Goal: Information Seeking & Learning: Learn about a topic

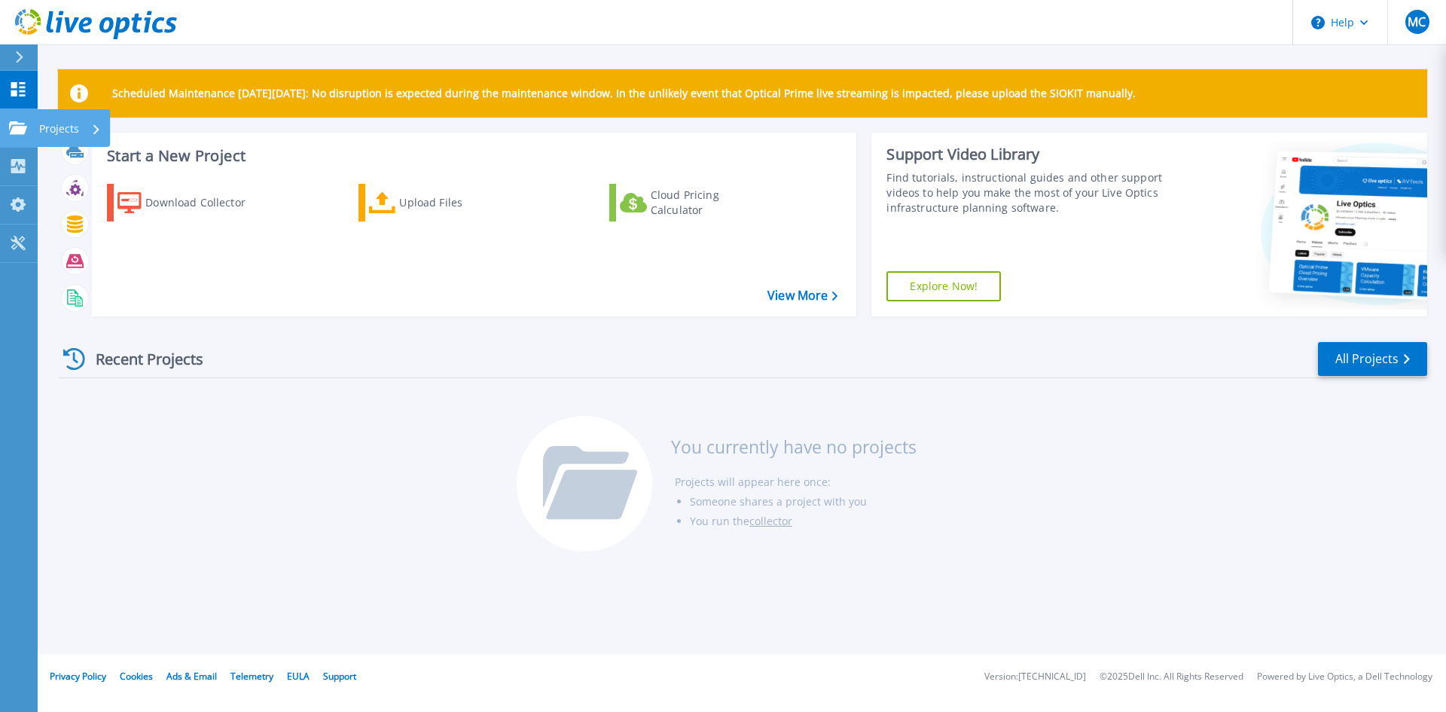
click at [50, 129] on p "Projects" at bounding box center [59, 128] width 40 height 39
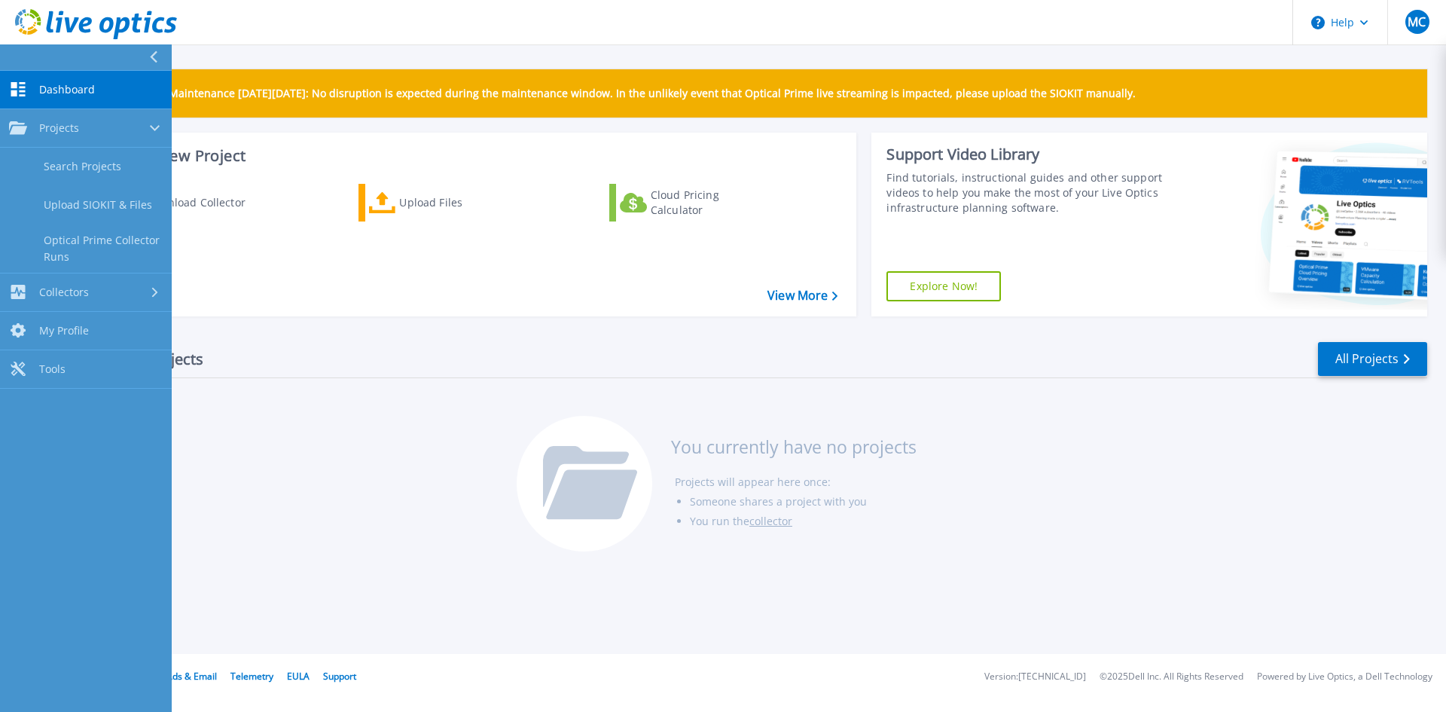
click at [1351, 468] on div "Recent Projects All Projects You currently have no projects Projects will appea…" at bounding box center [742, 447] width 1369 height 238
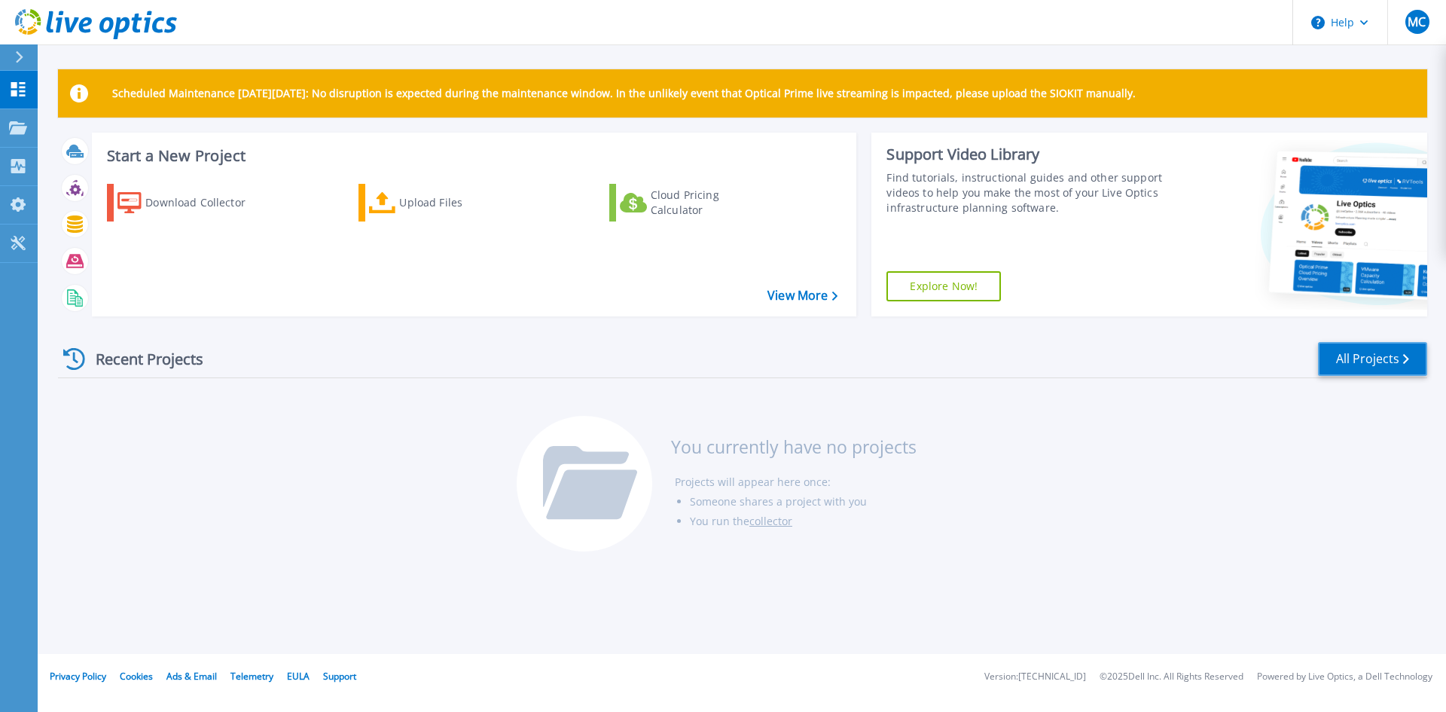
click at [1372, 363] on link "All Projects" at bounding box center [1372, 359] width 109 height 34
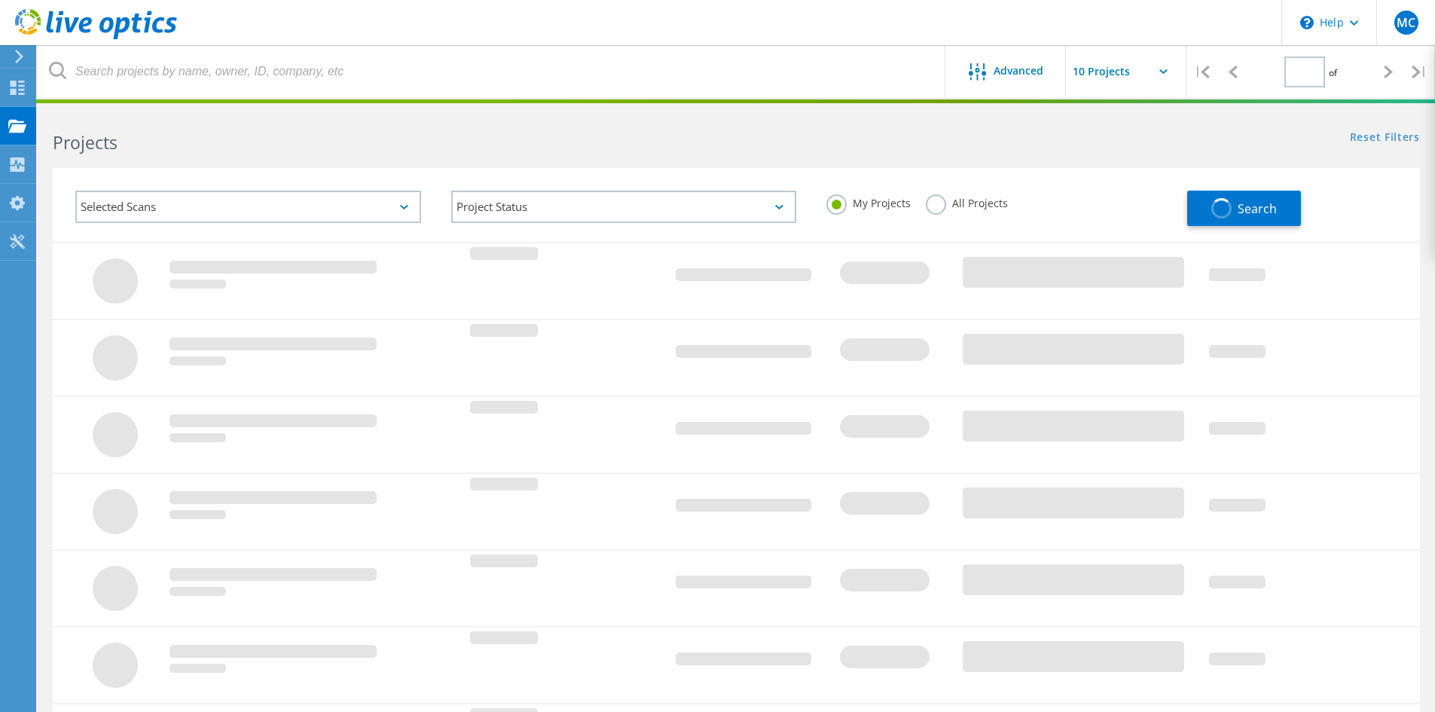
type input "1"
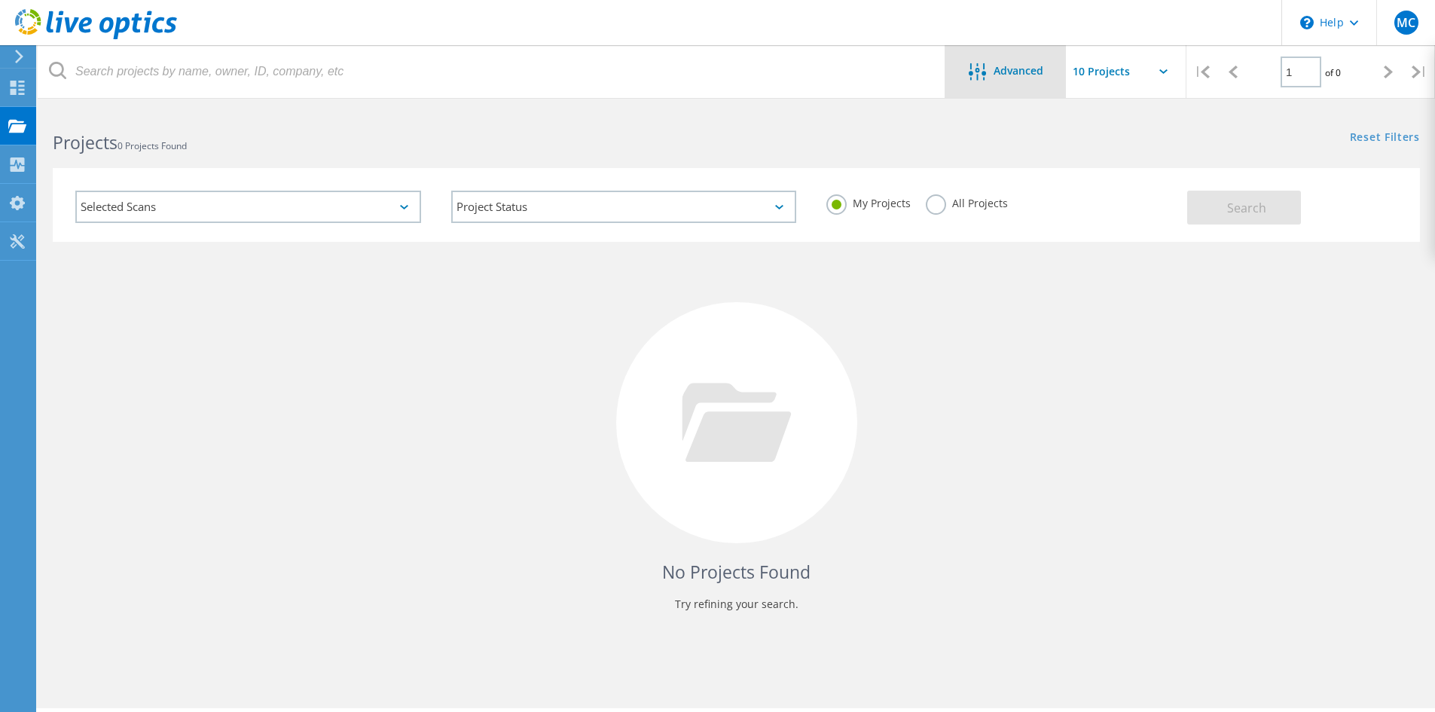
click at [1021, 70] on span "Advanced" at bounding box center [1019, 71] width 50 height 11
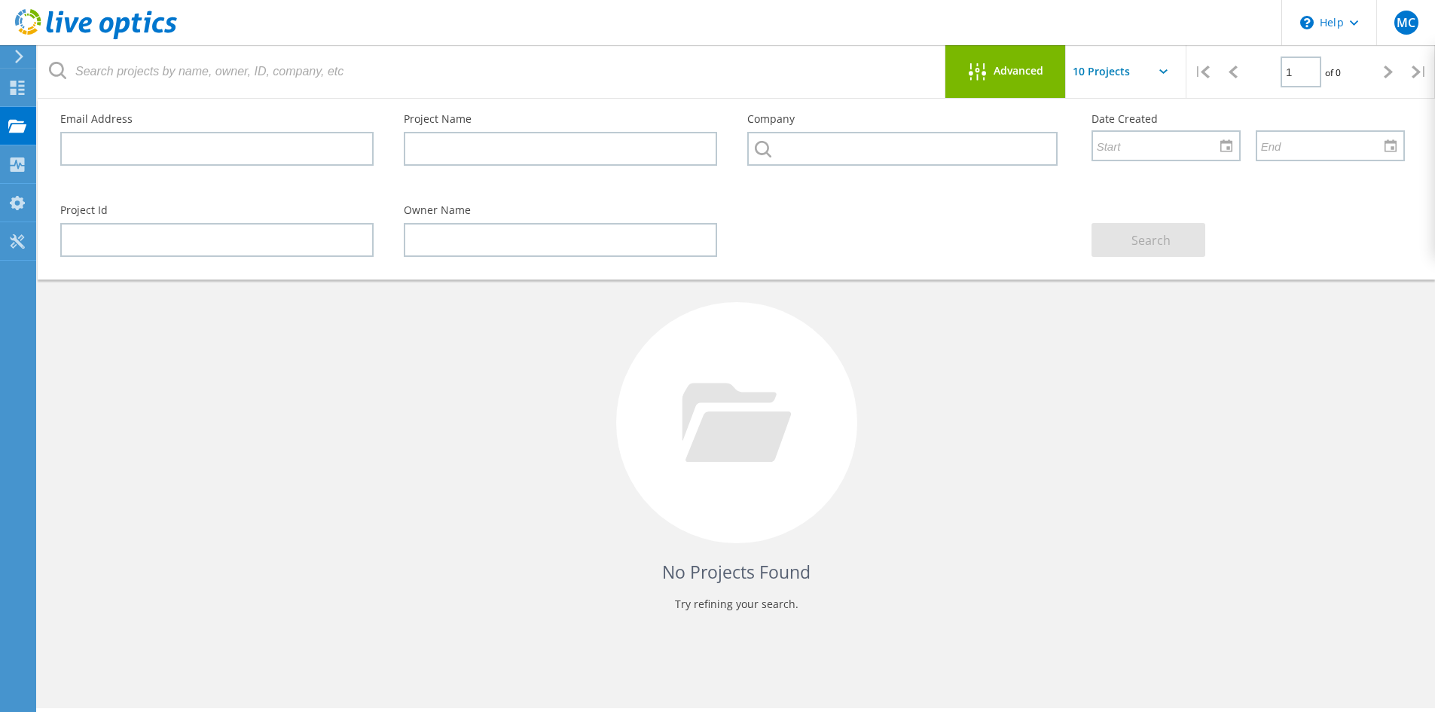
click at [1021, 70] on span "Advanced" at bounding box center [1019, 71] width 50 height 11
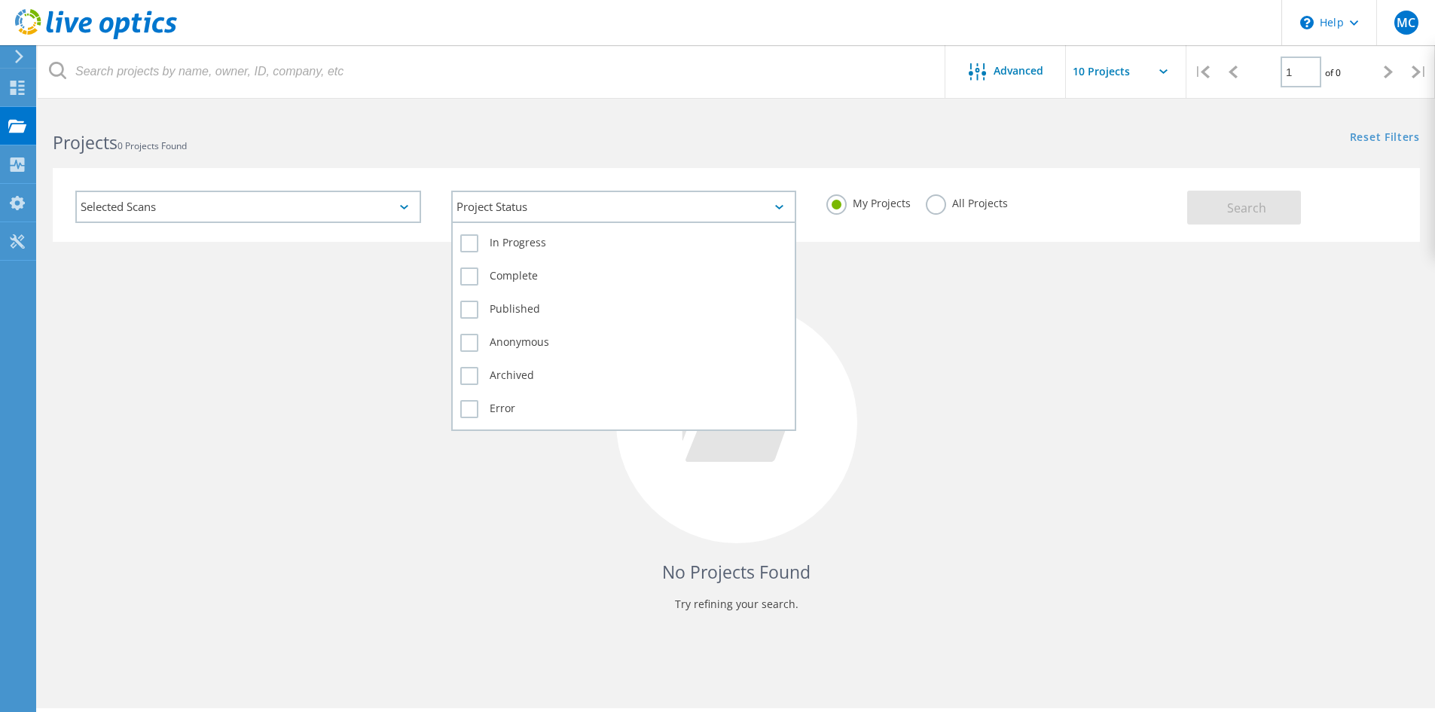
click at [494, 209] on div "Project Status" at bounding box center [624, 207] width 346 height 32
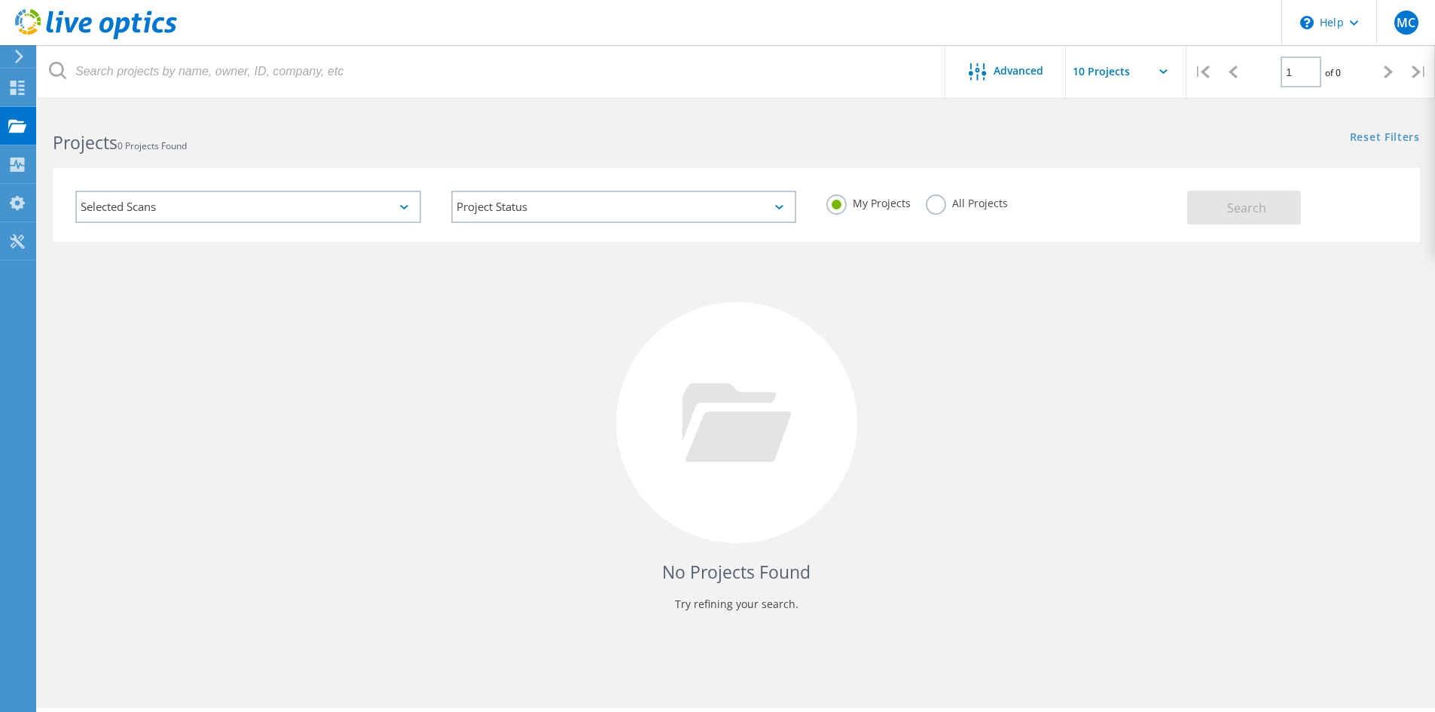
drag, startPoint x: 281, startPoint y: 325, endPoint x: 258, endPoint y: 295, distance: 38.7
click at [281, 325] on div "No Projects Found Try refining your search." at bounding box center [736, 436] width 1367 height 389
click at [230, 208] on div "Selected Scans" at bounding box center [248, 207] width 346 height 32
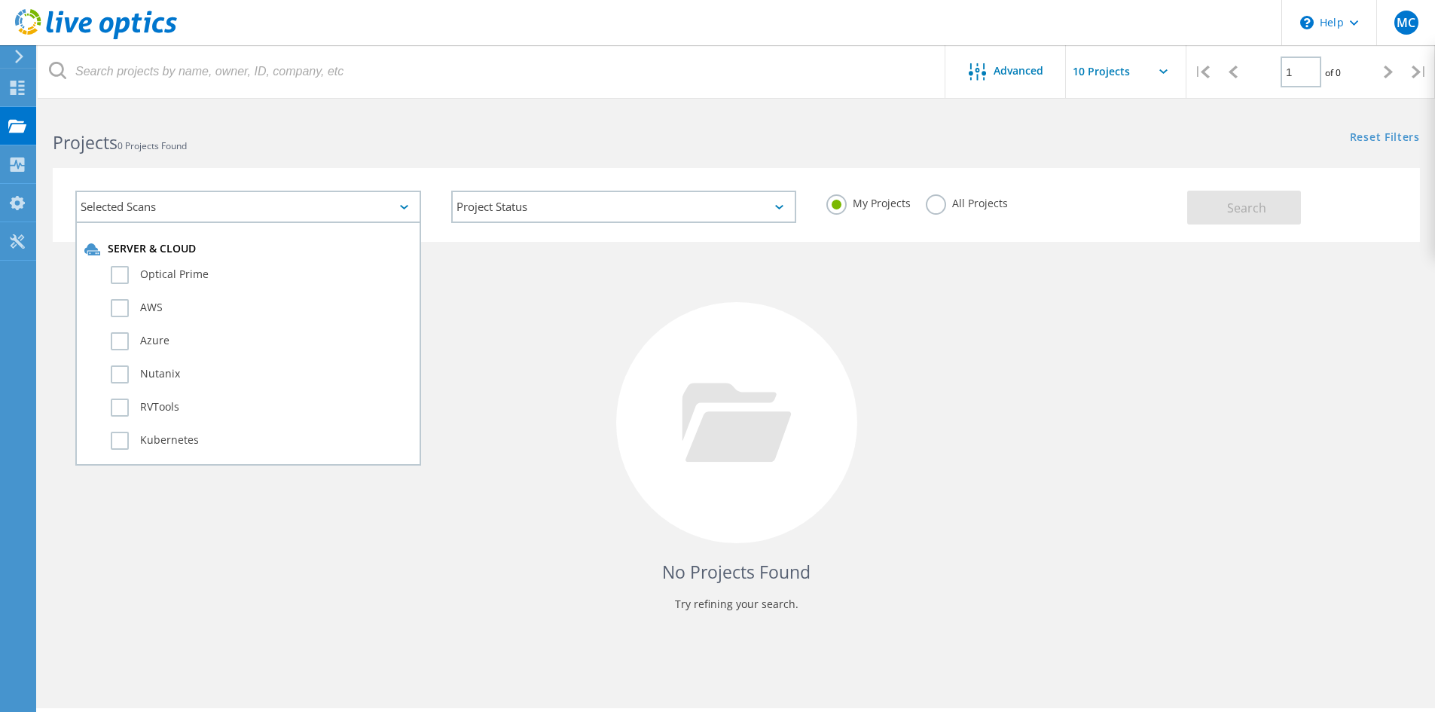
click at [537, 424] on div "No Projects Found Try refining your search." at bounding box center [736, 436] width 1367 height 389
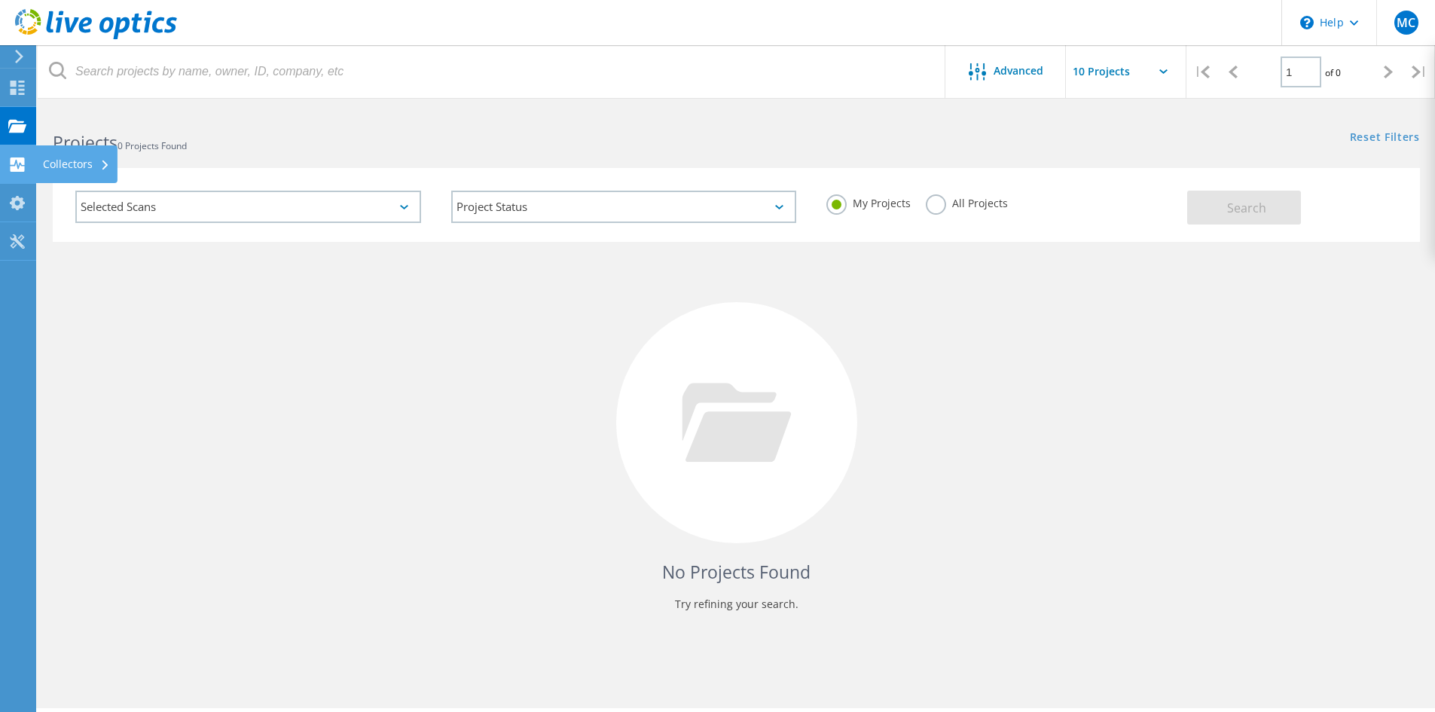
click at [20, 163] on icon at bounding box center [17, 164] width 18 height 14
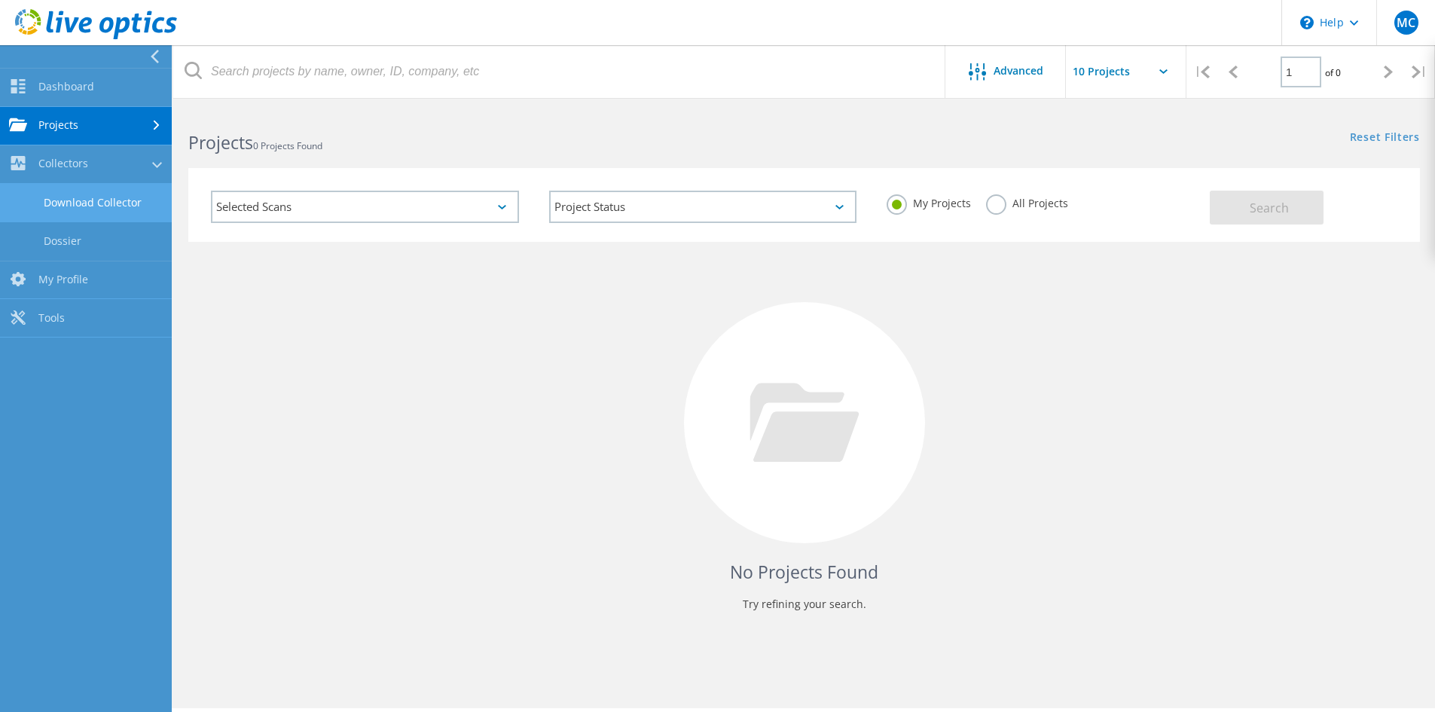
click at [122, 208] on link "Download Collector" at bounding box center [86, 203] width 172 height 38
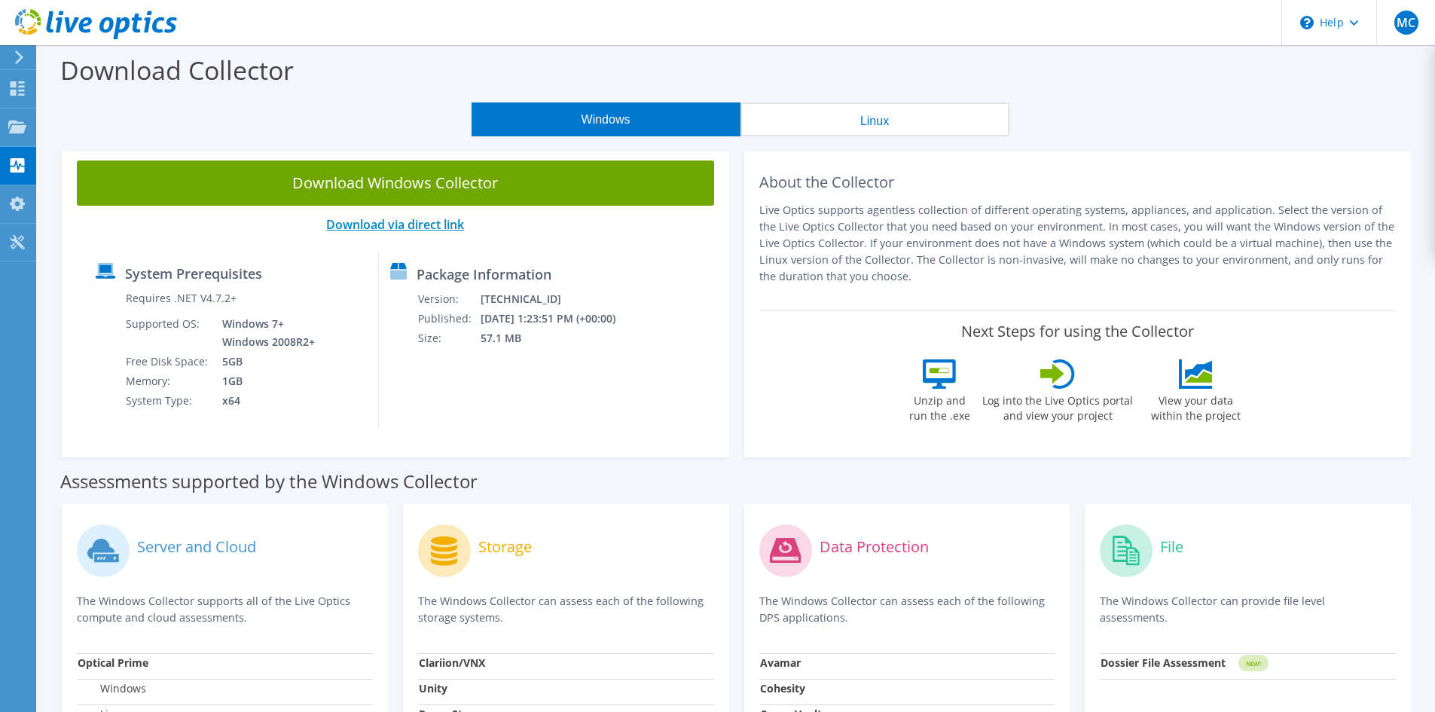
click at [445, 227] on link "Download via direct link" at bounding box center [395, 224] width 138 height 17
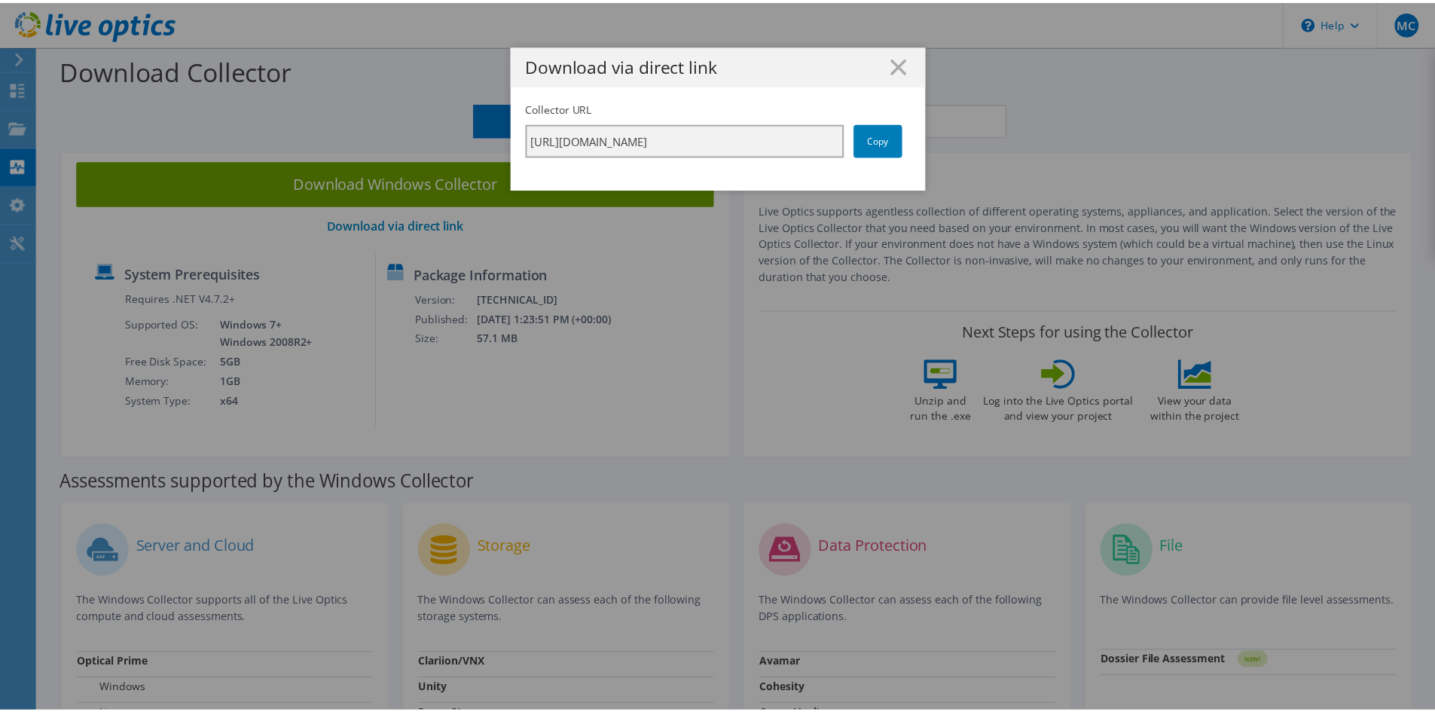
scroll to position [0, 253]
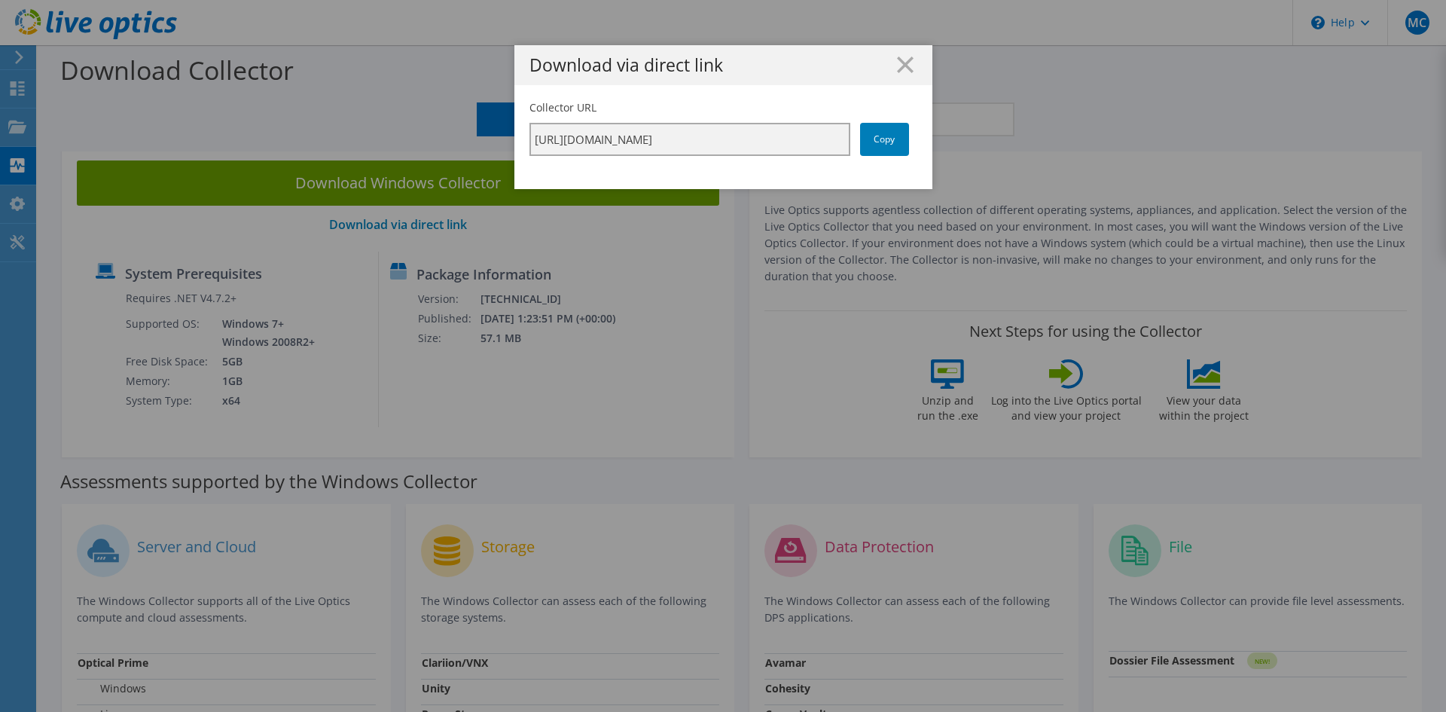
drag, startPoint x: 529, startPoint y: 137, endPoint x: 934, endPoint y: 139, distance: 405.2
click at [934, 139] on div "Download via direct link Collector URL [URL][DOMAIN_NAME] Copy" at bounding box center [723, 355] width 1446 height 621
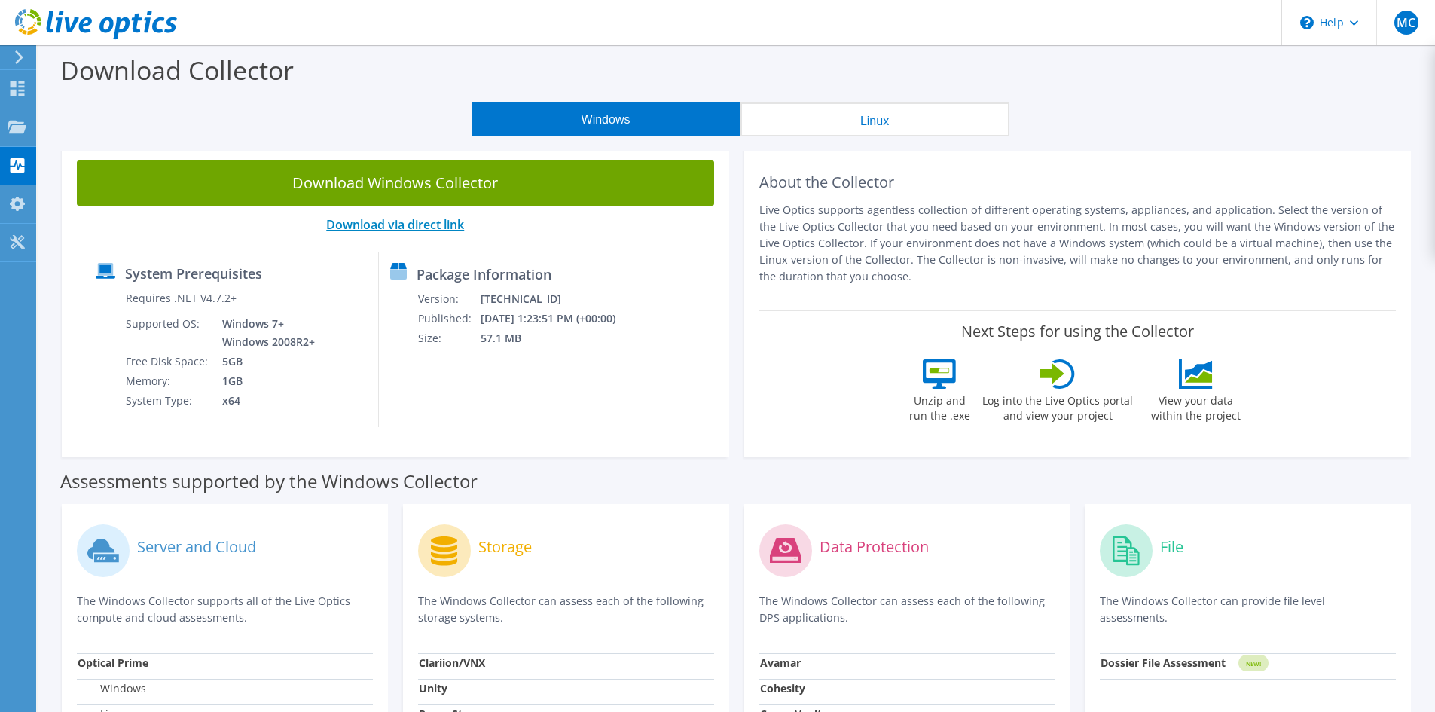
click at [444, 224] on link "Download via direct link" at bounding box center [395, 224] width 138 height 17
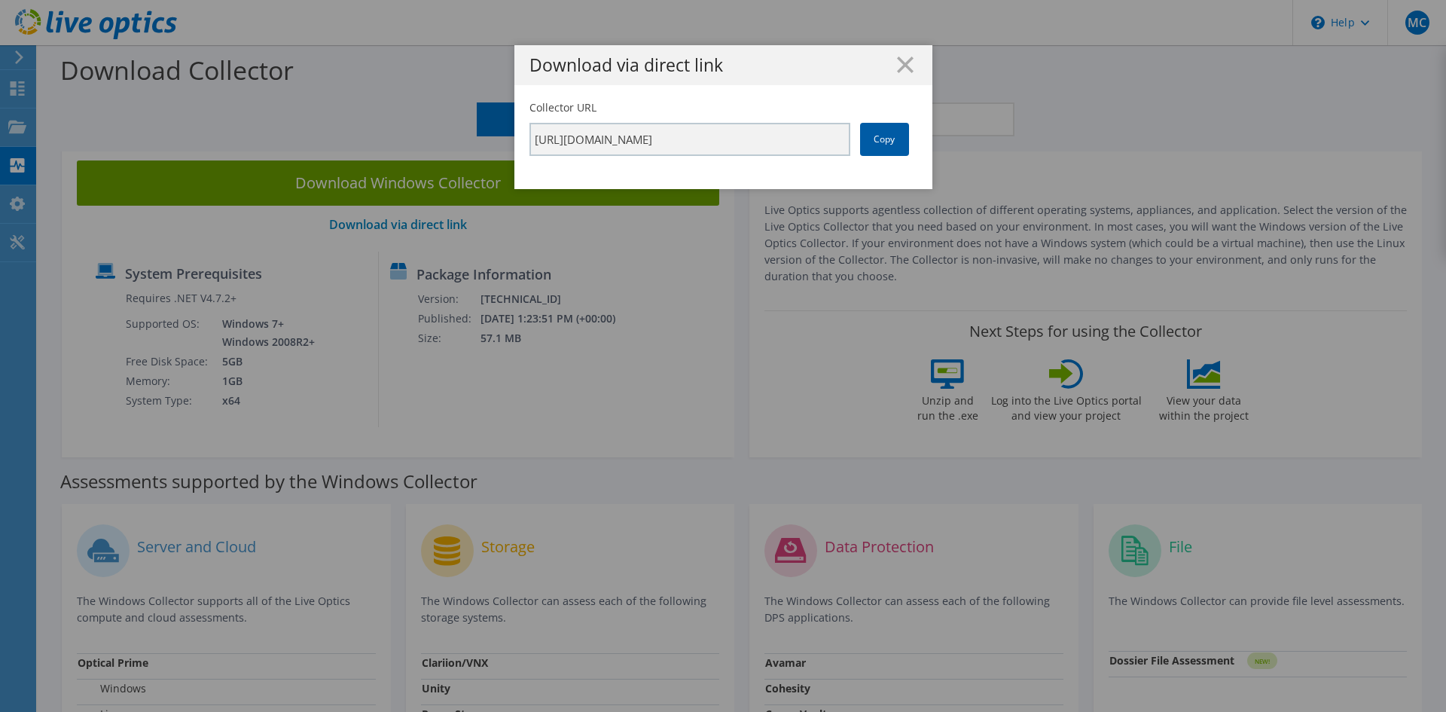
click at [879, 137] on link "Copy" at bounding box center [884, 139] width 49 height 33
click at [898, 68] on line at bounding box center [905, 64] width 15 height 15
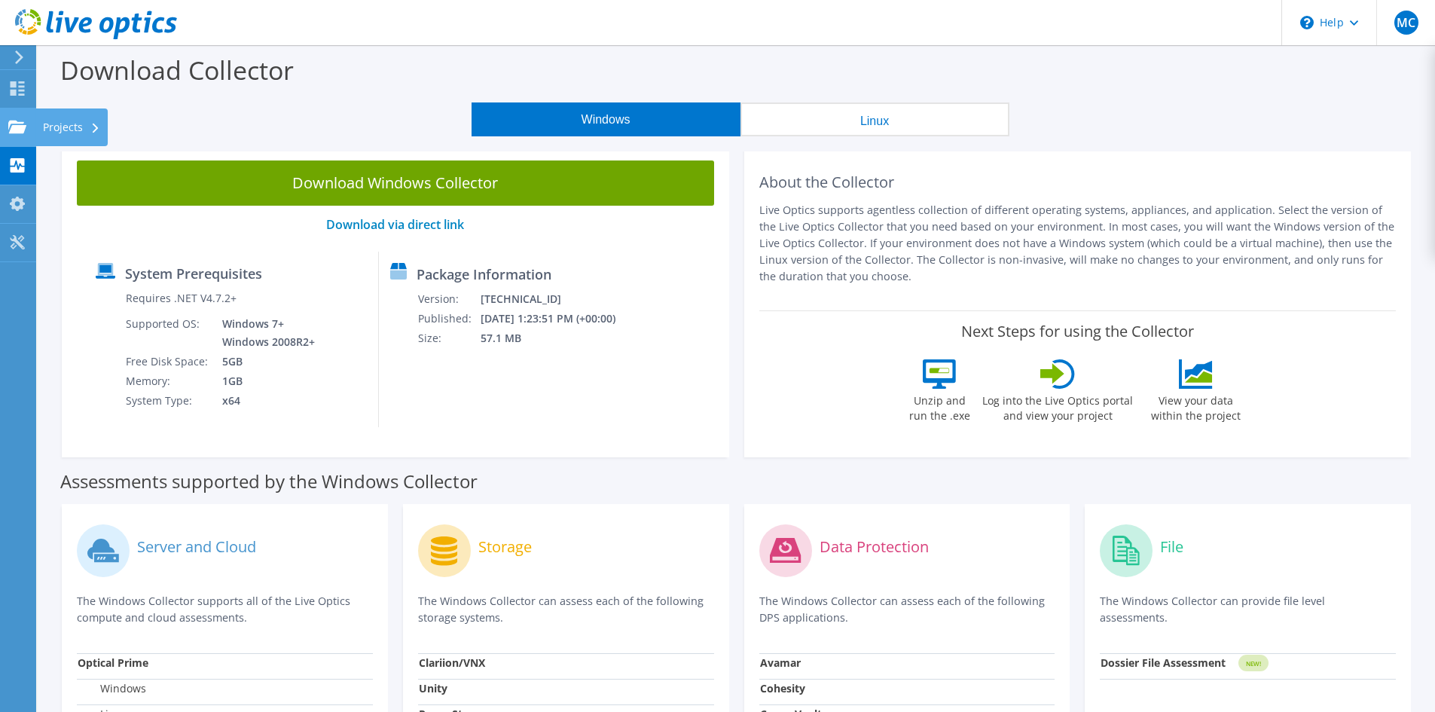
click at [18, 134] on div at bounding box center [17, 129] width 18 height 17
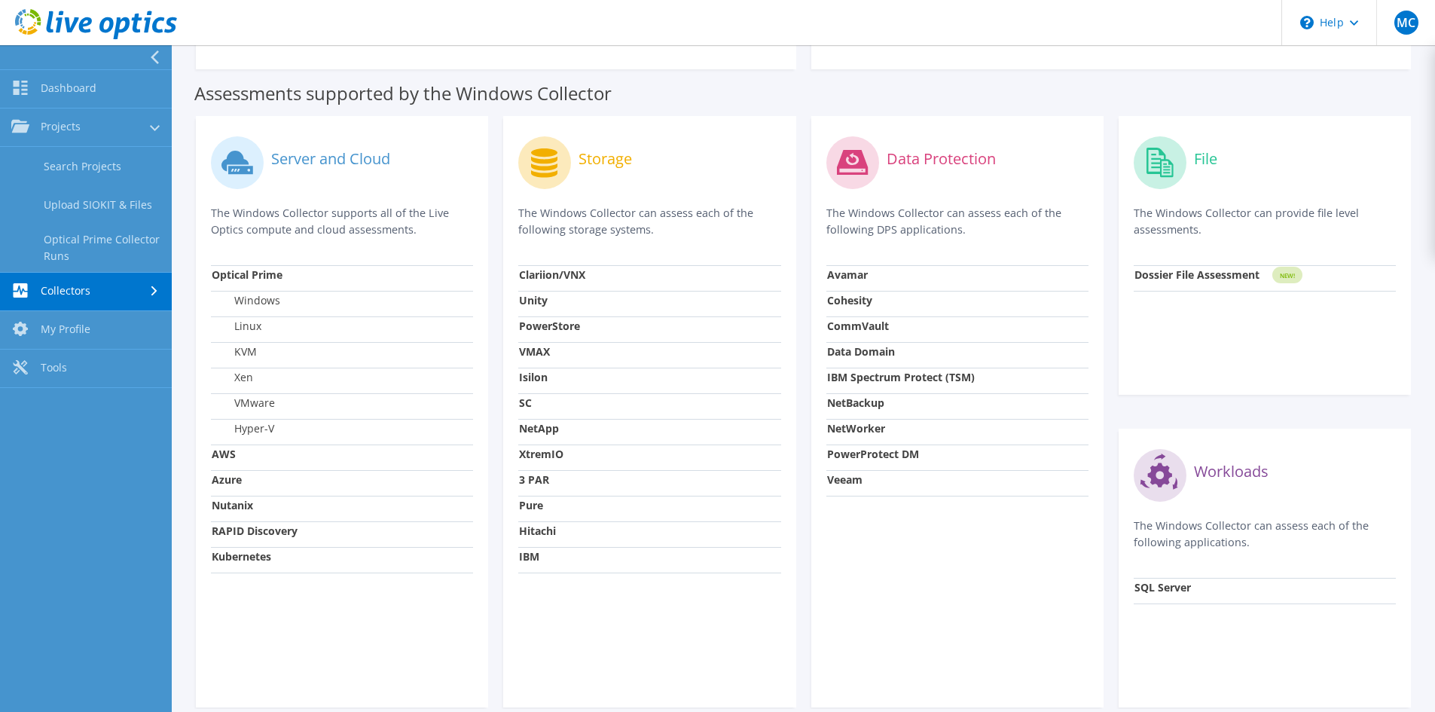
scroll to position [452, 0]
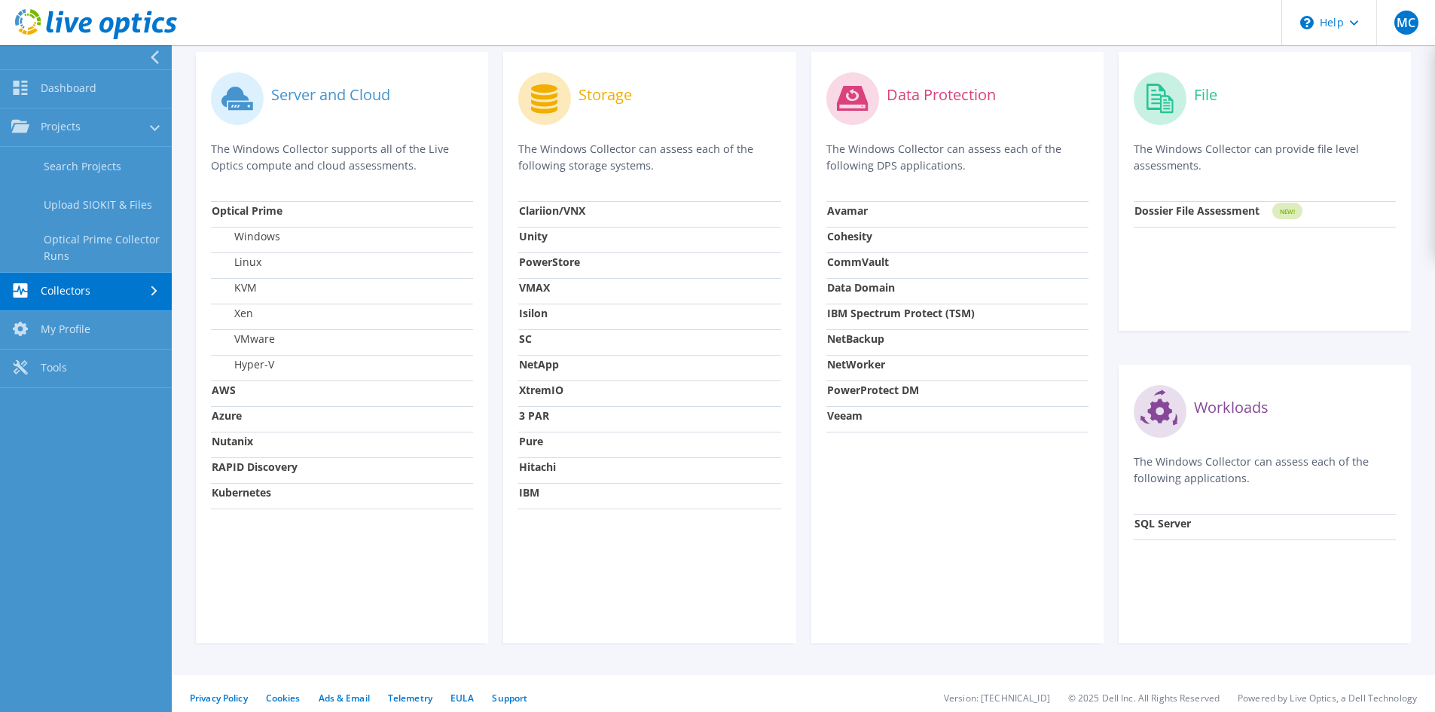
click at [1364, 90] on div "File" at bounding box center [1265, 98] width 262 height 63
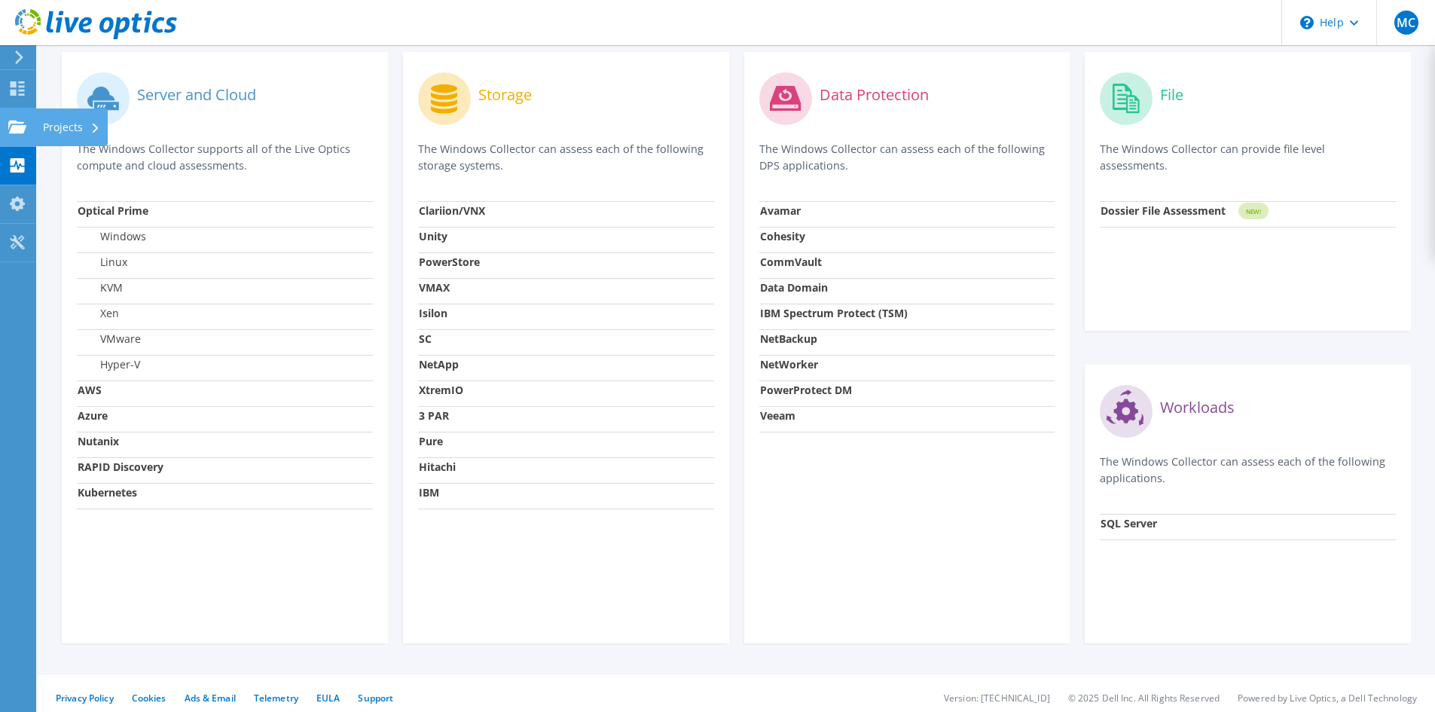
click at [14, 126] on use at bounding box center [17, 126] width 18 height 13
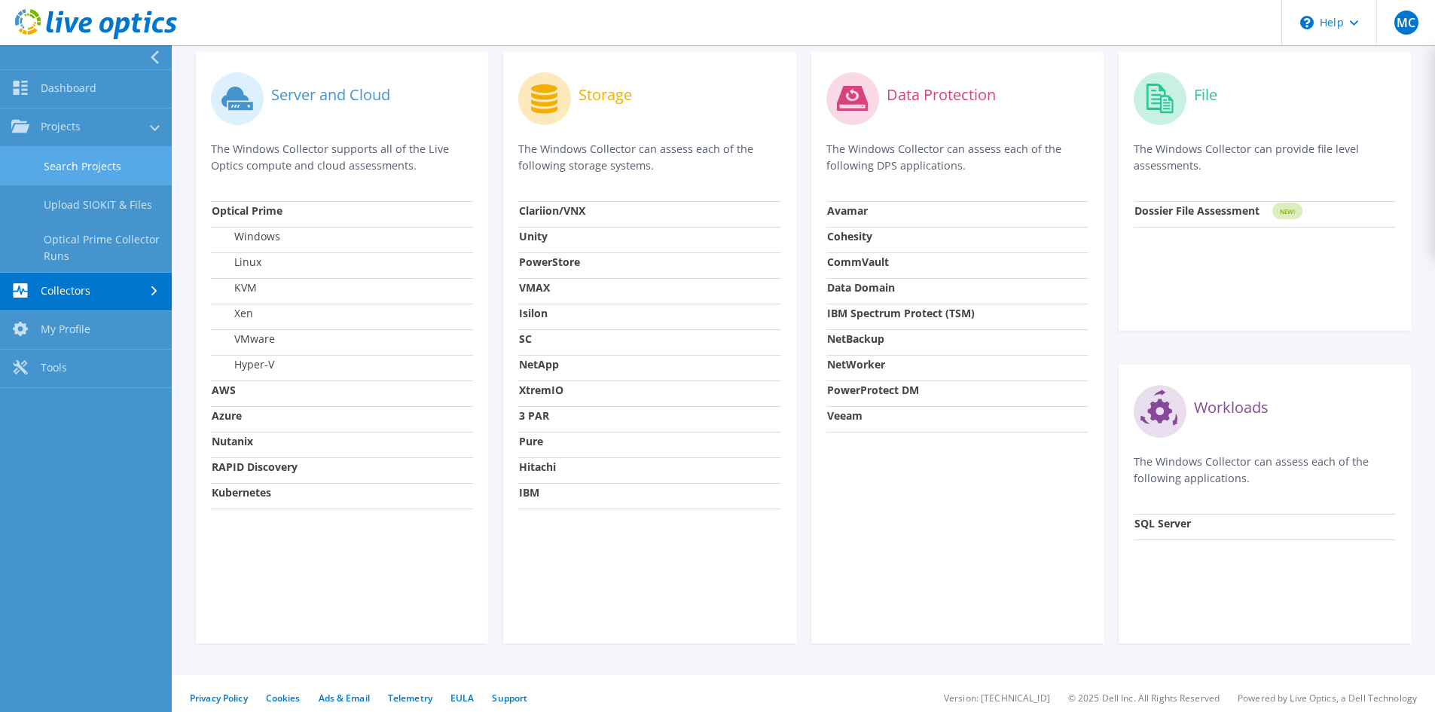
click at [104, 174] on link "Search Projects" at bounding box center [86, 166] width 172 height 38
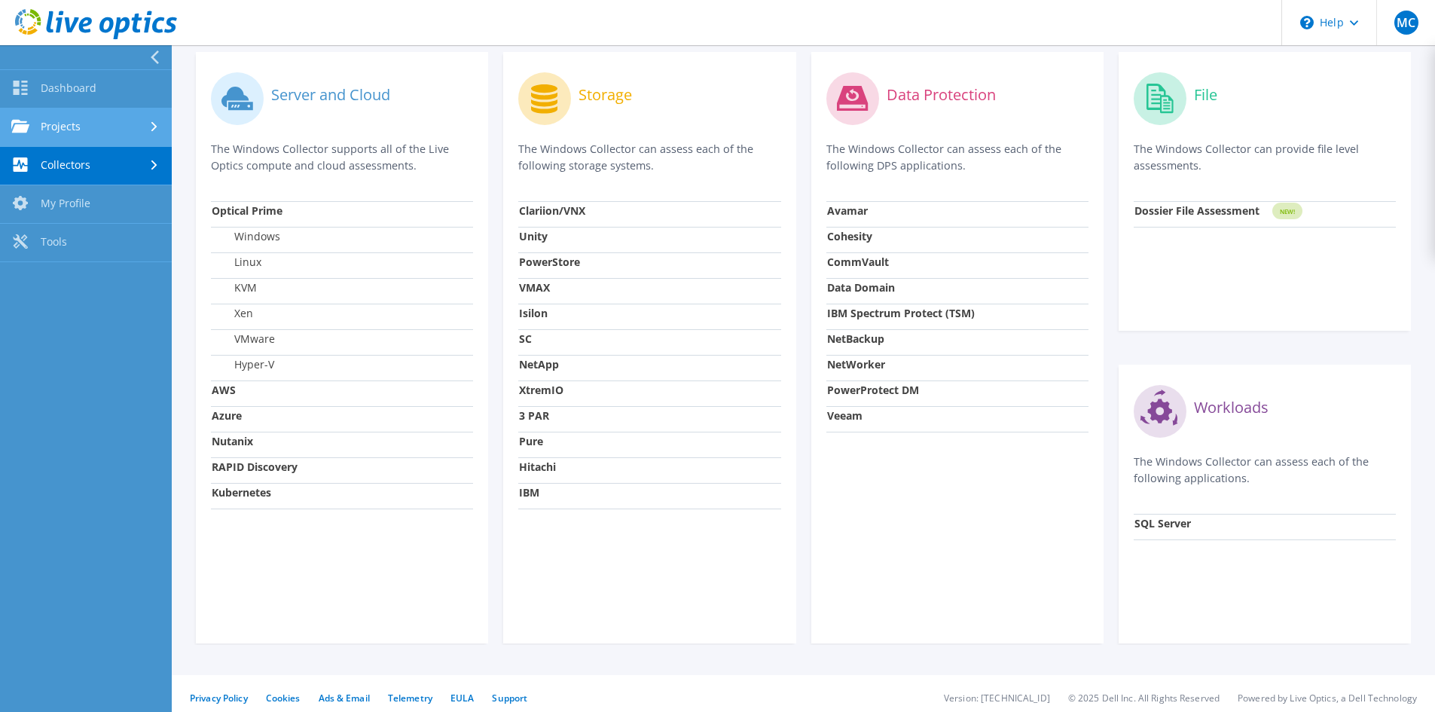
click at [89, 127] on link "Projects" at bounding box center [86, 127] width 172 height 38
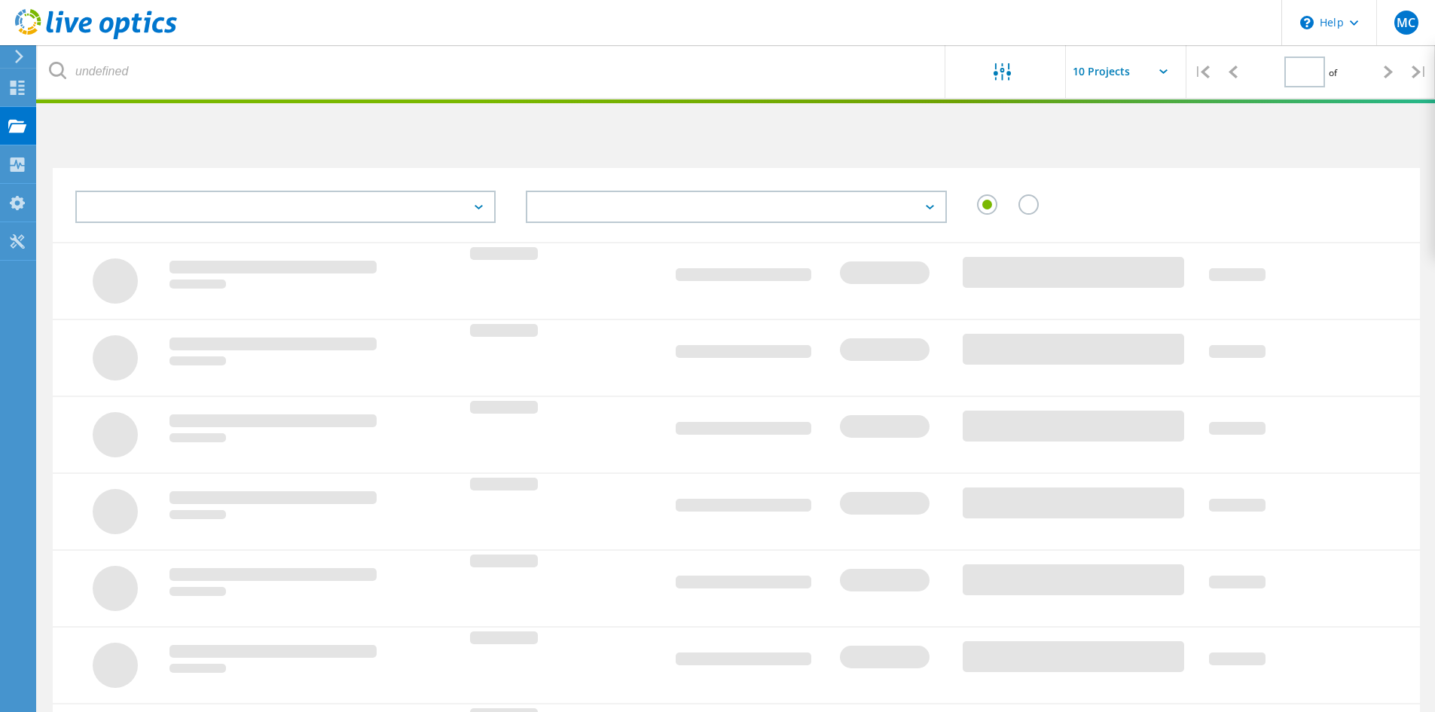
type input "1"
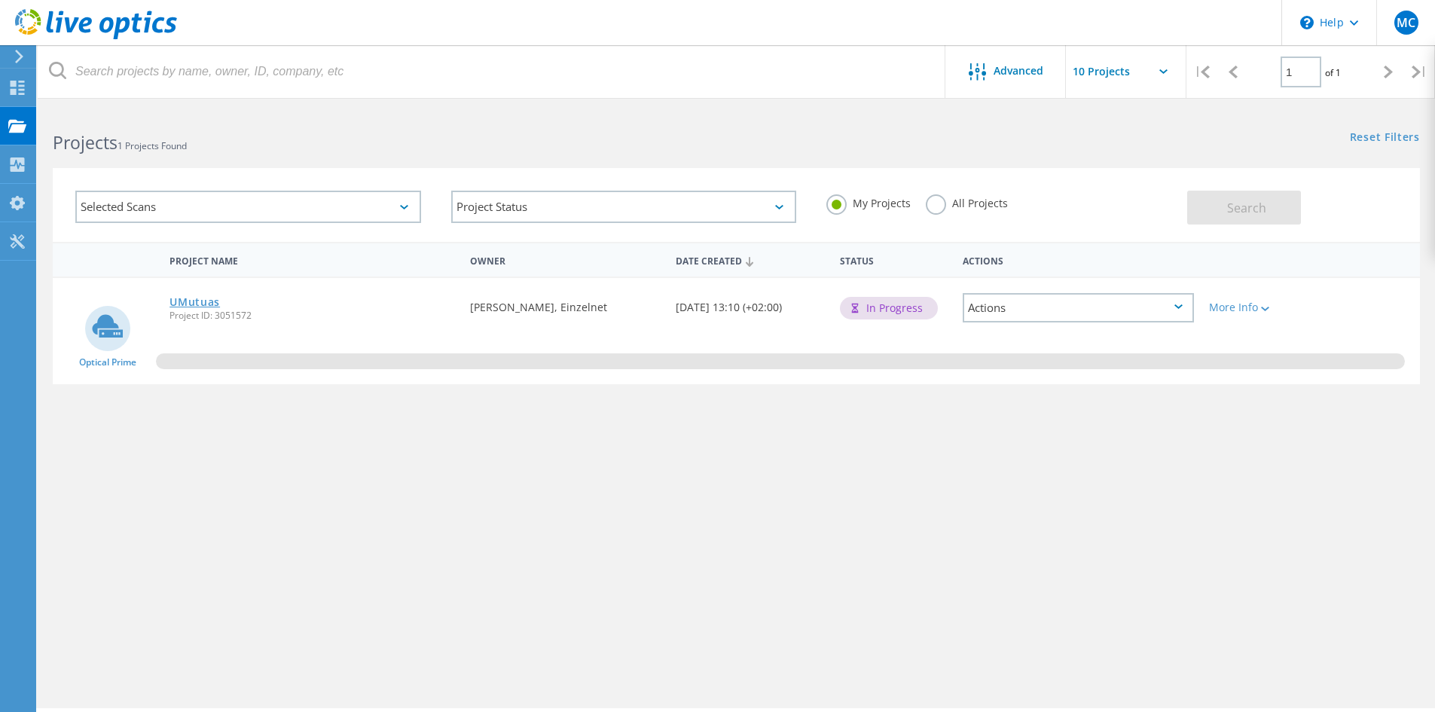
click at [194, 297] on link "UMutuas" at bounding box center [194, 302] width 50 height 11
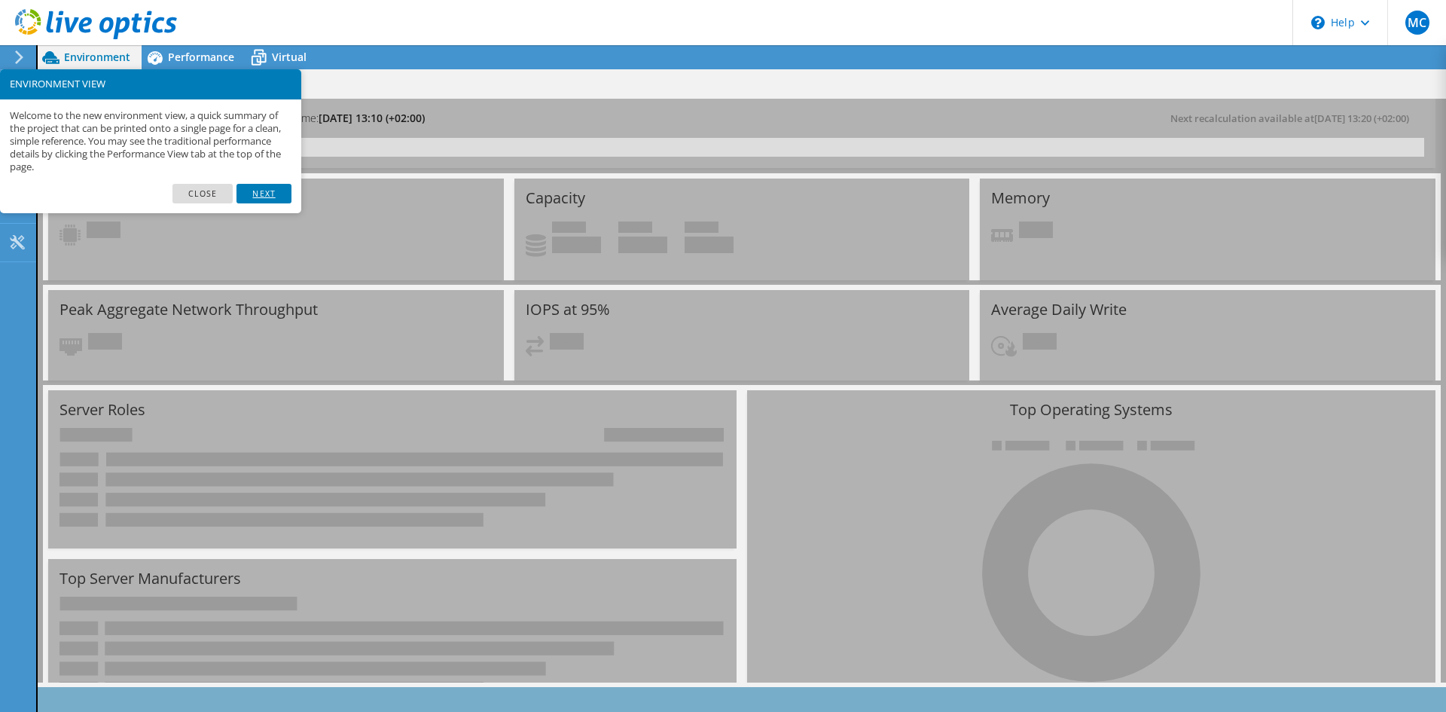
click at [275, 193] on link "Next" at bounding box center [264, 194] width 54 height 20
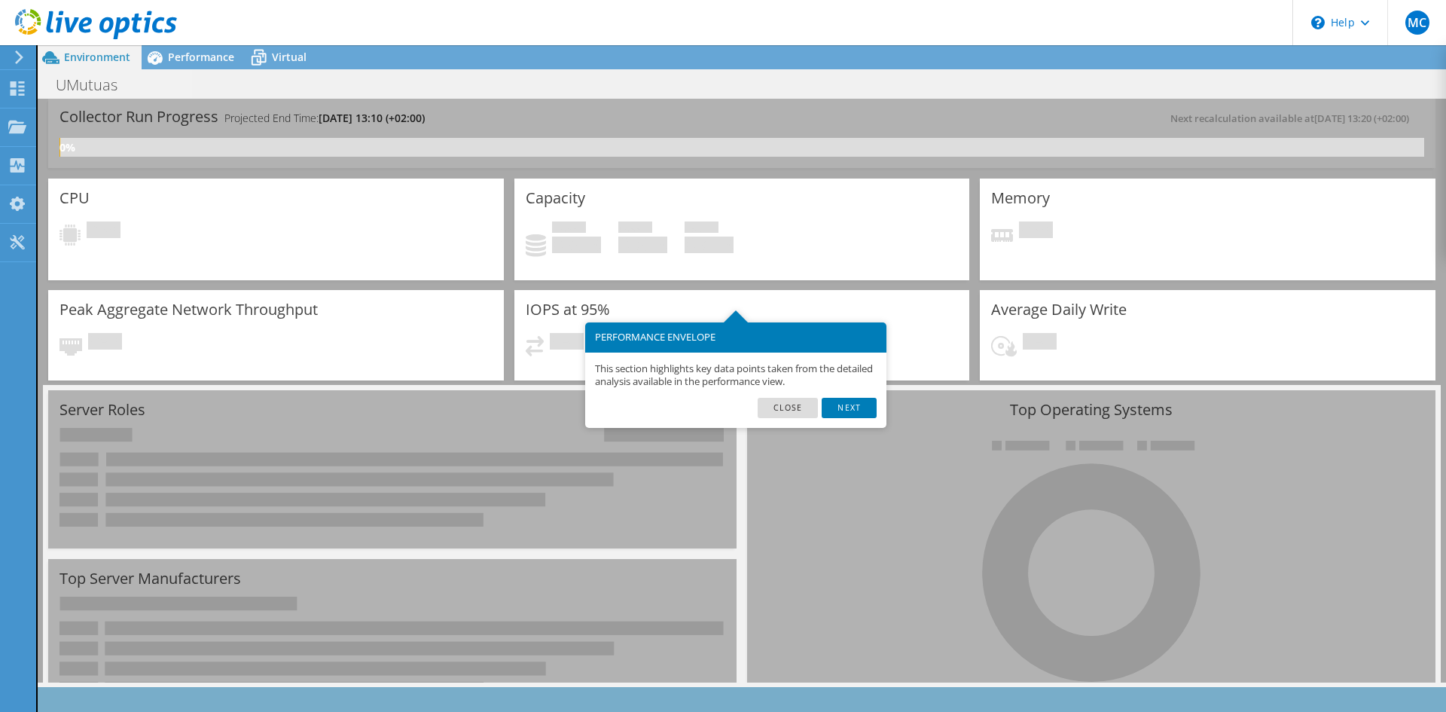
scroll to position [75, 0]
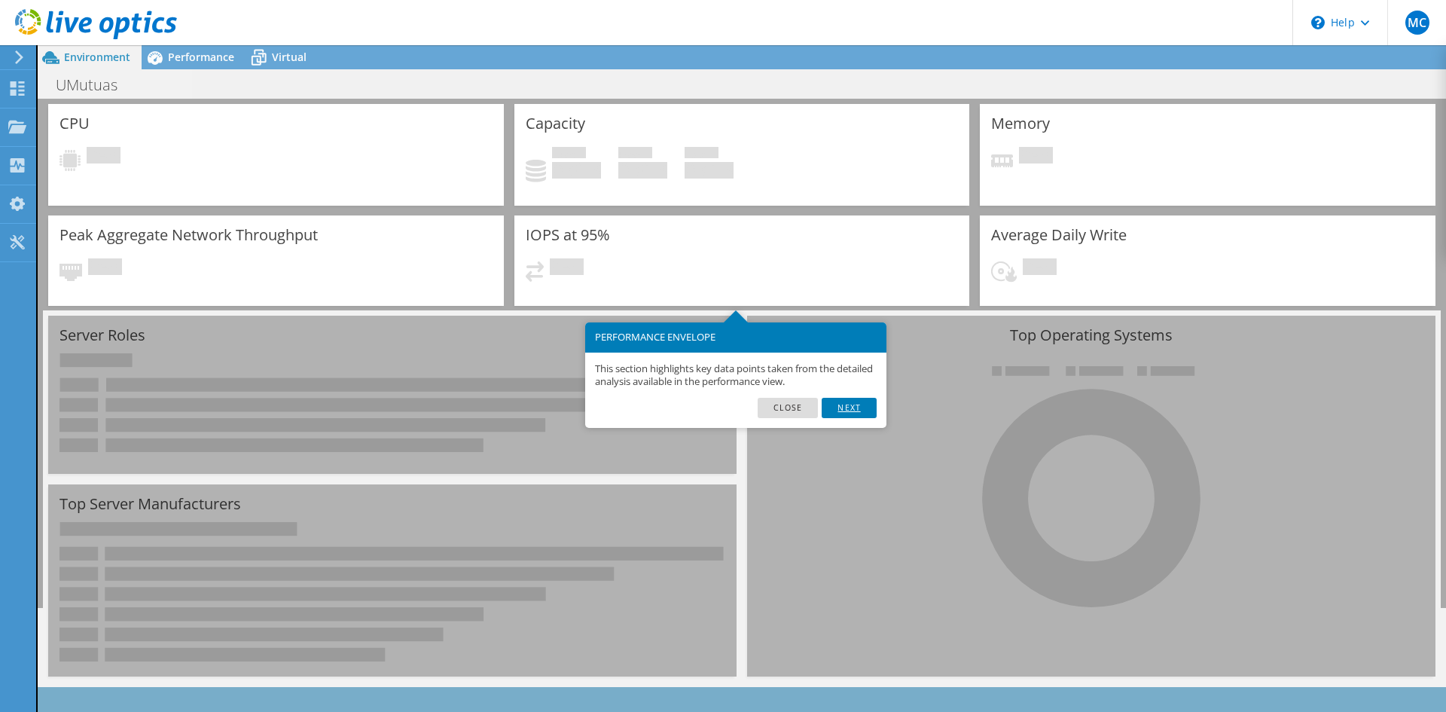
click at [854, 406] on link "Next" at bounding box center [849, 408] width 54 height 20
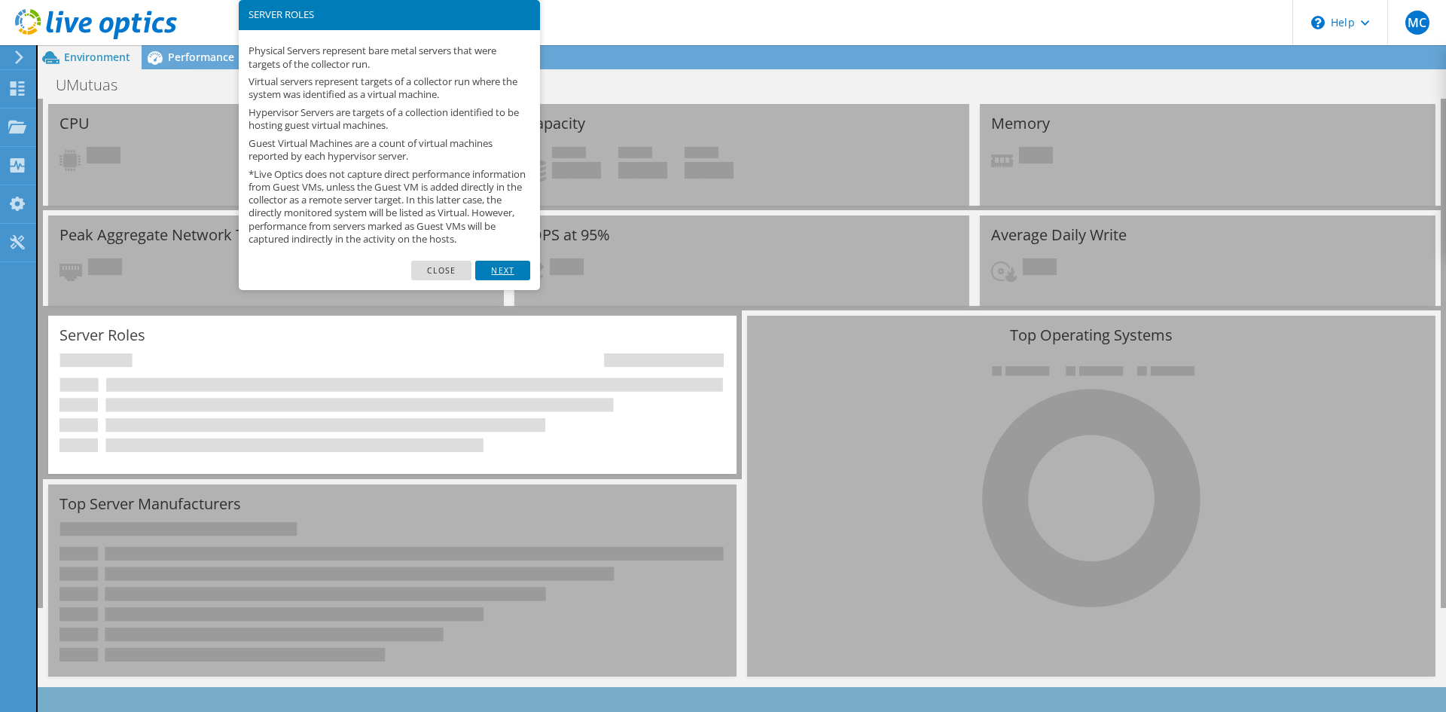
click at [503, 279] on link "Next" at bounding box center [502, 271] width 54 height 20
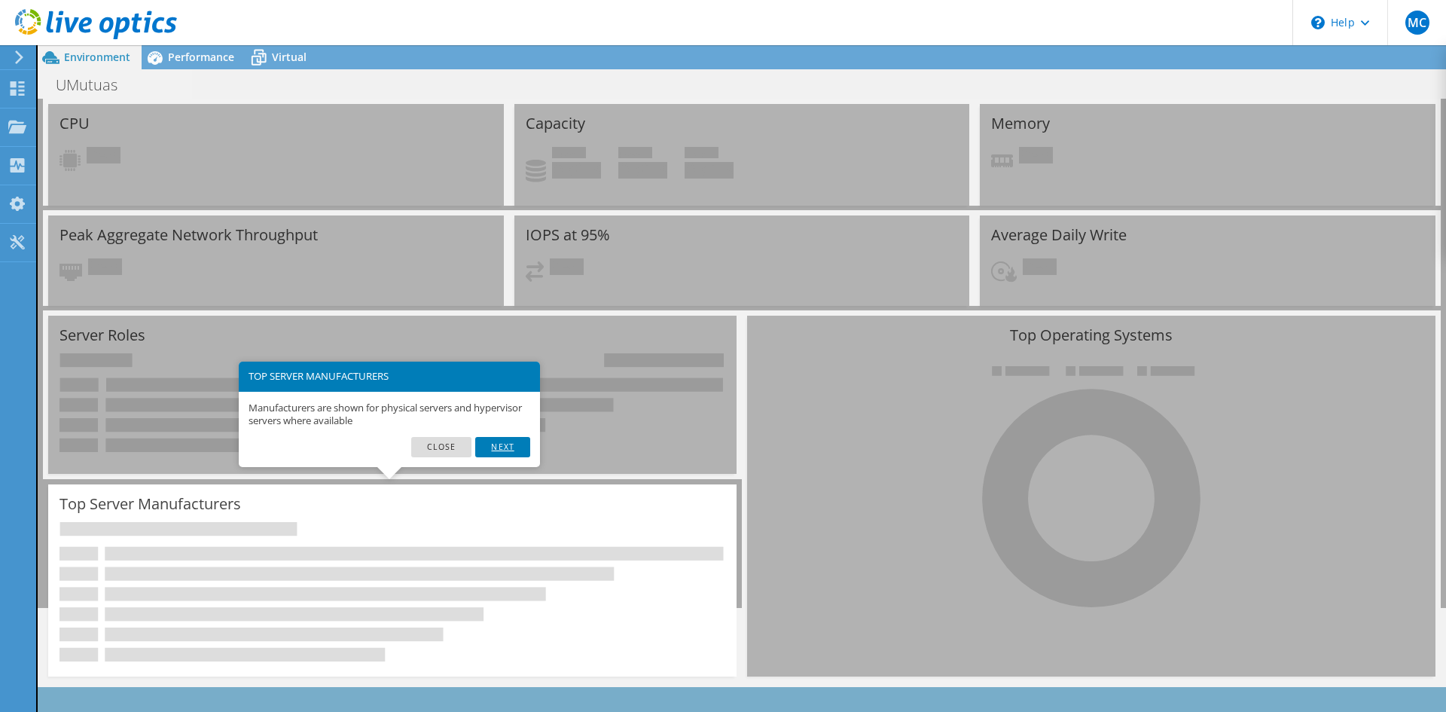
click at [515, 448] on link "Next" at bounding box center [502, 447] width 54 height 20
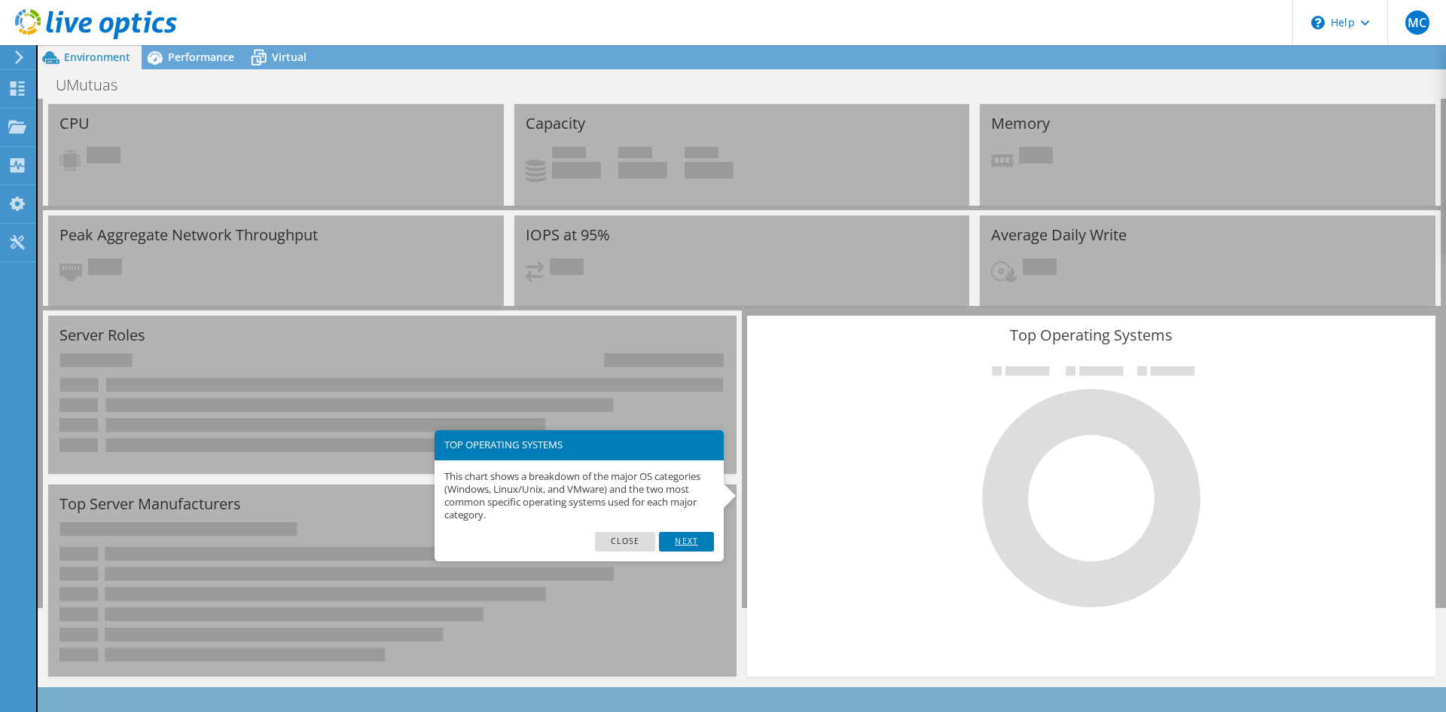
click at [705, 534] on link "Next" at bounding box center [686, 542] width 54 height 20
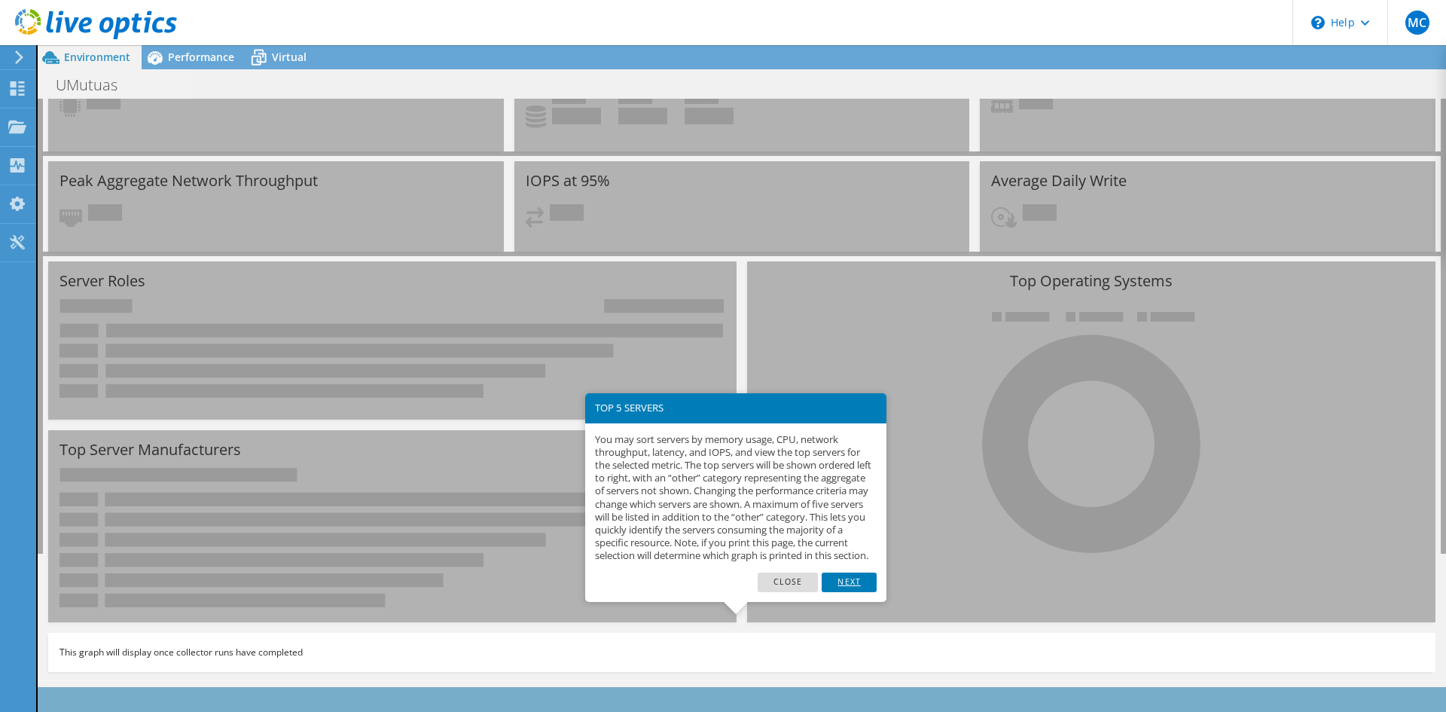
click at [852, 592] on link "Next" at bounding box center [849, 582] width 54 height 20
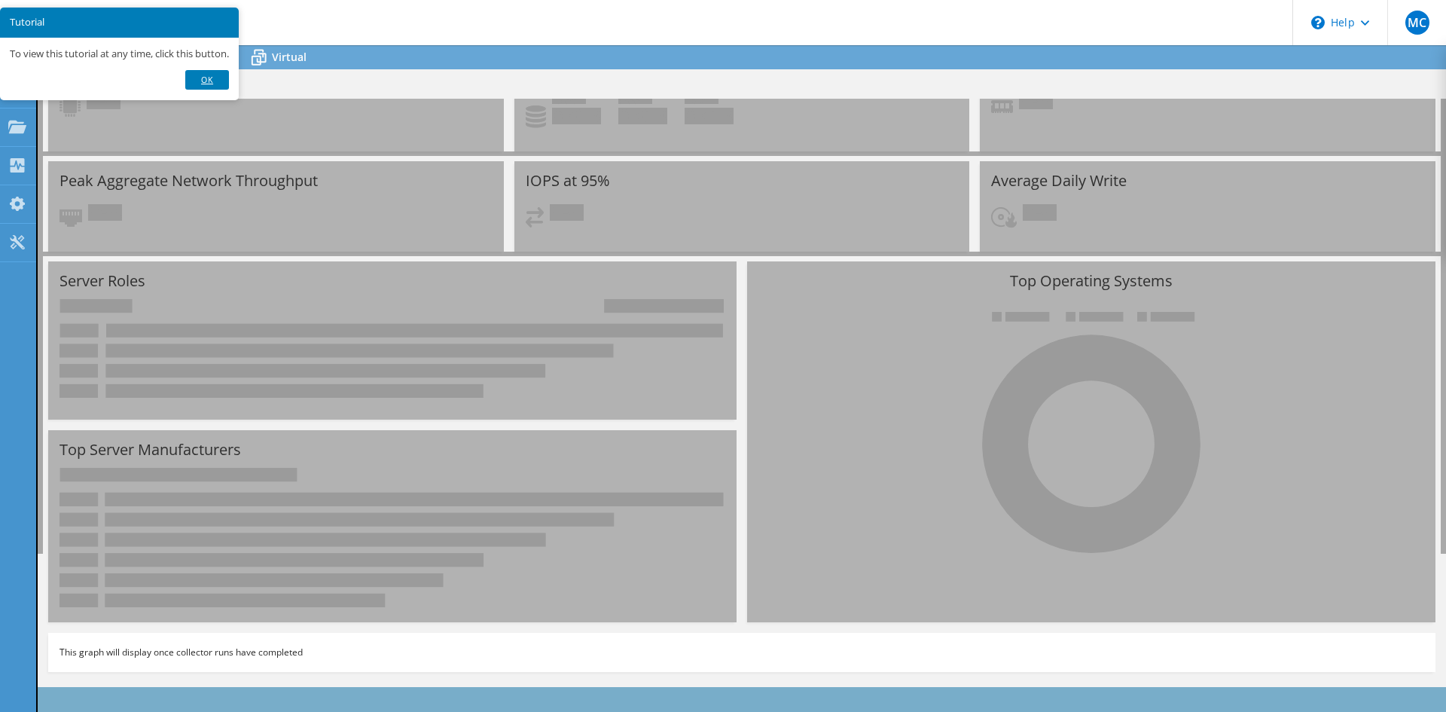
click at [214, 78] on link "Ok" at bounding box center [207, 80] width 44 height 20
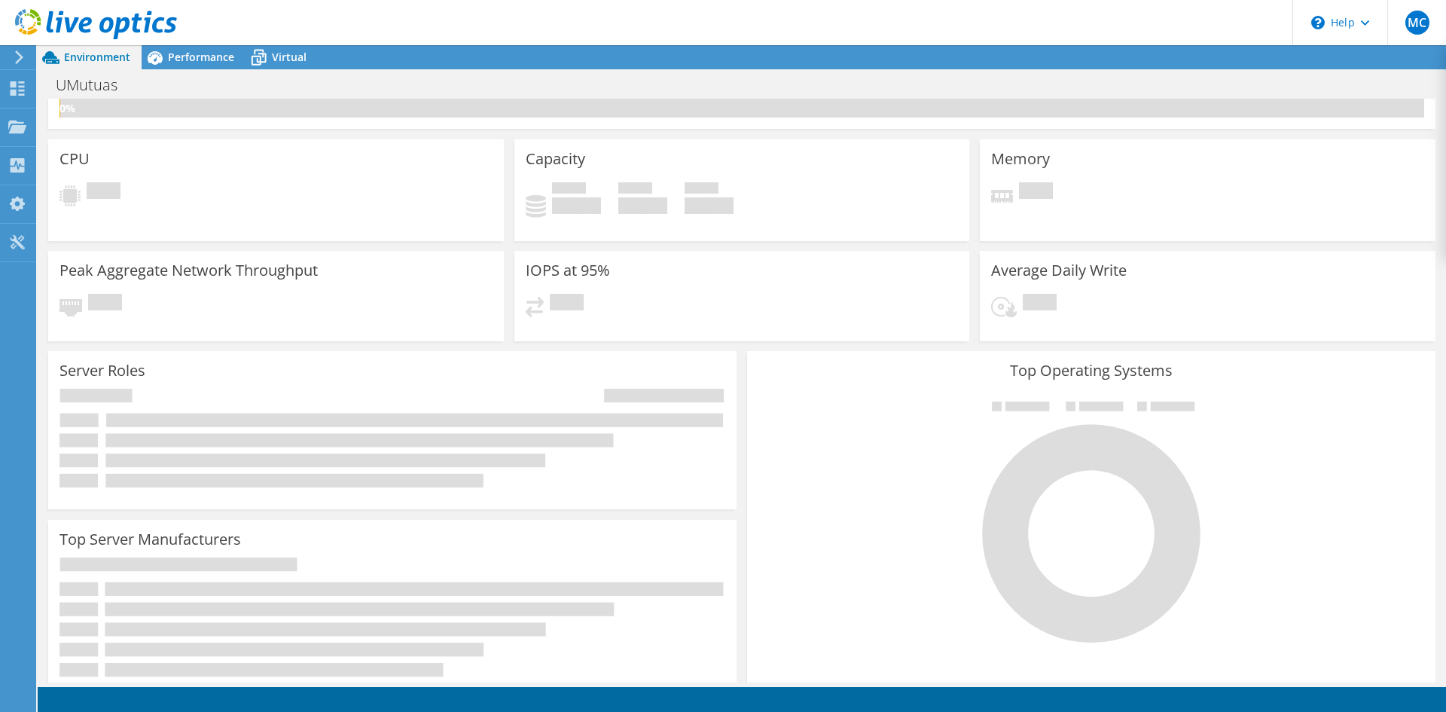
scroll to position [0, 0]
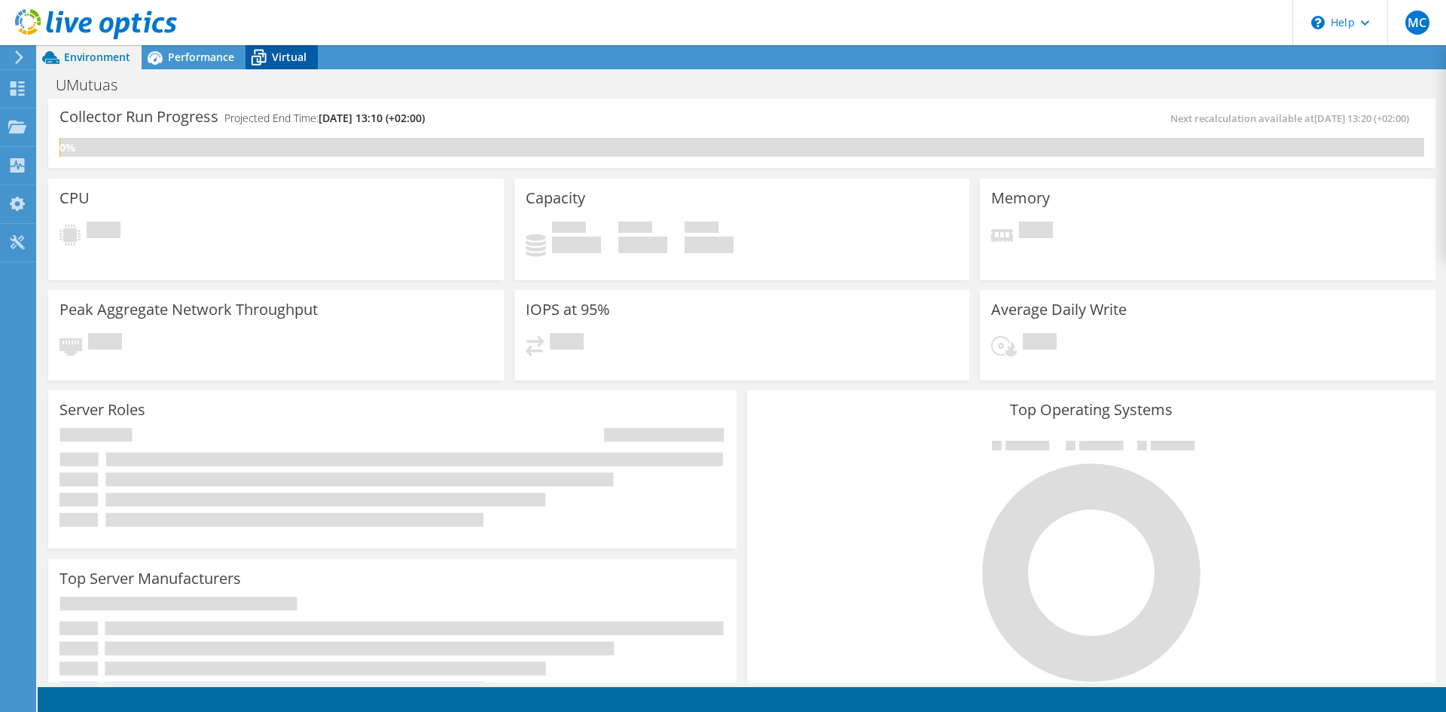
click at [298, 60] on span "Virtual" at bounding box center [289, 57] width 35 height 14
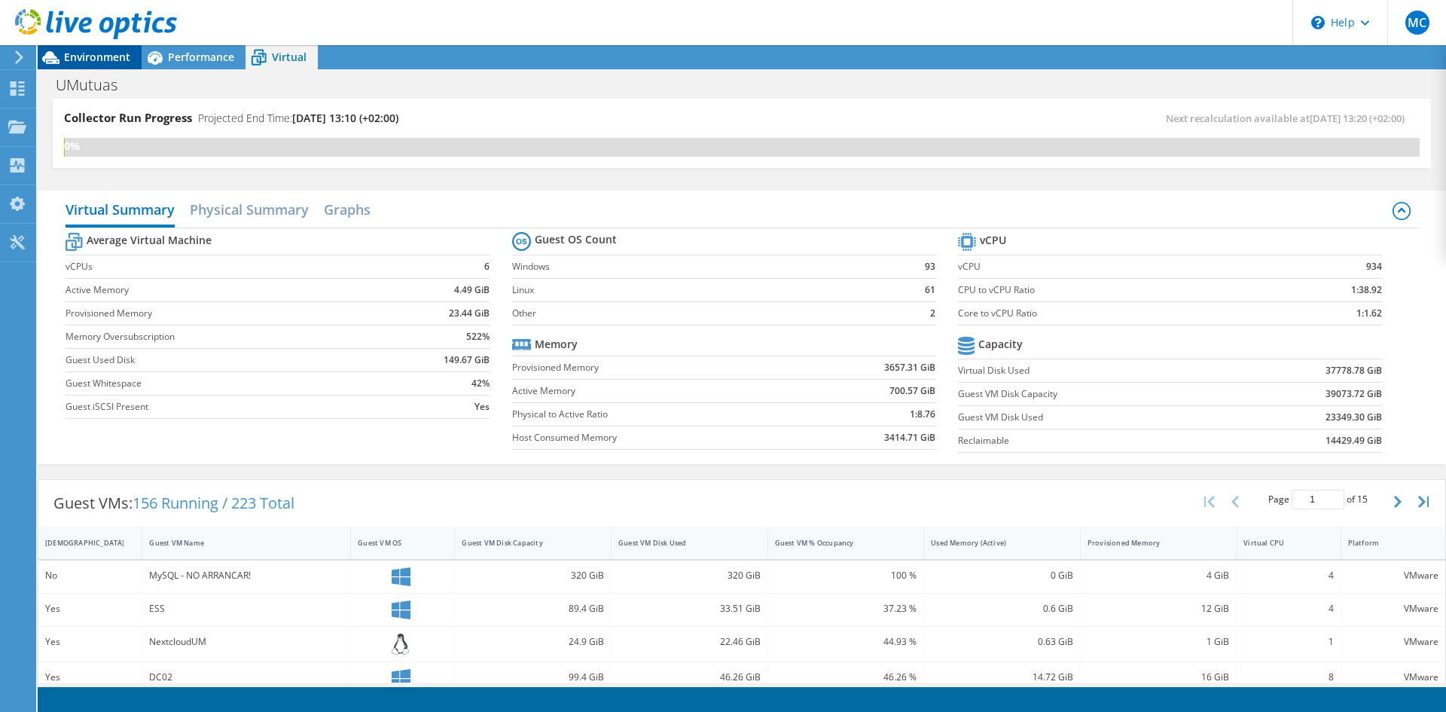
click at [108, 60] on span "Environment" at bounding box center [97, 57] width 66 height 14
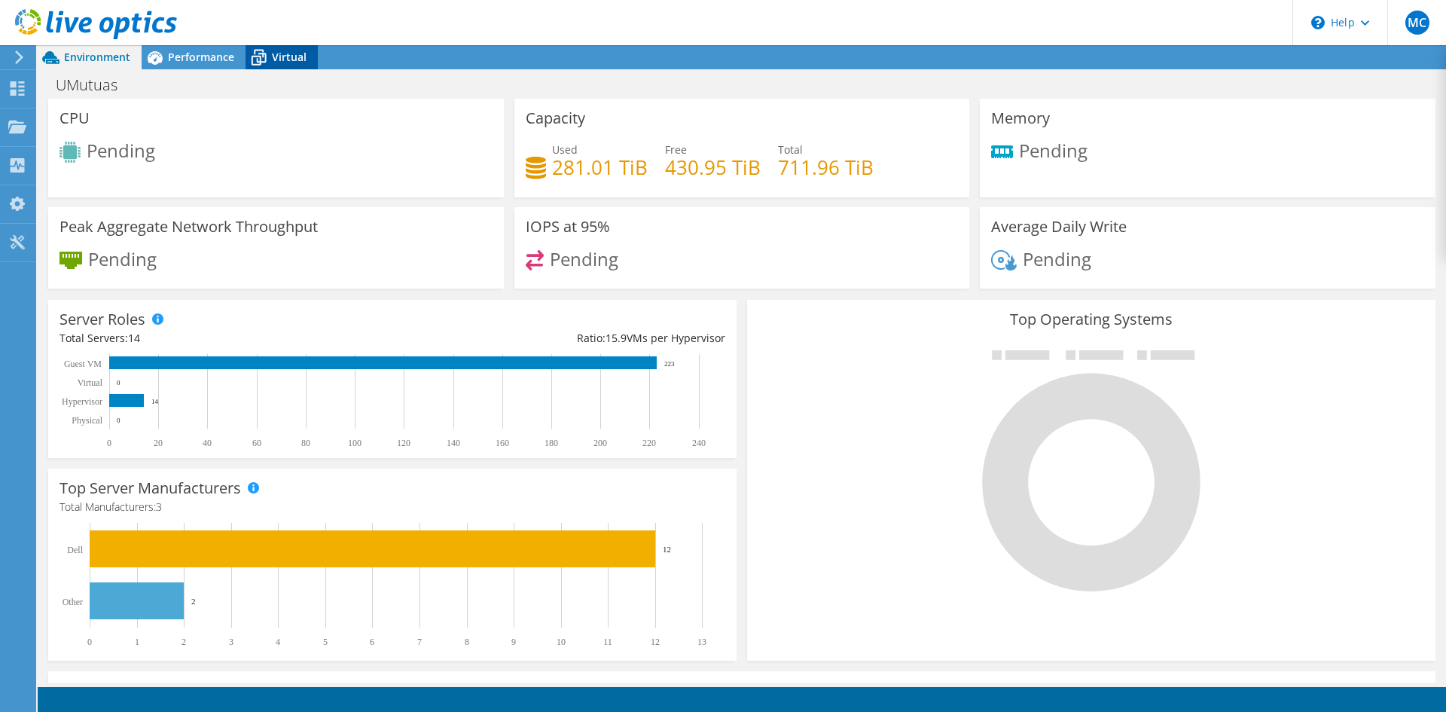
click at [288, 54] on span "Virtual" at bounding box center [289, 57] width 35 height 14
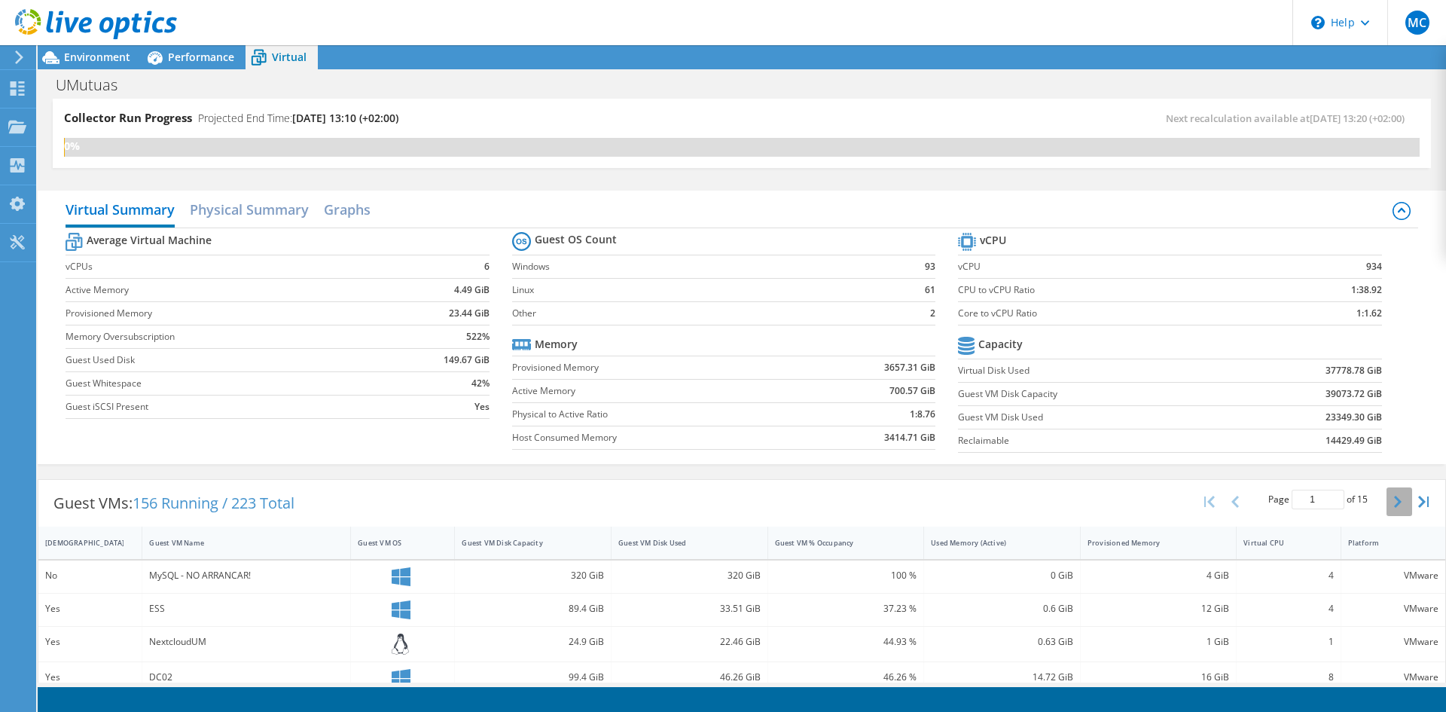
click at [1394, 503] on icon "button" at bounding box center [1398, 502] width 8 height 12
click at [1394, 505] on icon "button" at bounding box center [1398, 502] width 8 height 12
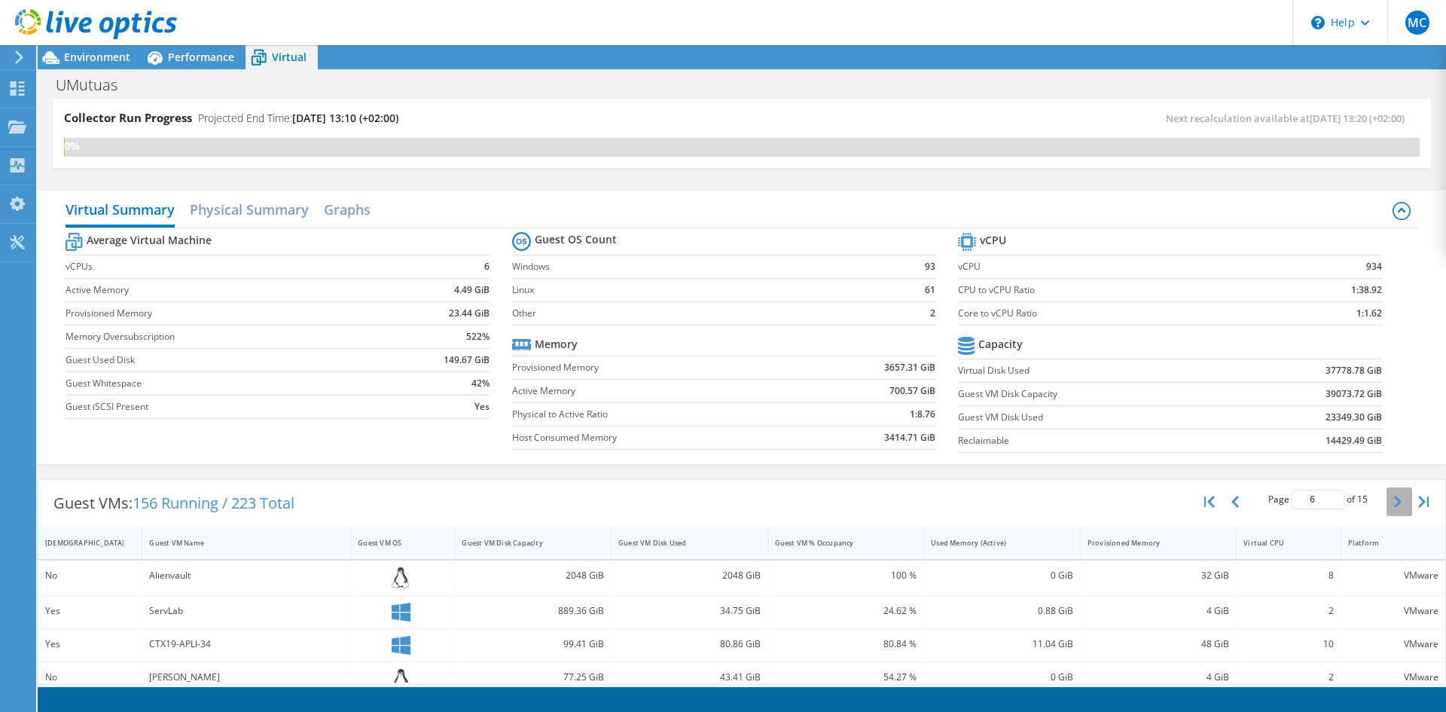
click at [1394, 505] on icon "button" at bounding box center [1398, 502] width 8 height 12
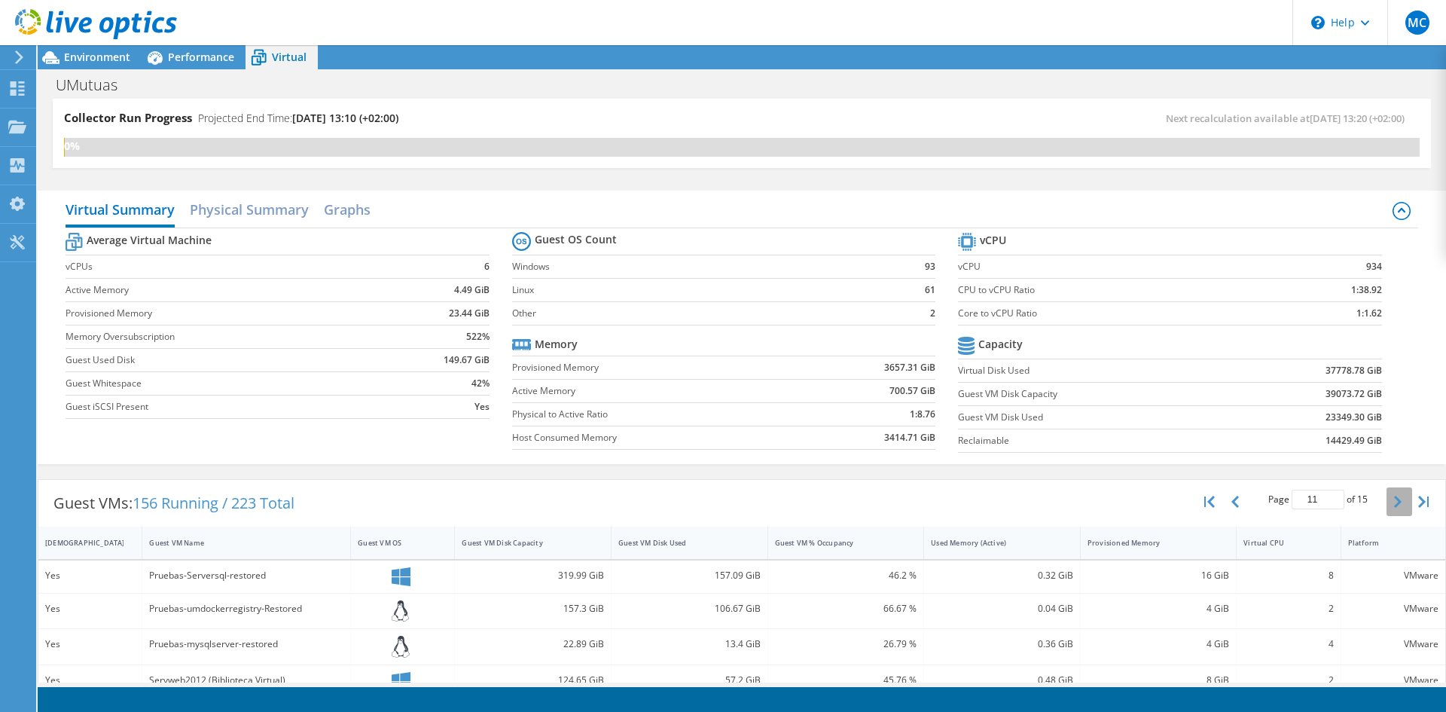
click at [1394, 505] on icon "button" at bounding box center [1398, 502] width 8 height 12
type input "15"
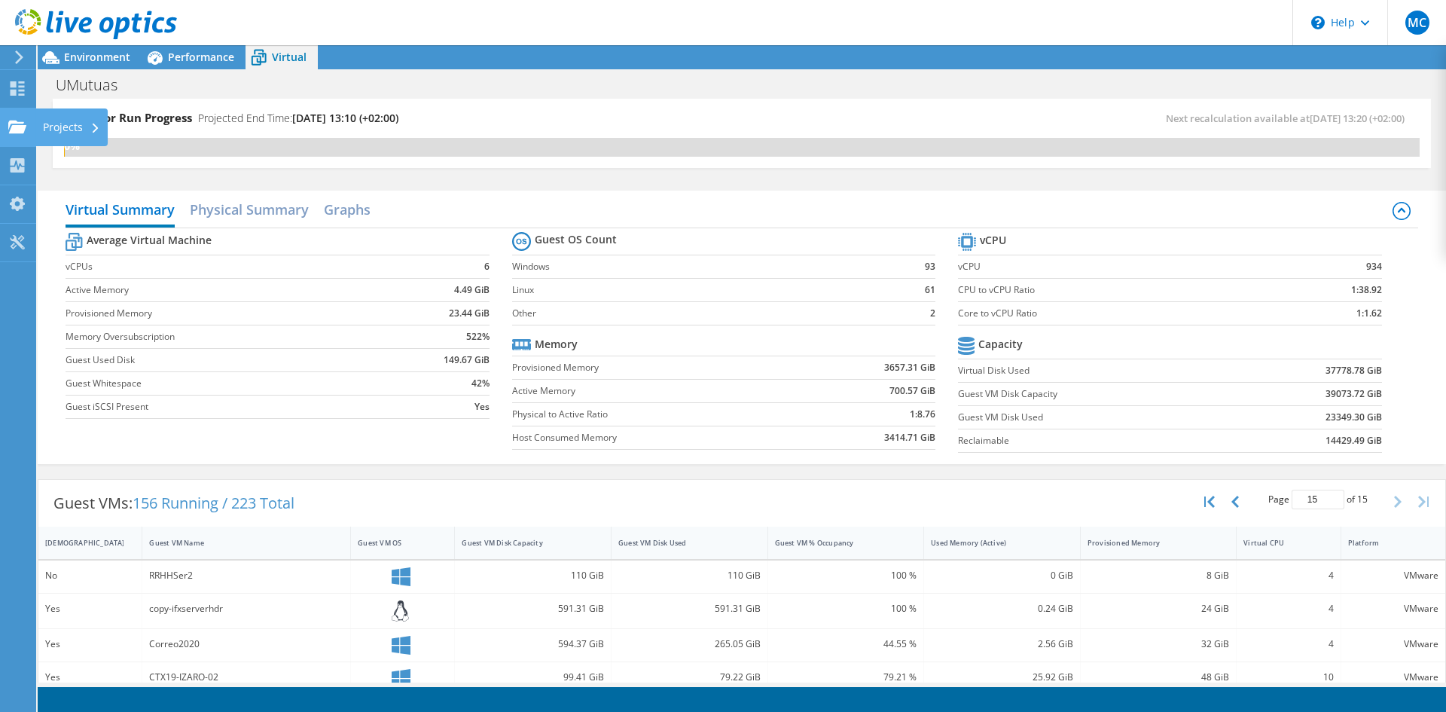
click at [8, 127] on use at bounding box center [17, 126] width 18 height 13
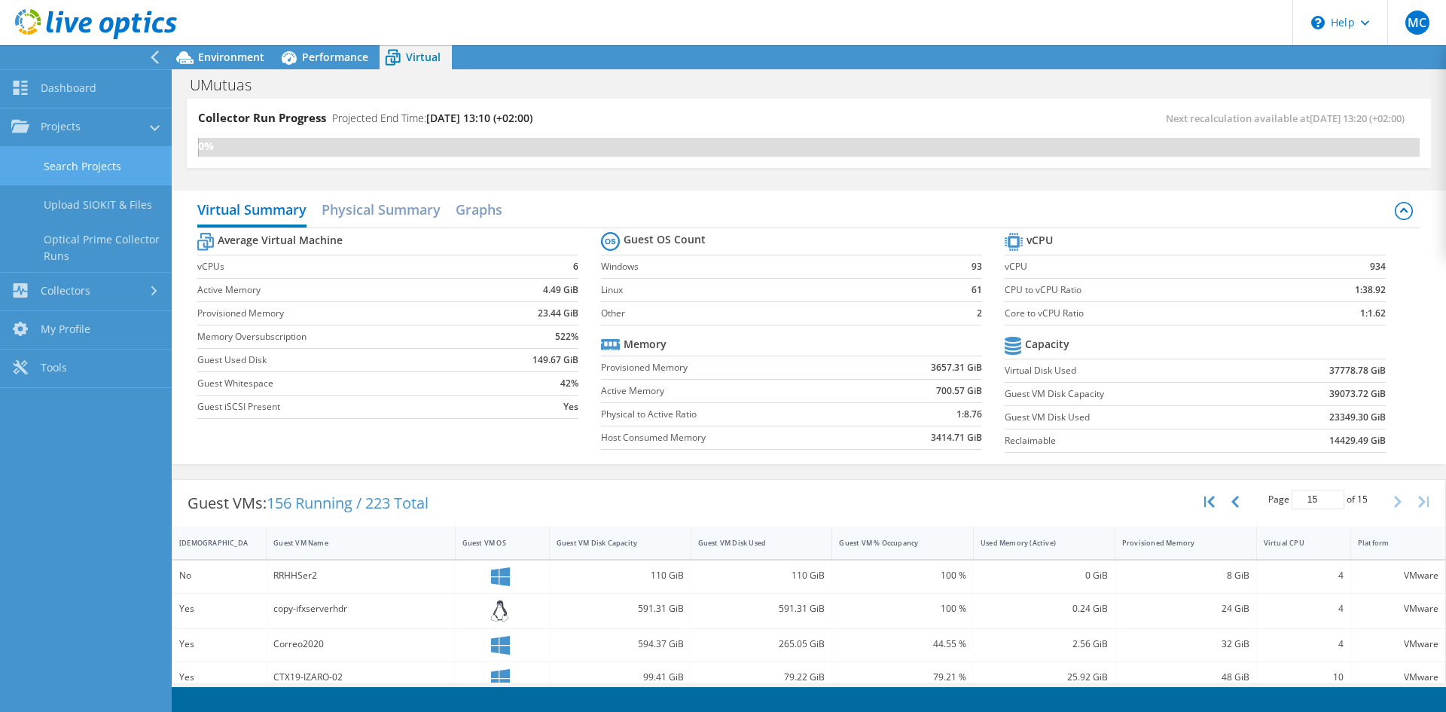
click at [90, 161] on link "Search Projects" at bounding box center [86, 166] width 172 height 38
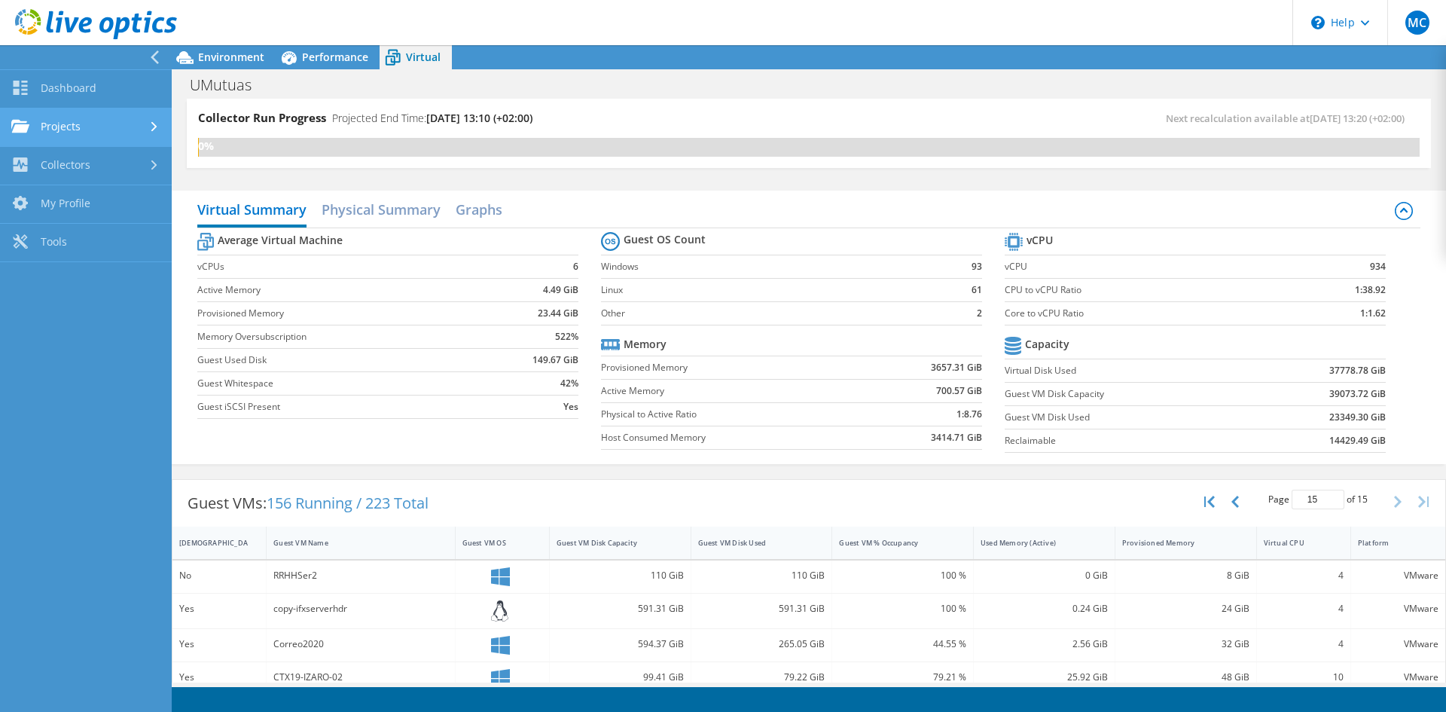
click at [99, 123] on link "Projects" at bounding box center [86, 127] width 172 height 38
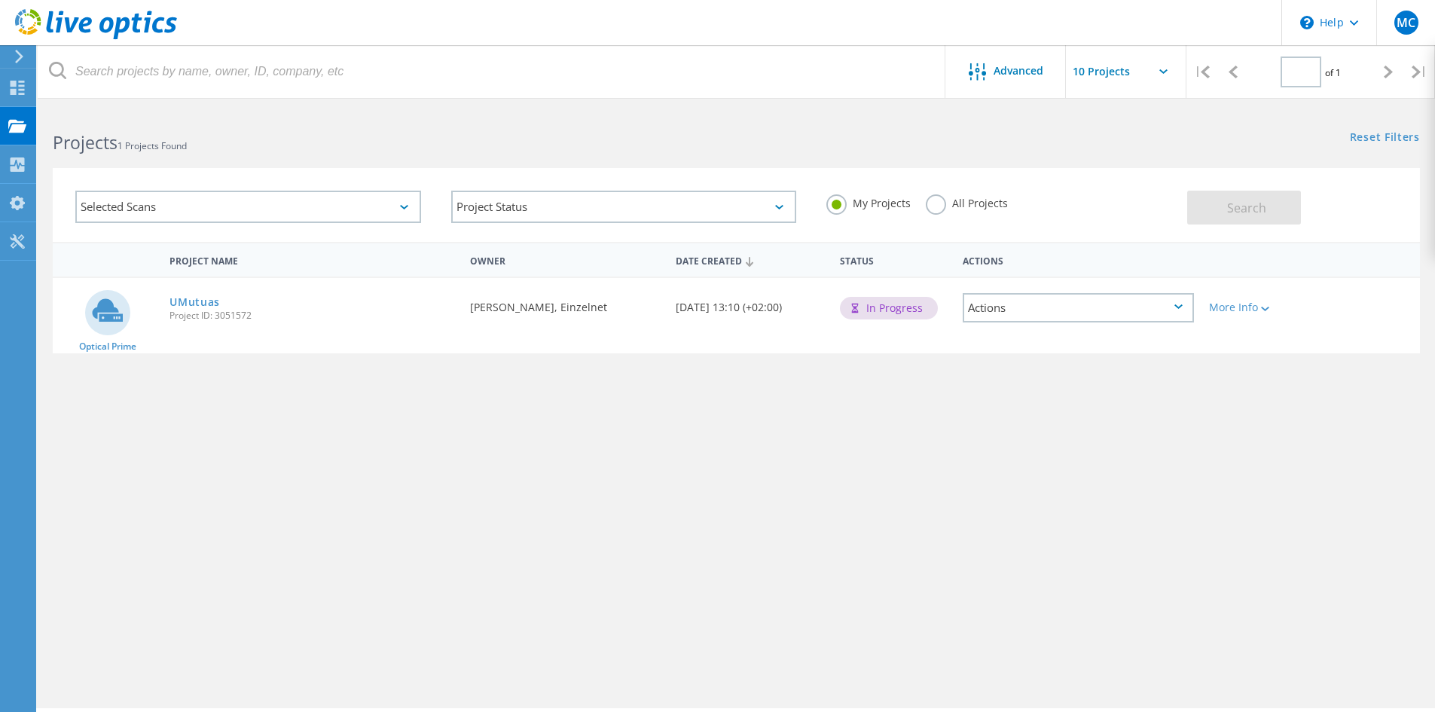
type input "1"
click at [20, 124] on use at bounding box center [17, 125] width 18 height 13
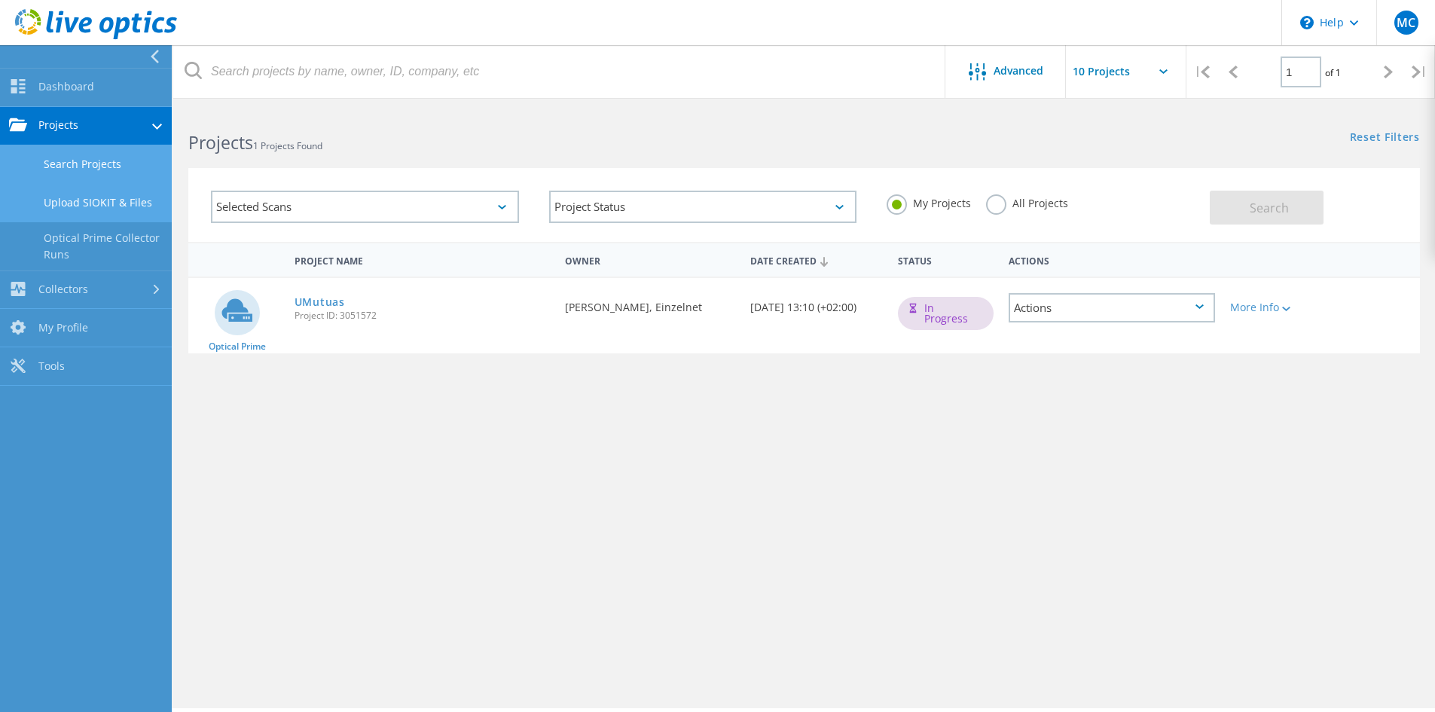
click at [104, 207] on link "Upload SIOKIT & Files" at bounding box center [86, 203] width 172 height 38
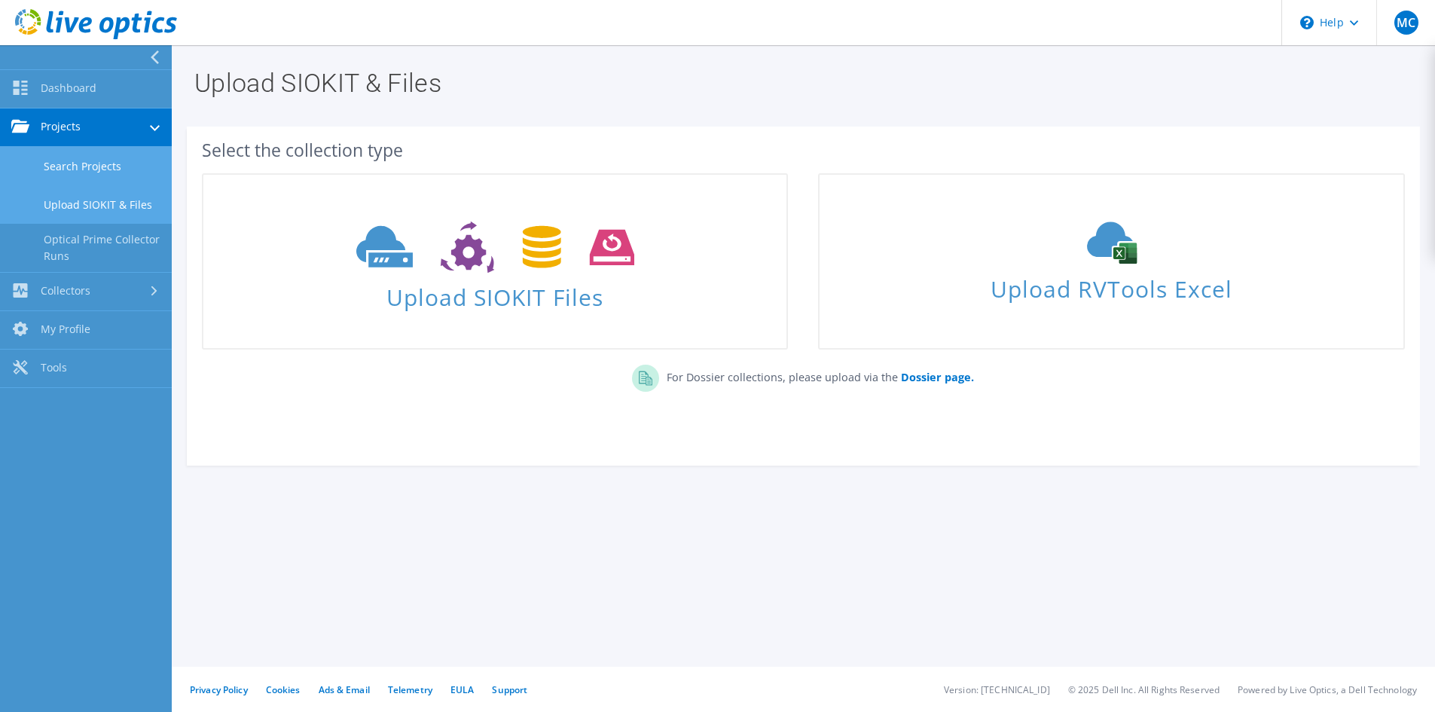
click at [77, 168] on link "Search Projects" at bounding box center [86, 166] width 172 height 38
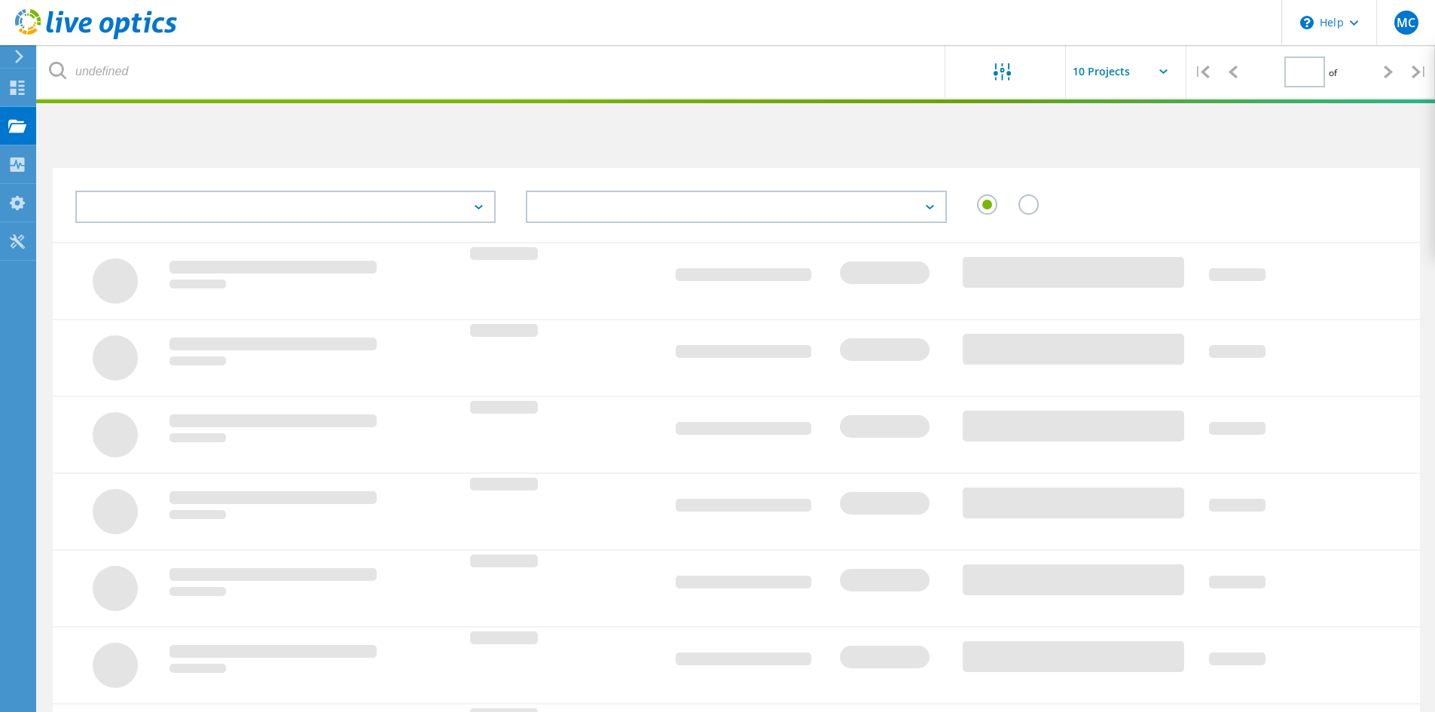
type input "1"
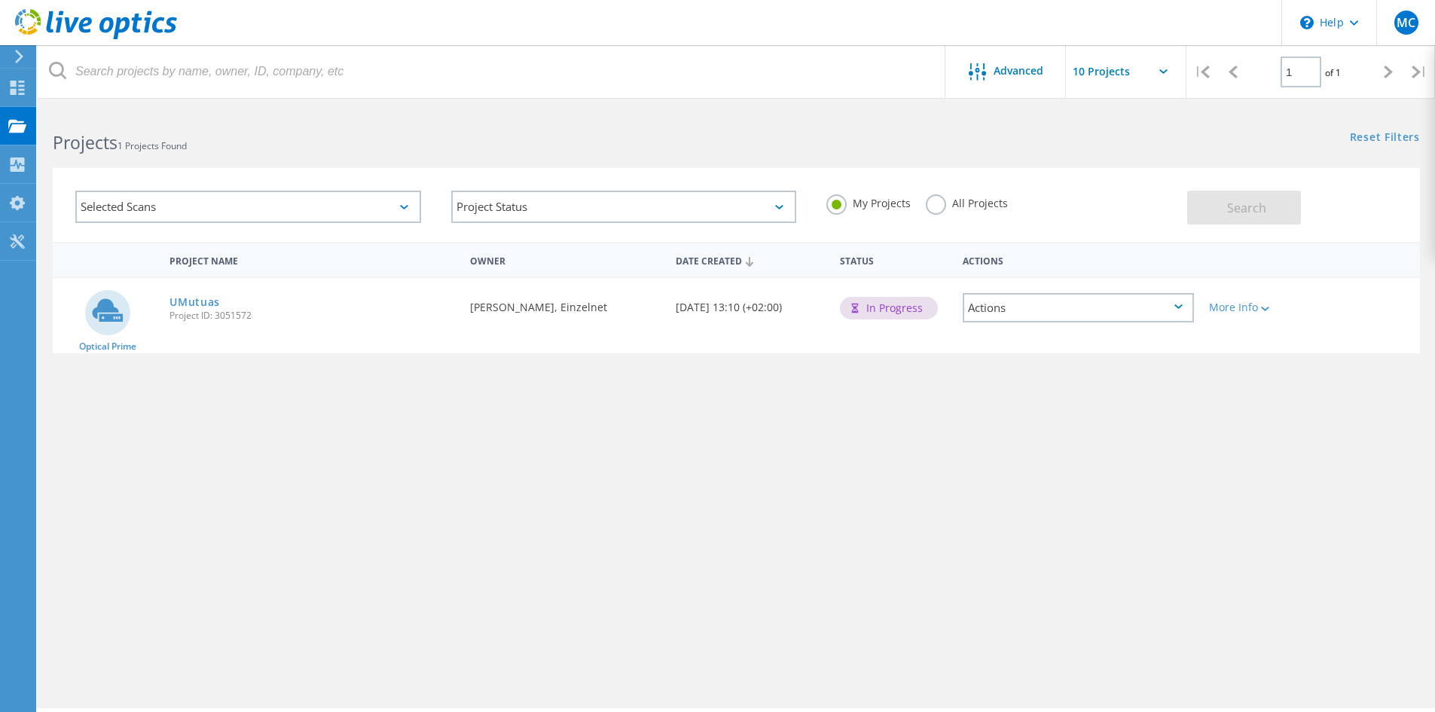
click at [126, 317] on circle at bounding box center [107, 312] width 45 height 45
click at [194, 304] on link "UMutuas" at bounding box center [194, 302] width 50 height 11
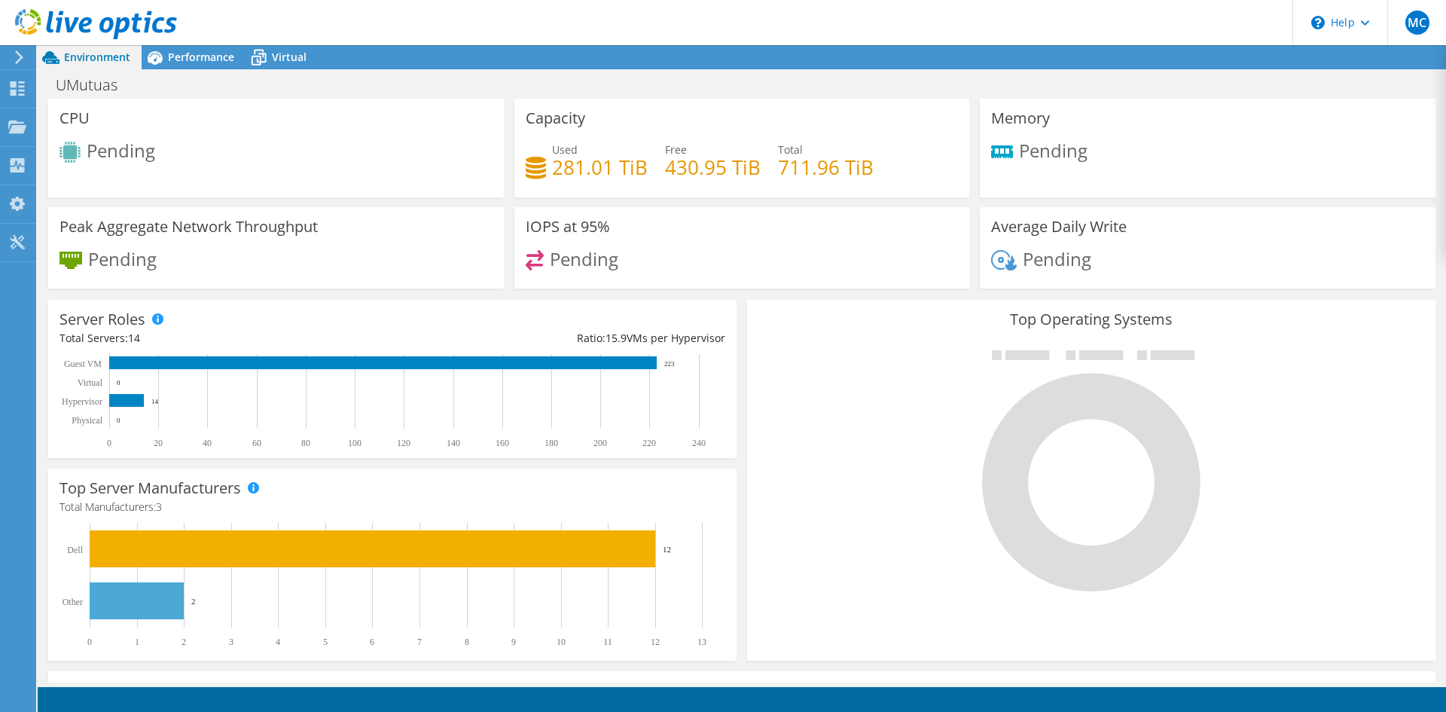
scroll to position [345, 0]
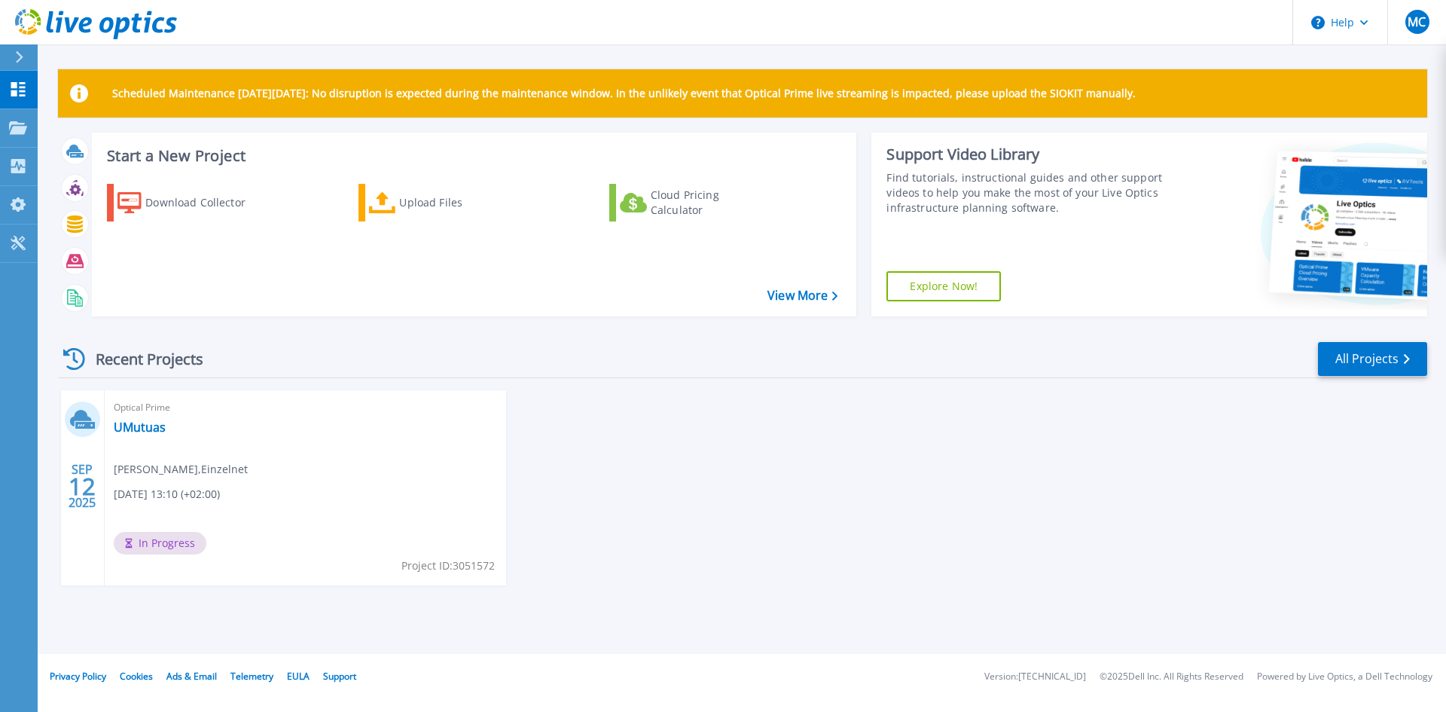
click at [76, 357] on icon at bounding box center [74, 359] width 22 height 22
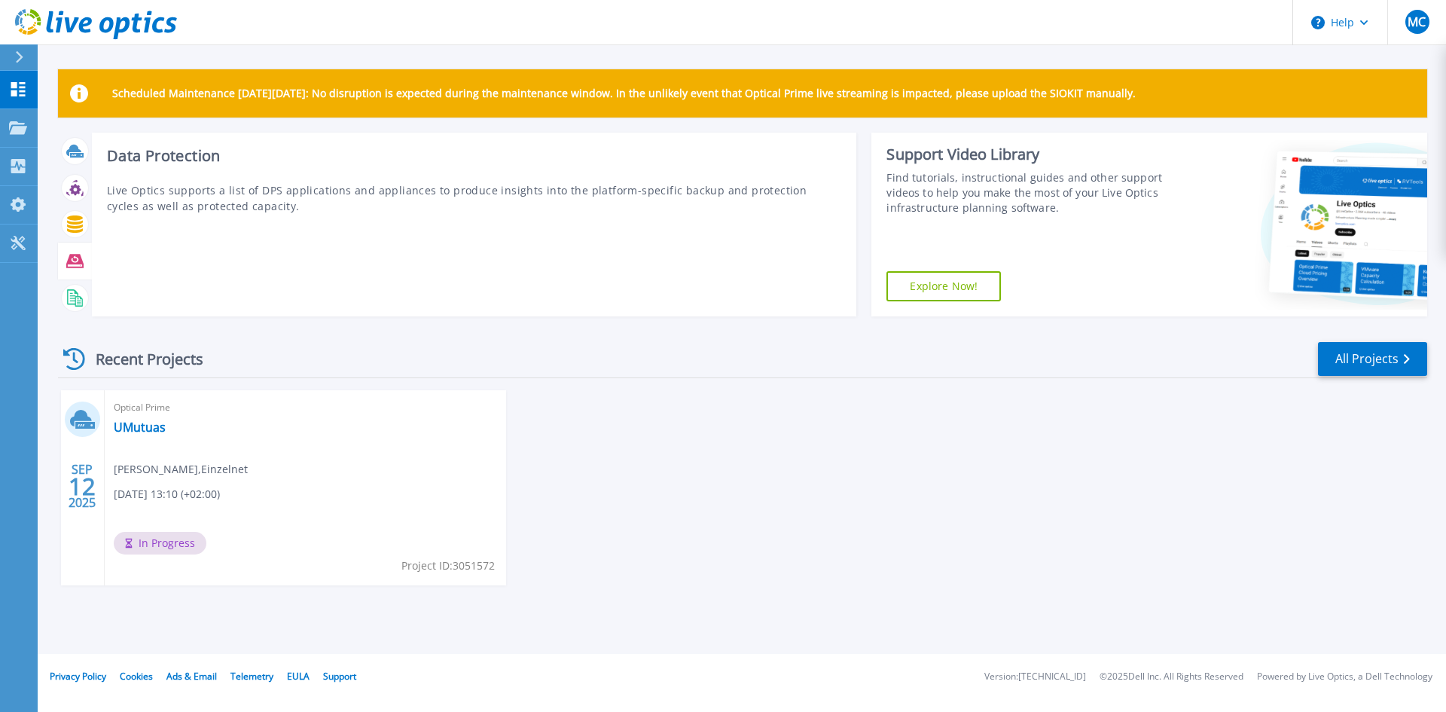
click at [75, 258] on icon at bounding box center [74, 260] width 17 height 17
click at [69, 224] on icon at bounding box center [75, 223] width 16 height 17
click at [74, 180] on icon at bounding box center [74, 187] width 17 height 17
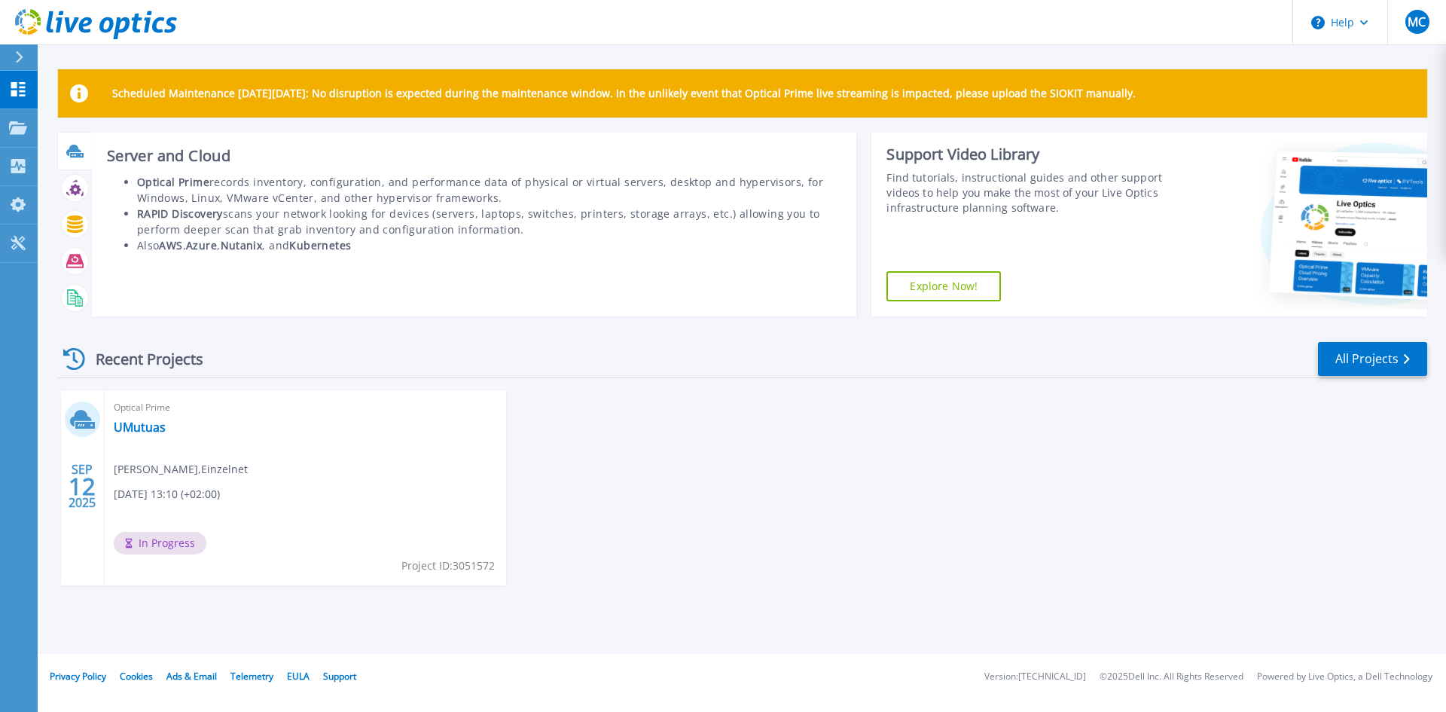
click at [75, 149] on icon at bounding box center [73, 150] width 15 height 11
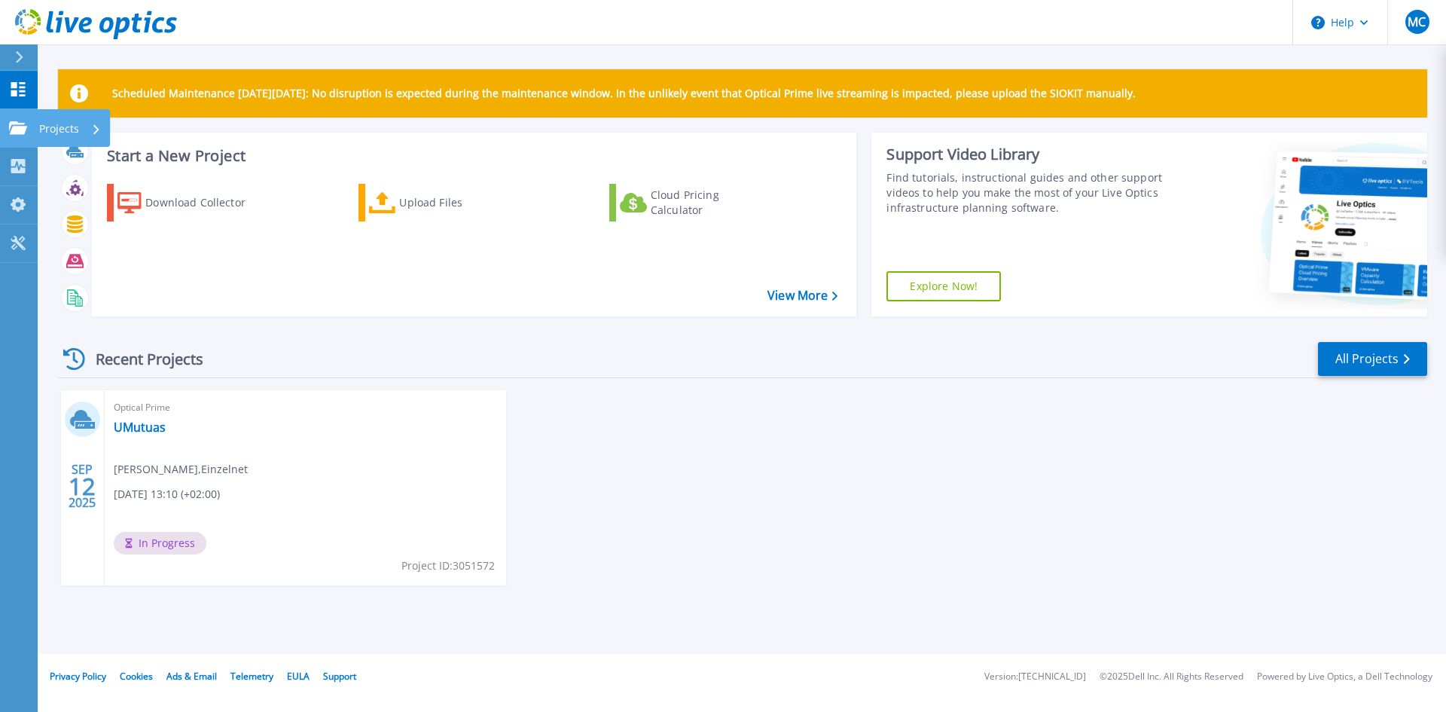
click at [17, 134] on icon at bounding box center [18, 127] width 18 height 13
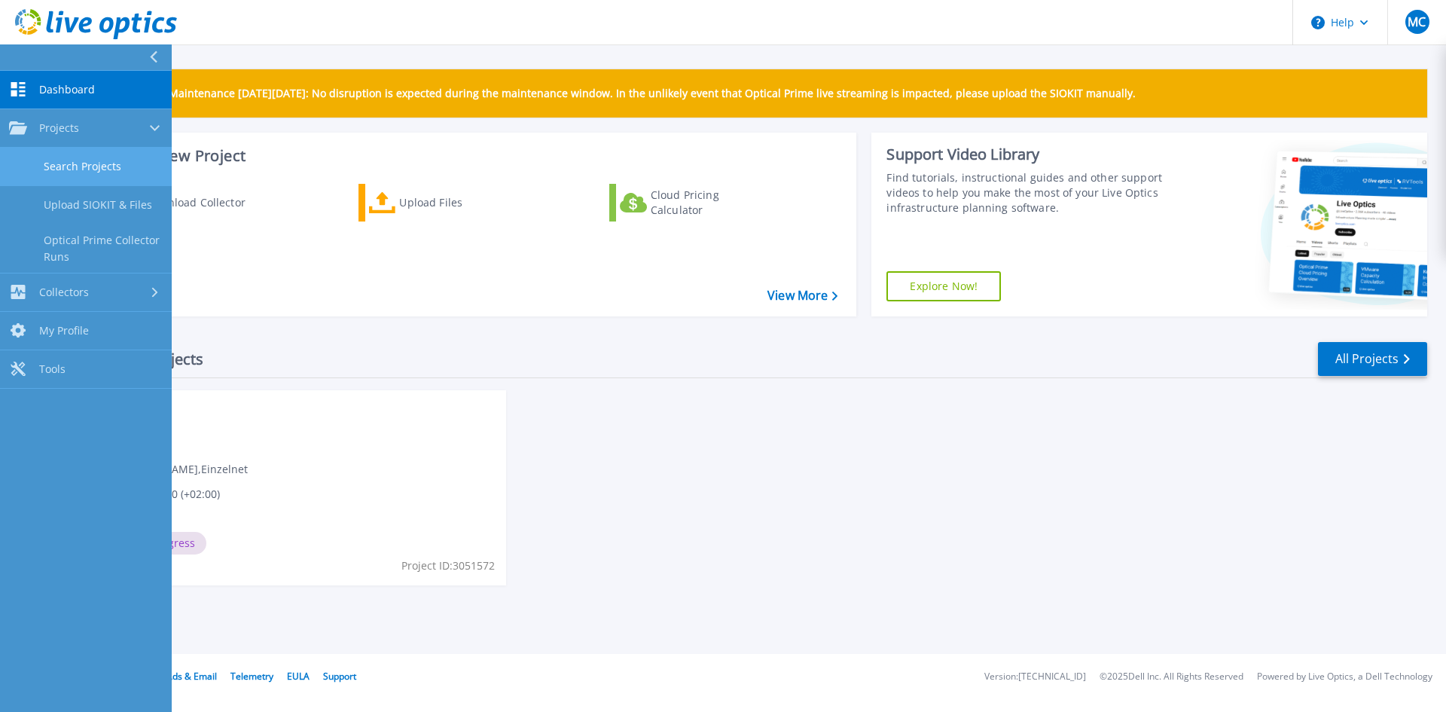
click at [106, 171] on link "Search Projects" at bounding box center [86, 167] width 172 height 38
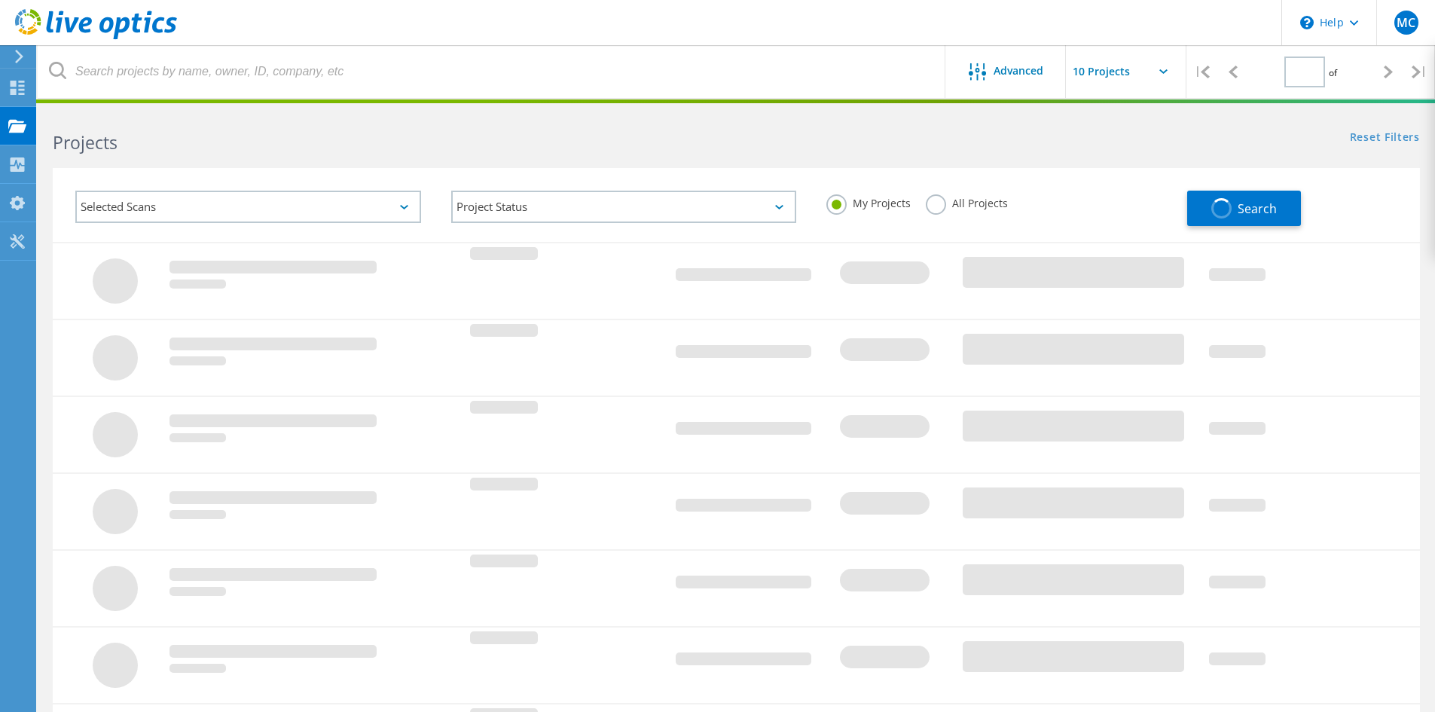
type input "1"
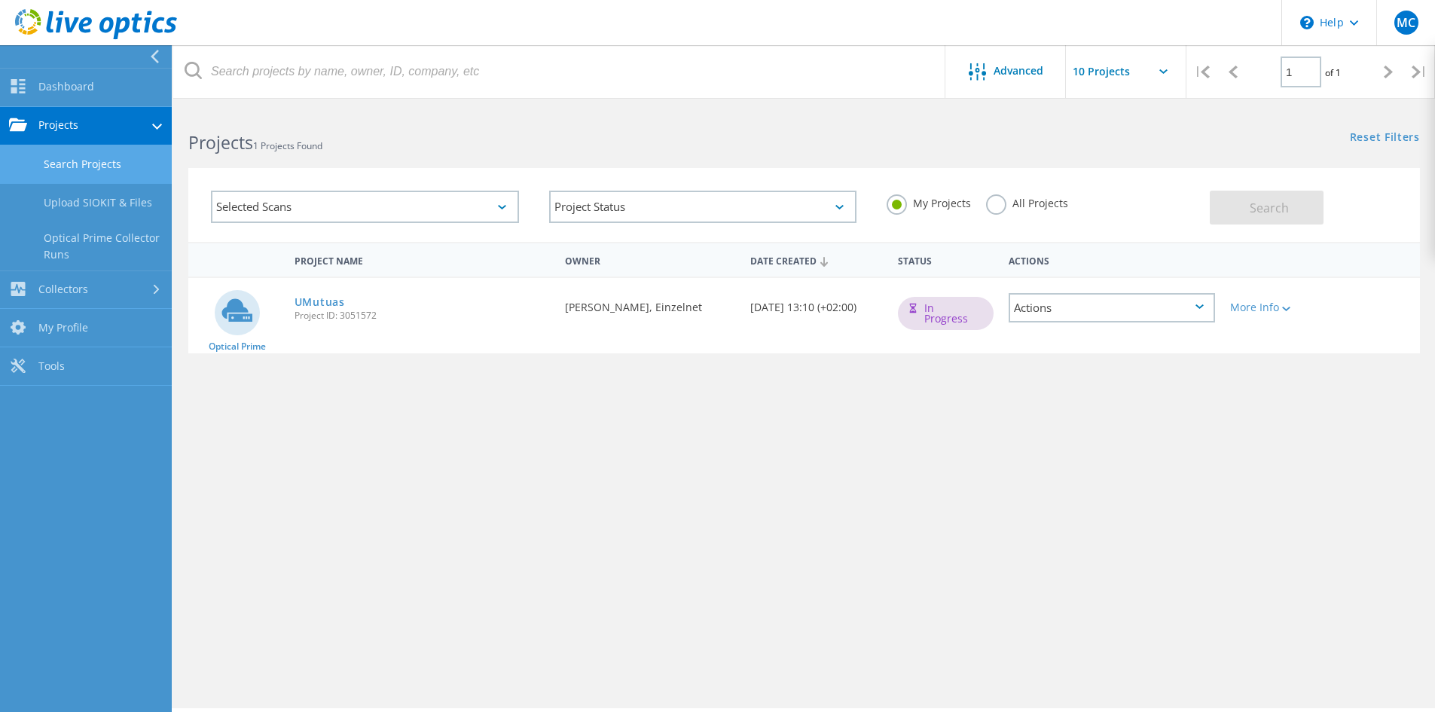
click at [86, 162] on link "Search Projects" at bounding box center [86, 164] width 172 height 38
click at [89, 245] on link "Optical Prime Collector Runs" at bounding box center [86, 246] width 172 height 48
click at [100, 161] on link "Search Projects" at bounding box center [86, 164] width 172 height 38
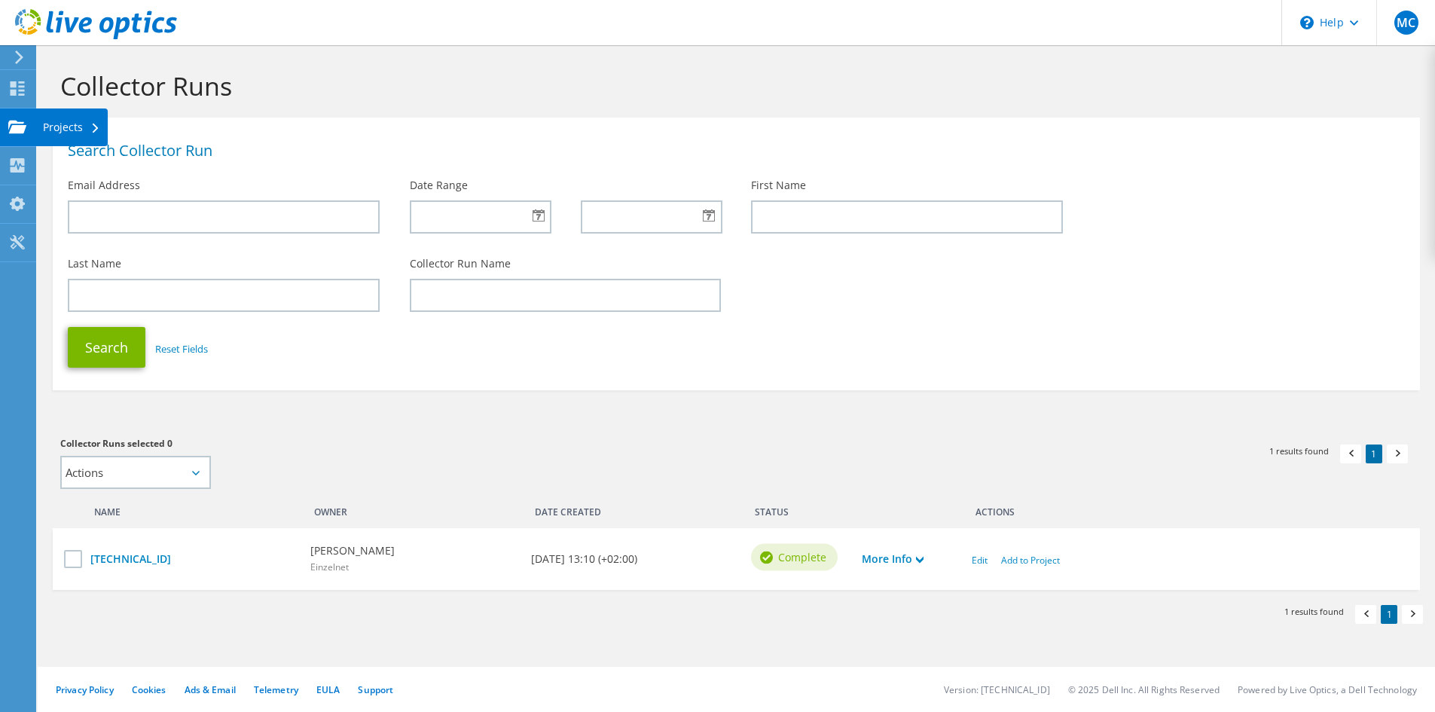
click at [20, 130] on use at bounding box center [17, 126] width 18 height 13
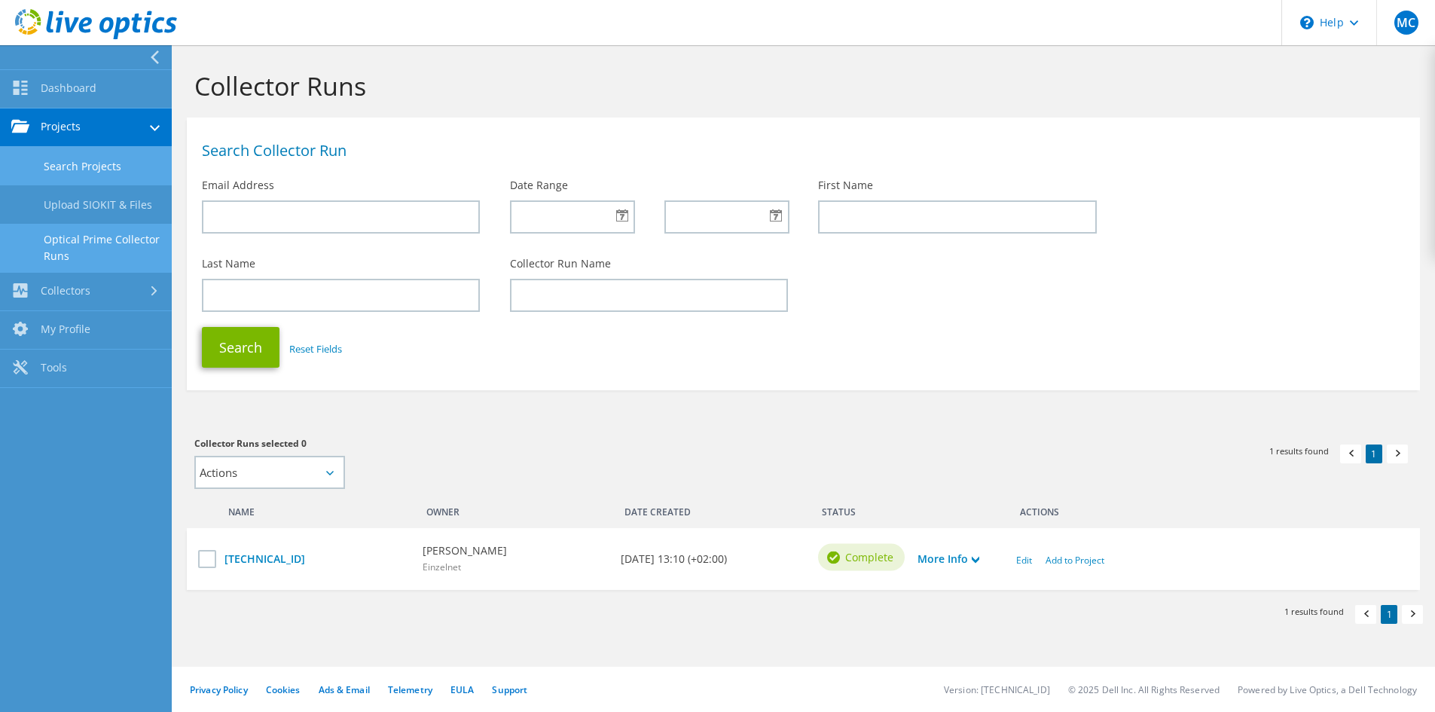
click at [112, 168] on link "Search Projects" at bounding box center [86, 166] width 172 height 38
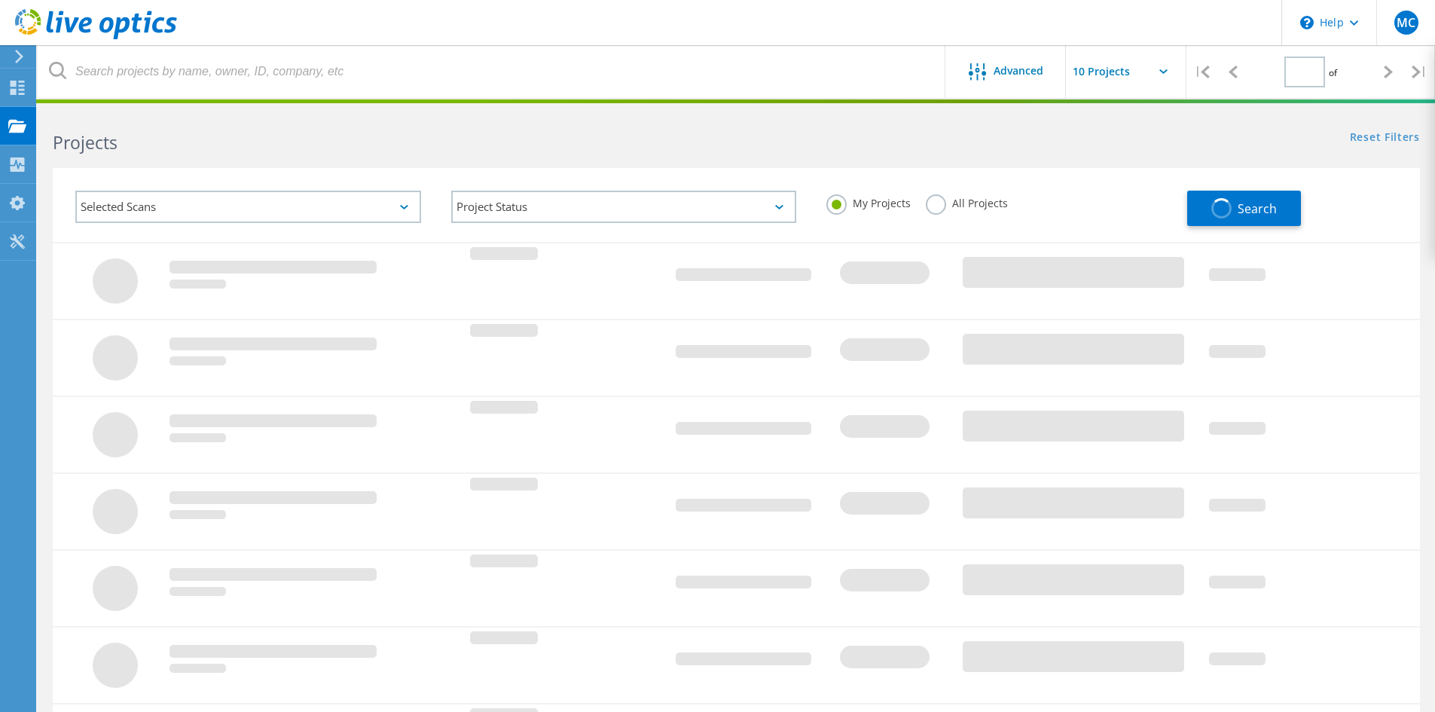
type input "1"
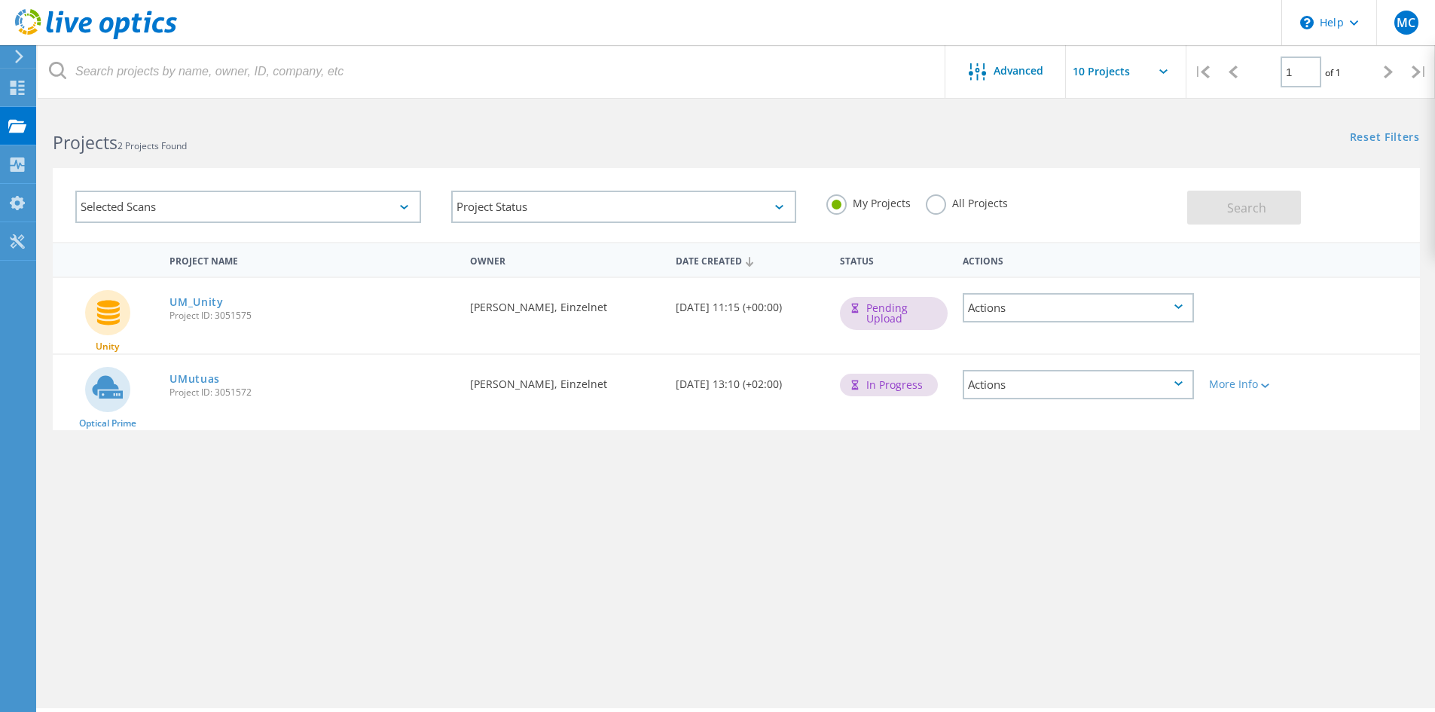
click at [1171, 387] on div "Actions" at bounding box center [1078, 384] width 231 height 29
click at [739, 586] on div "Project Name Owner Date Created Status Actions Unity UM_Unity Project ID: 30515…" at bounding box center [736, 438] width 1367 height 392
click at [1183, 389] on div "Actions" at bounding box center [1078, 384] width 231 height 29
click at [1269, 389] on div at bounding box center [1263, 384] width 11 height 9
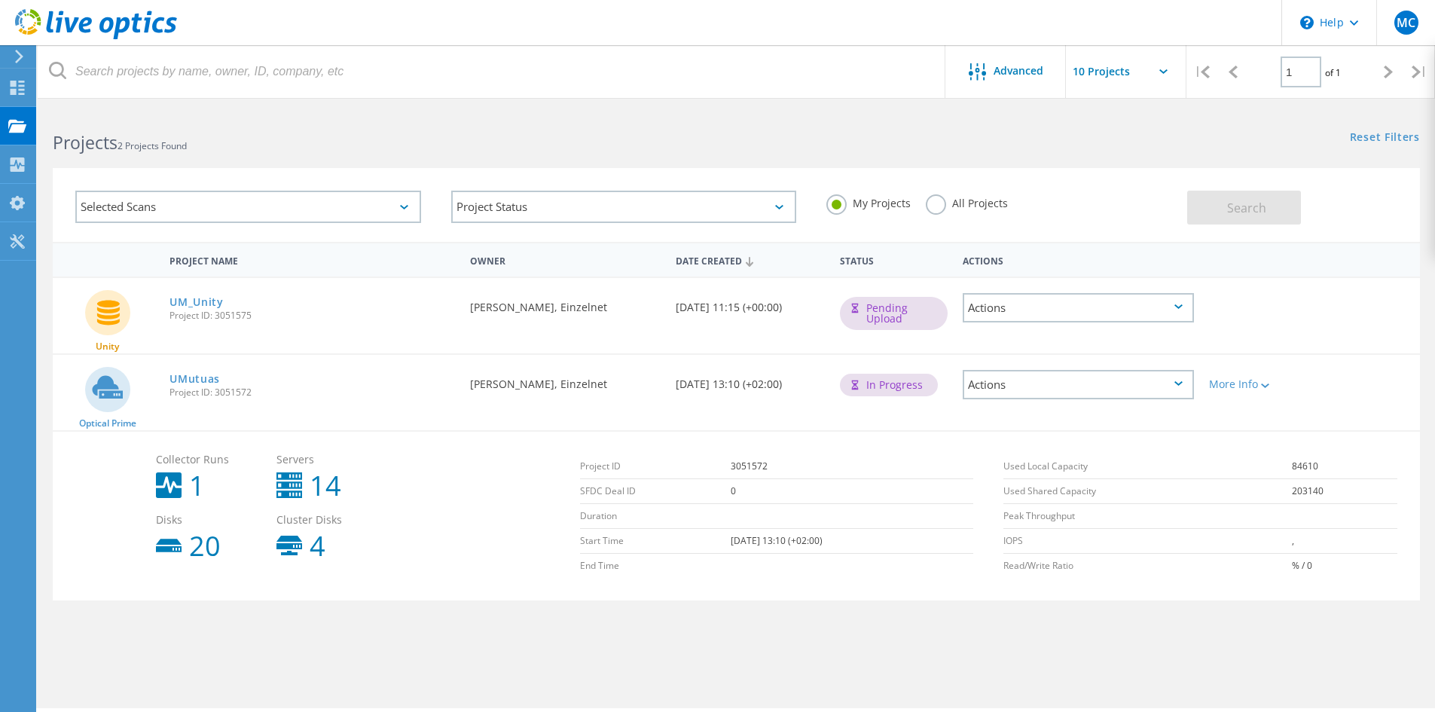
click at [1026, 386] on div "Actions" at bounding box center [1078, 384] width 231 height 29
click at [194, 383] on link "UMutuas" at bounding box center [194, 379] width 50 height 11
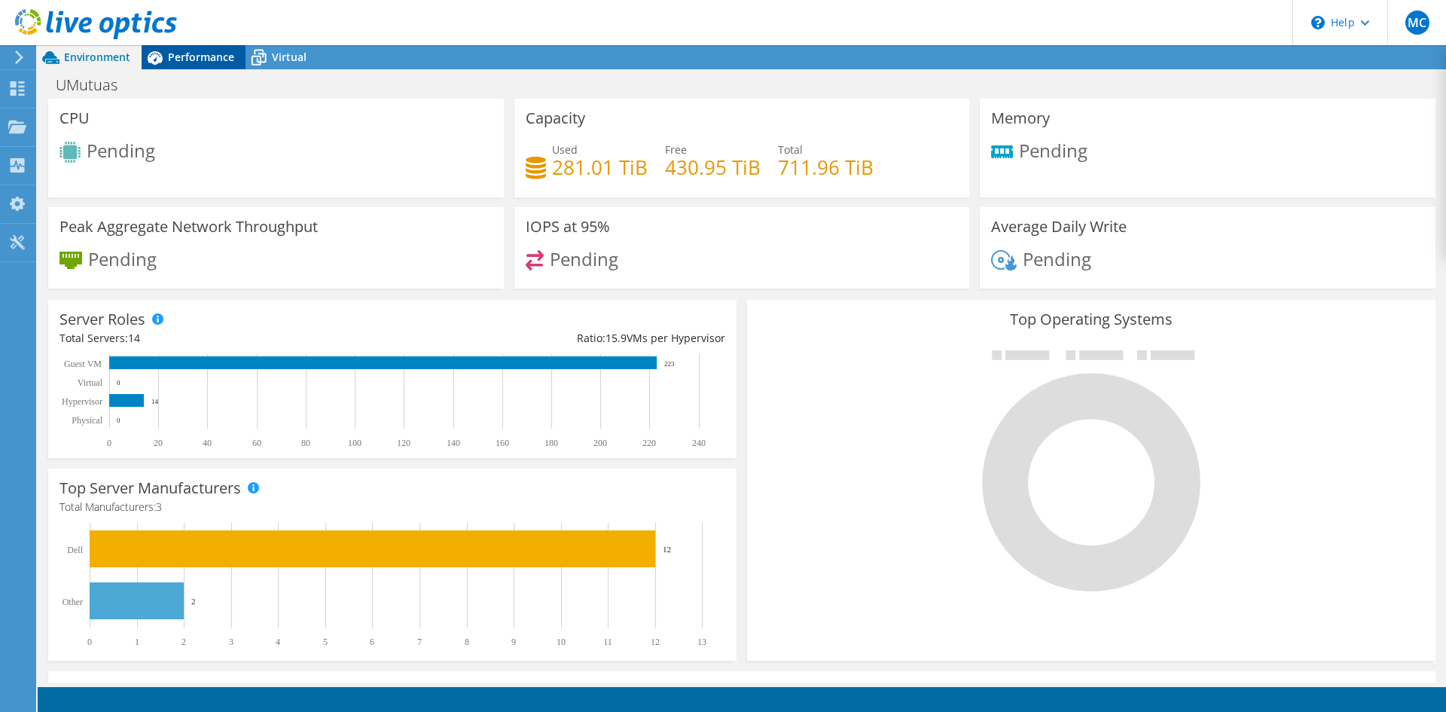
click at [215, 60] on span "Performance" at bounding box center [201, 57] width 66 height 14
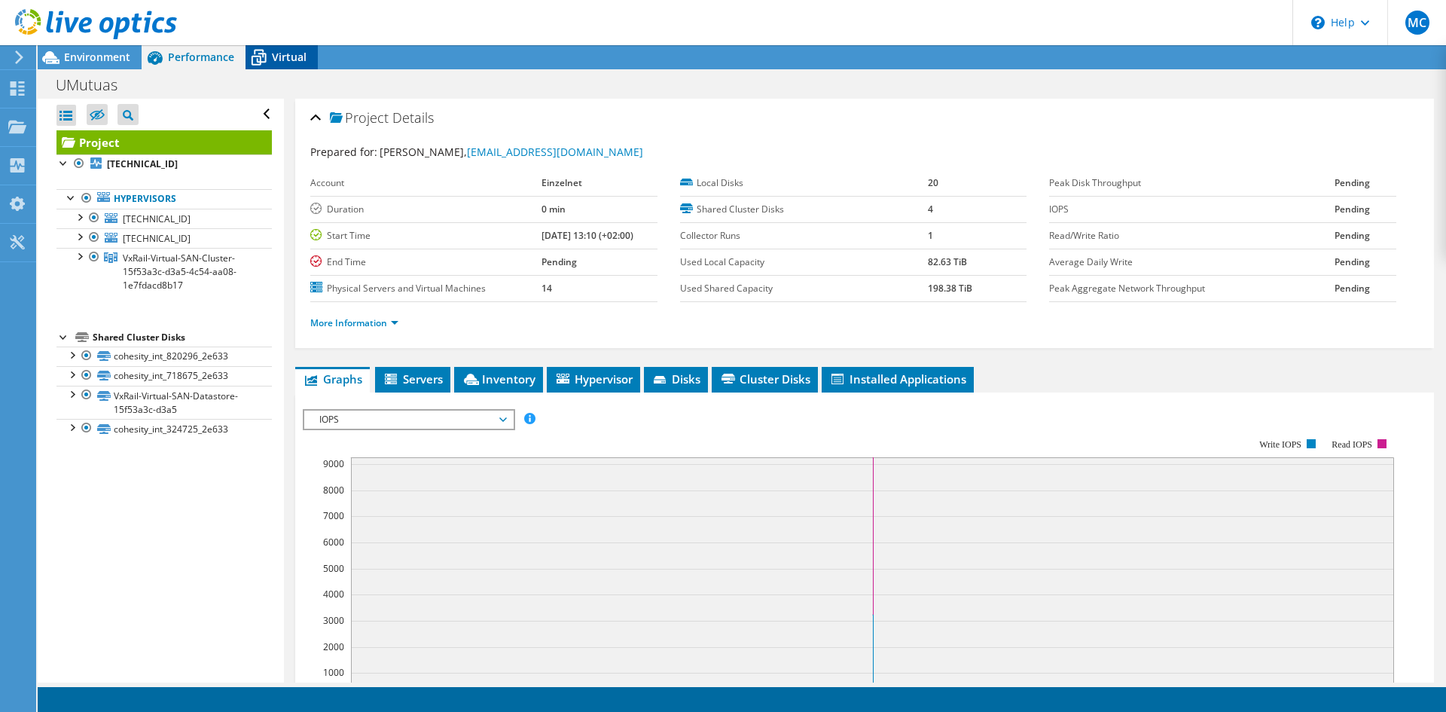
click at [286, 61] on span "Virtual" at bounding box center [289, 57] width 35 height 14
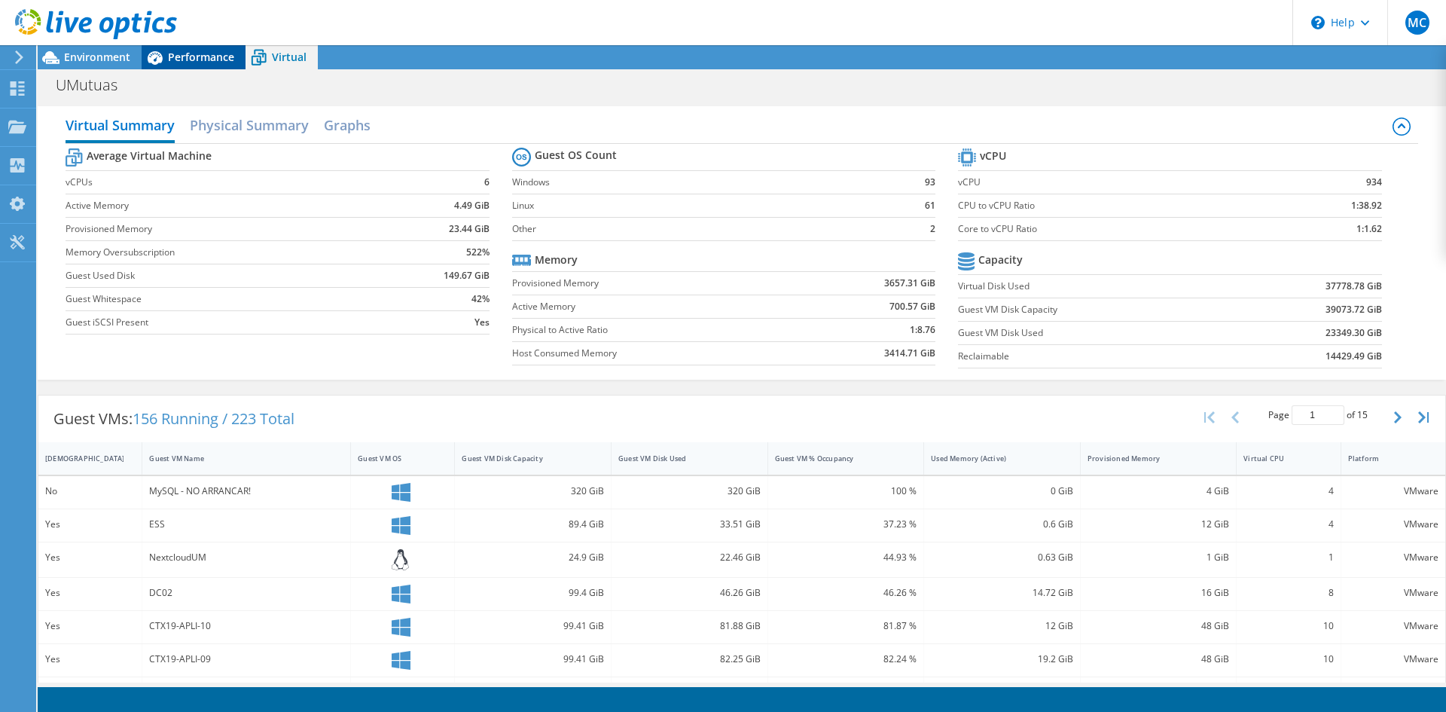
click at [197, 50] on span "Performance" at bounding box center [201, 57] width 66 height 14
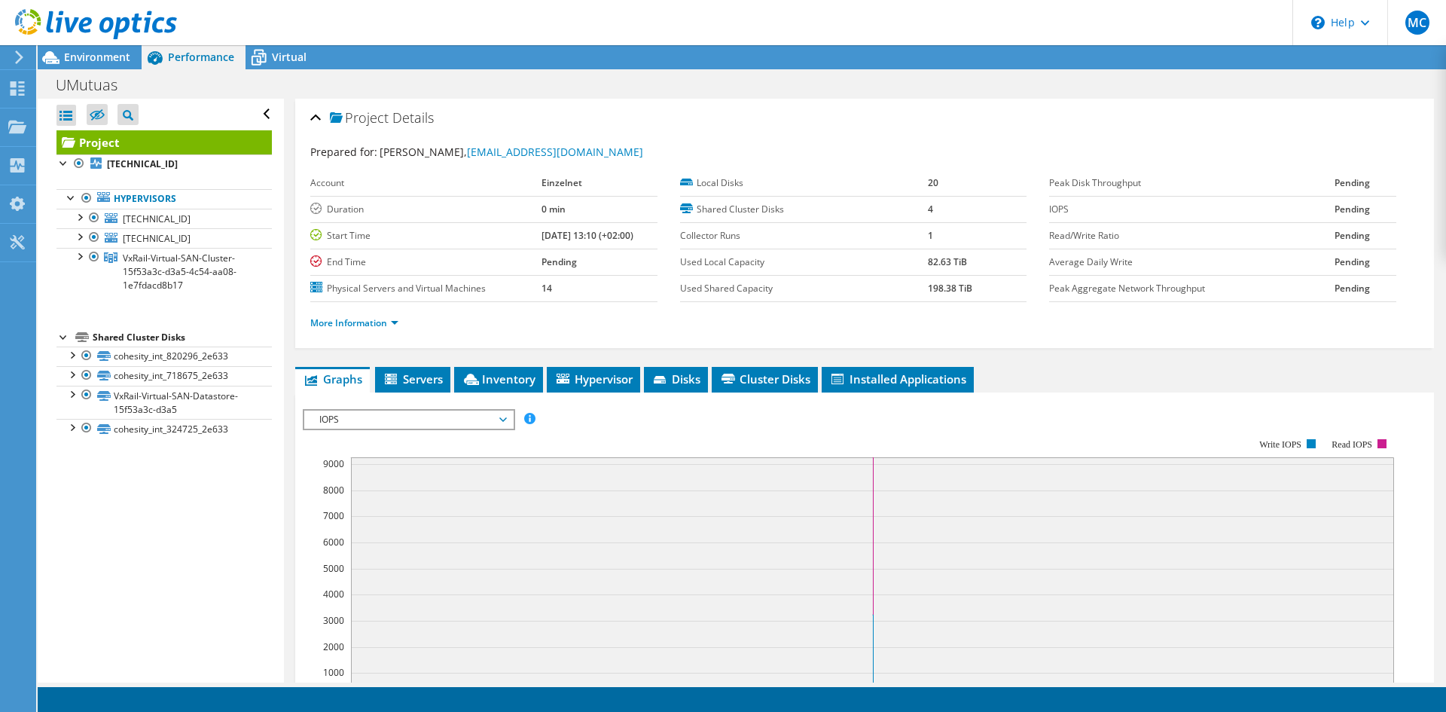
click at [353, 265] on label "End Time" at bounding box center [425, 262] width 231 height 15
drag, startPoint x: 557, startPoint y: 263, endPoint x: 478, endPoint y: 262, distance: 79.8
click at [478, 262] on tr "End Time Pending" at bounding box center [483, 262] width 347 height 26
click at [917, 120] on div "Project Details" at bounding box center [864, 118] width 1109 height 32
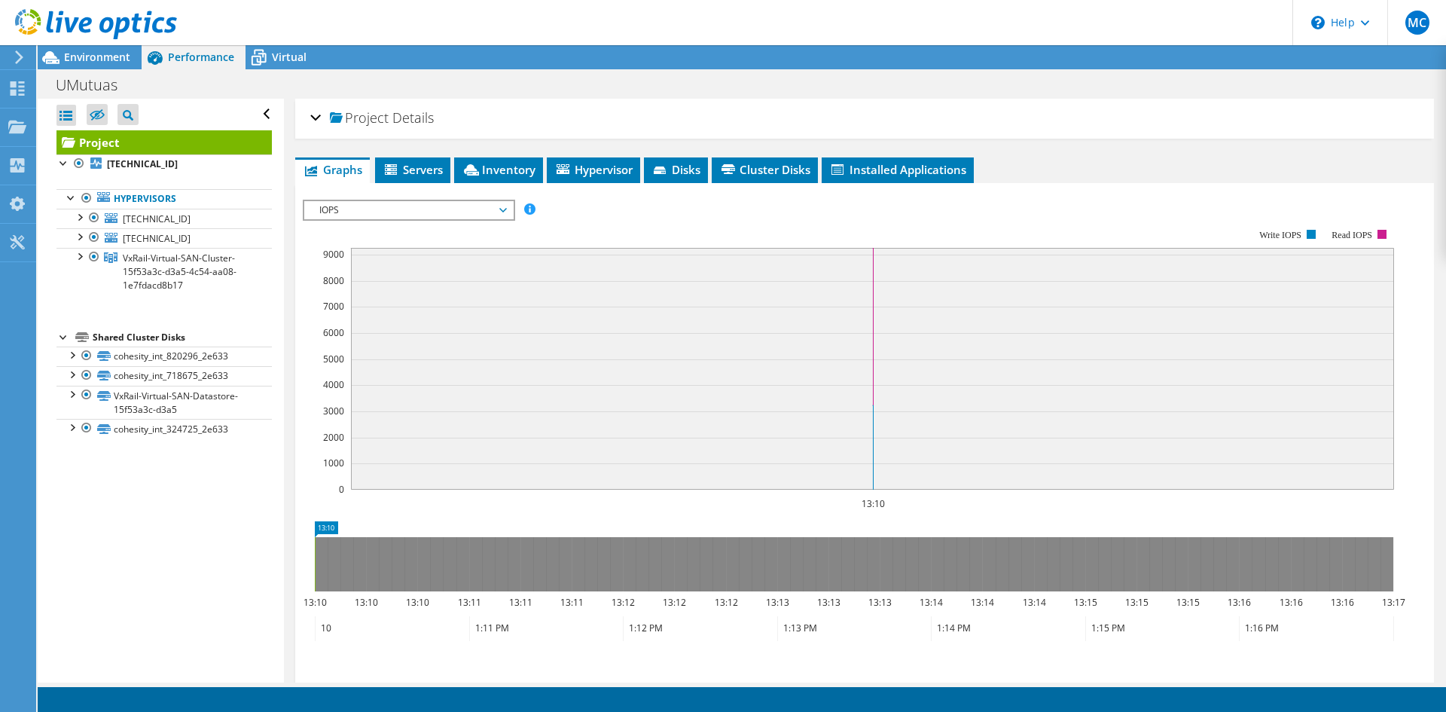
click at [932, 105] on div "Project Details" at bounding box center [864, 118] width 1109 height 32
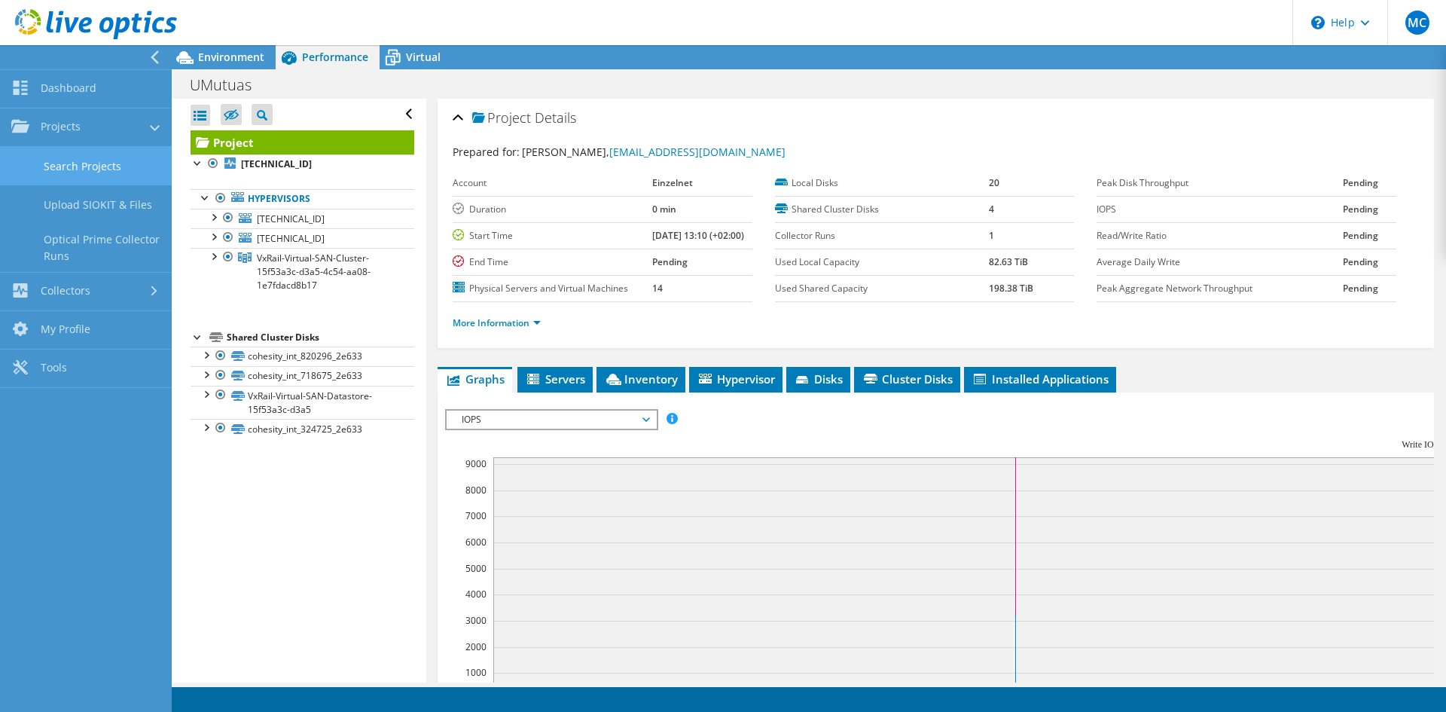
click at [98, 164] on link "Search Projects" at bounding box center [86, 166] width 172 height 38
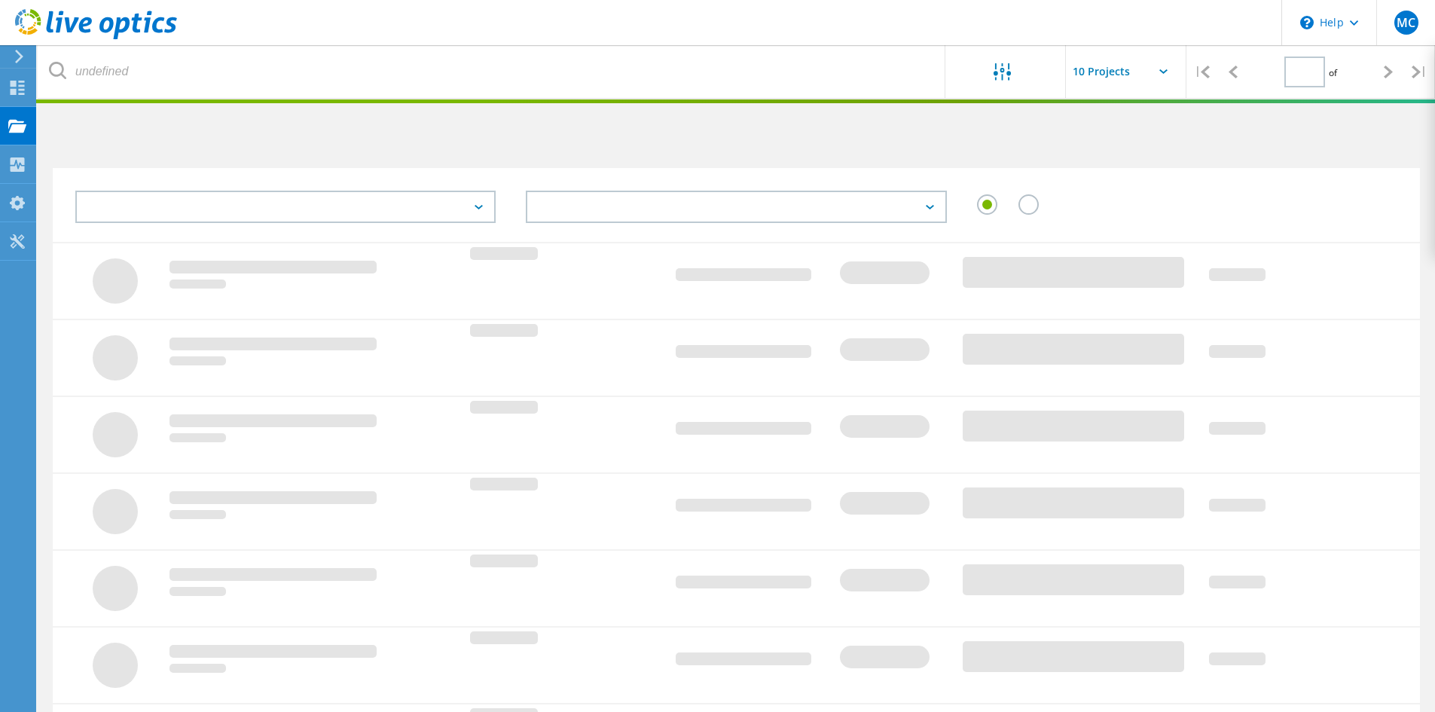
type input "1"
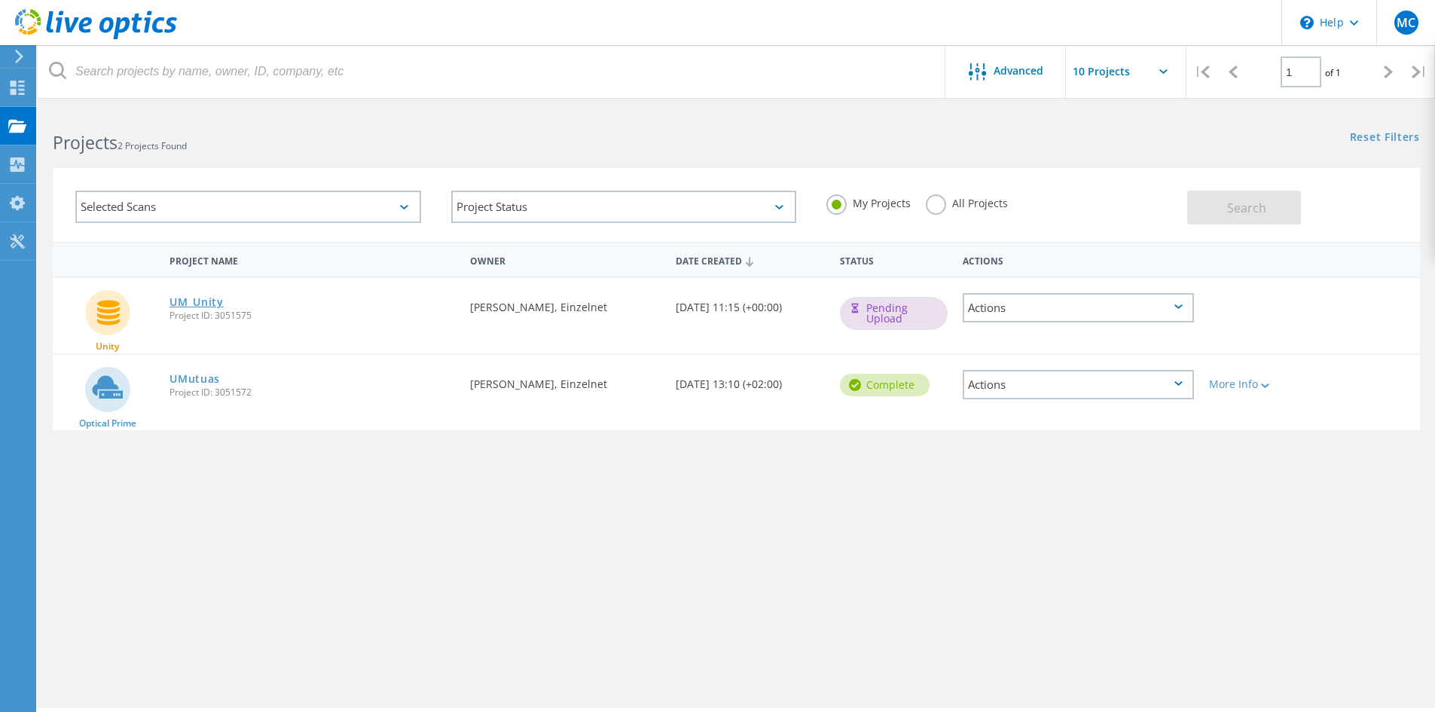
click at [206, 304] on link "UM_Unity" at bounding box center [196, 302] width 54 height 11
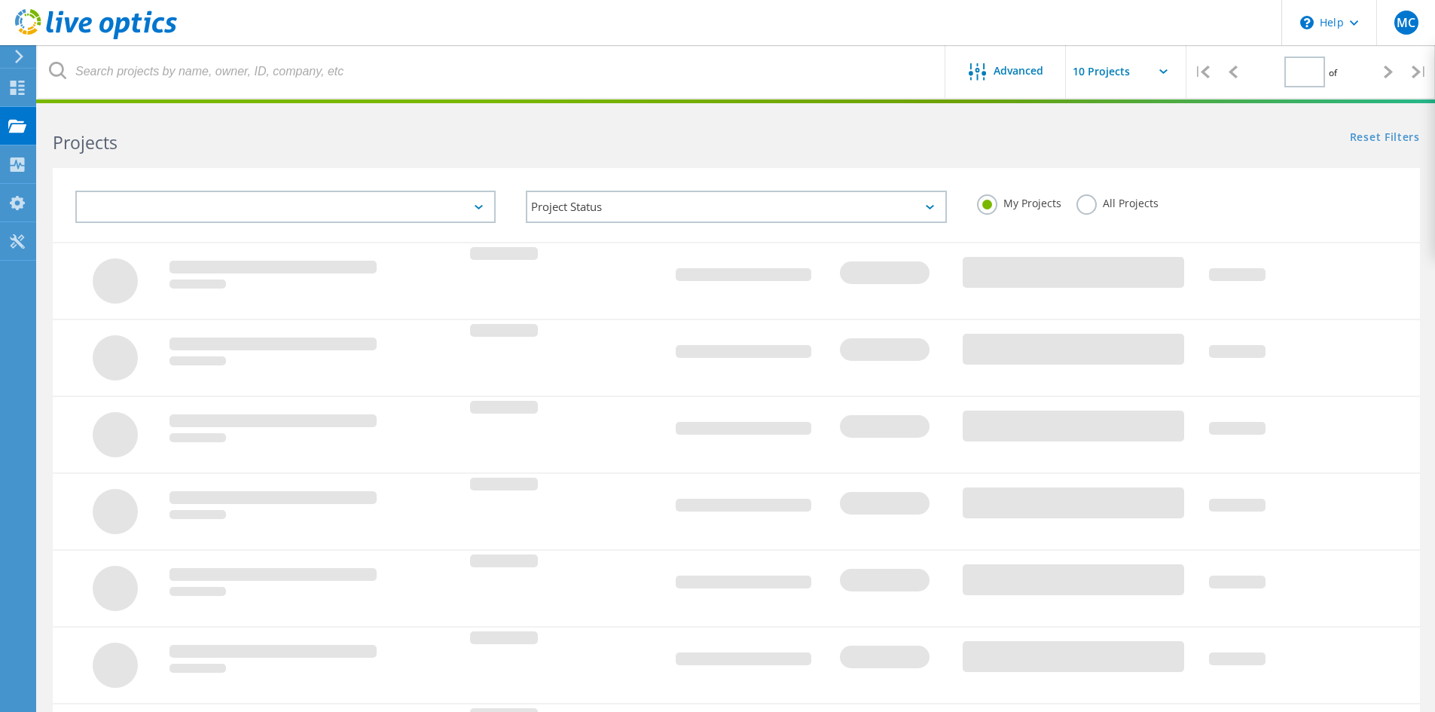
type input "1"
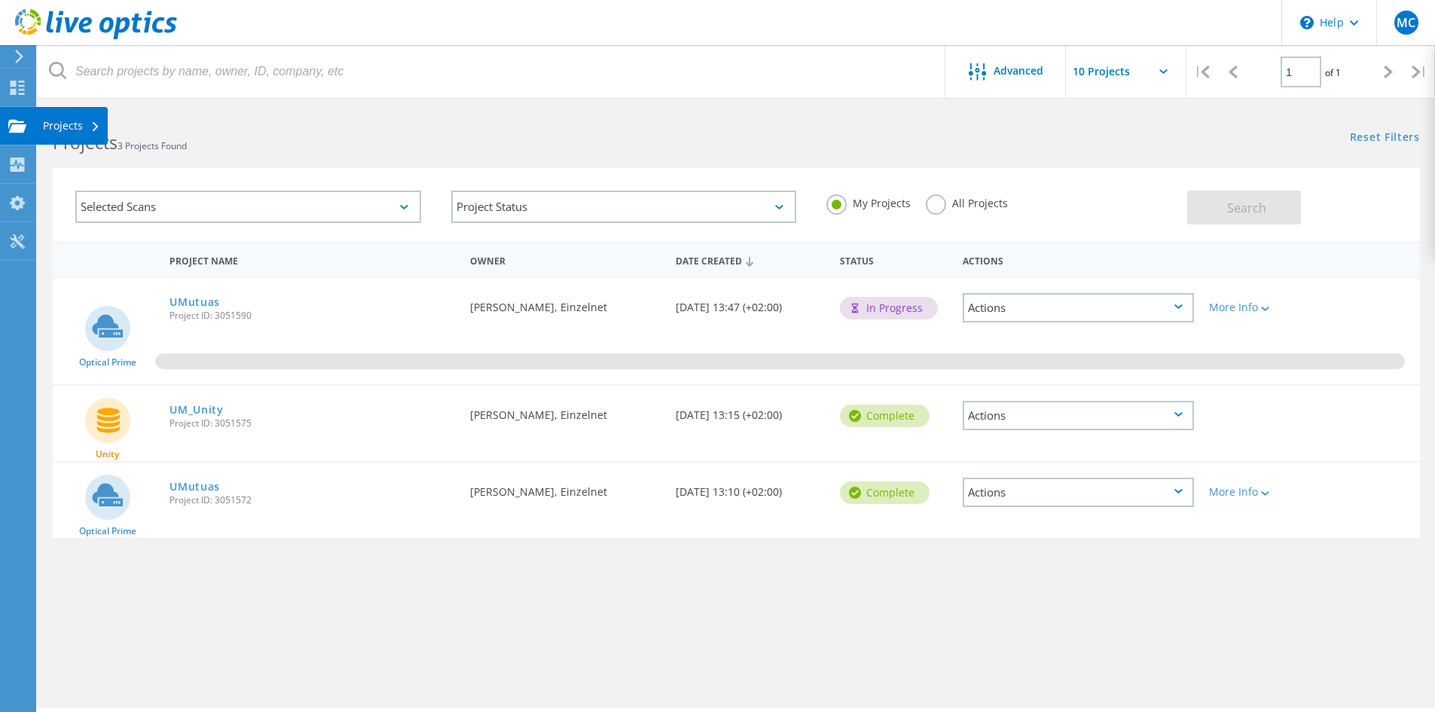
click at [21, 128] on use at bounding box center [17, 125] width 18 height 13
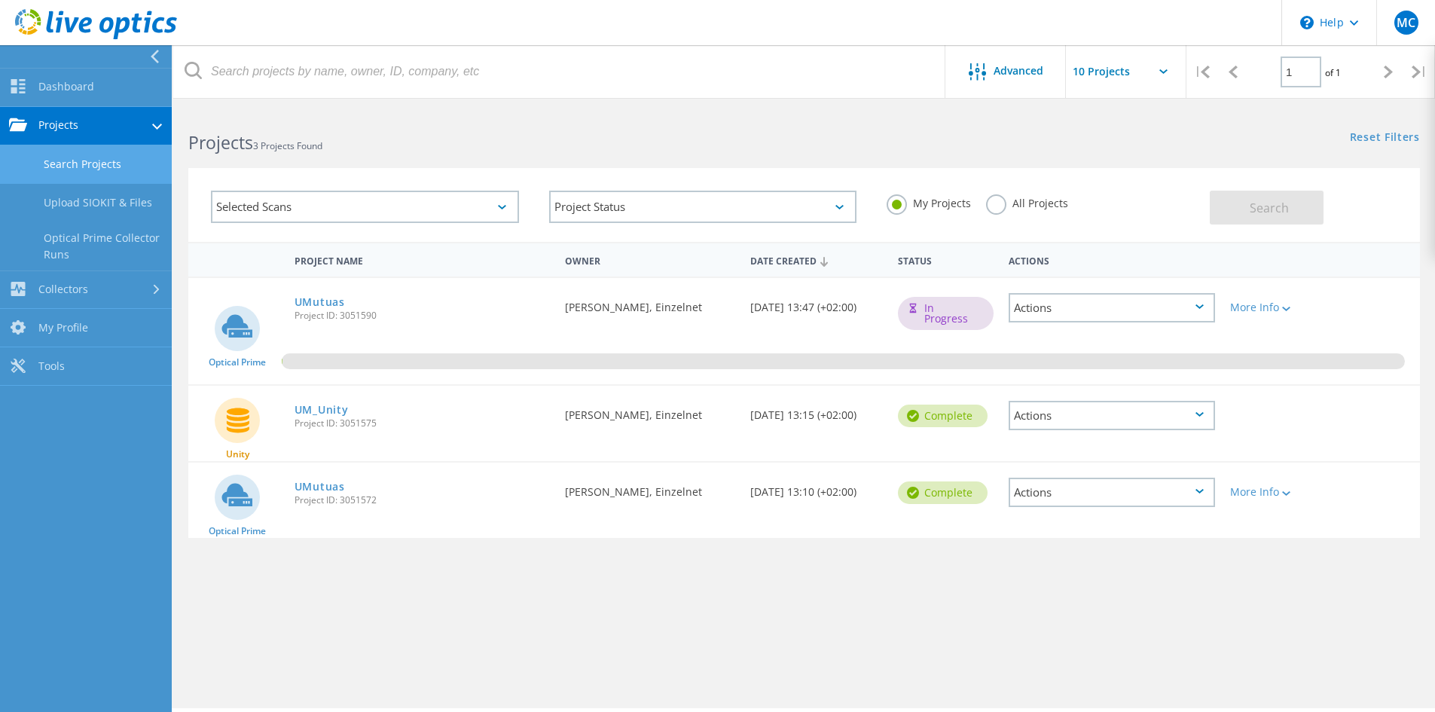
click at [75, 158] on link "Search Projects" at bounding box center [86, 164] width 172 height 38
click at [84, 208] on link "Upload SIOKIT & Files" at bounding box center [86, 203] width 172 height 38
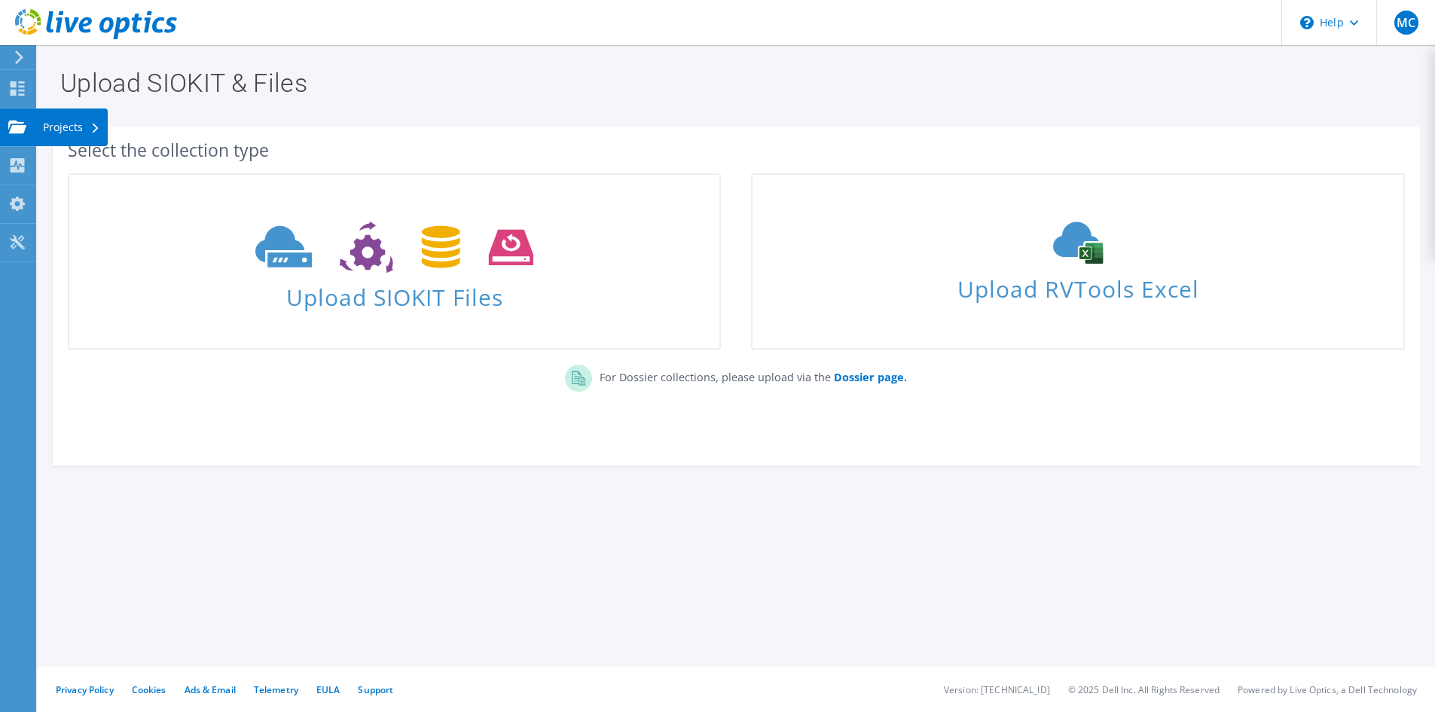
click at [19, 134] on div at bounding box center [17, 129] width 18 height 17
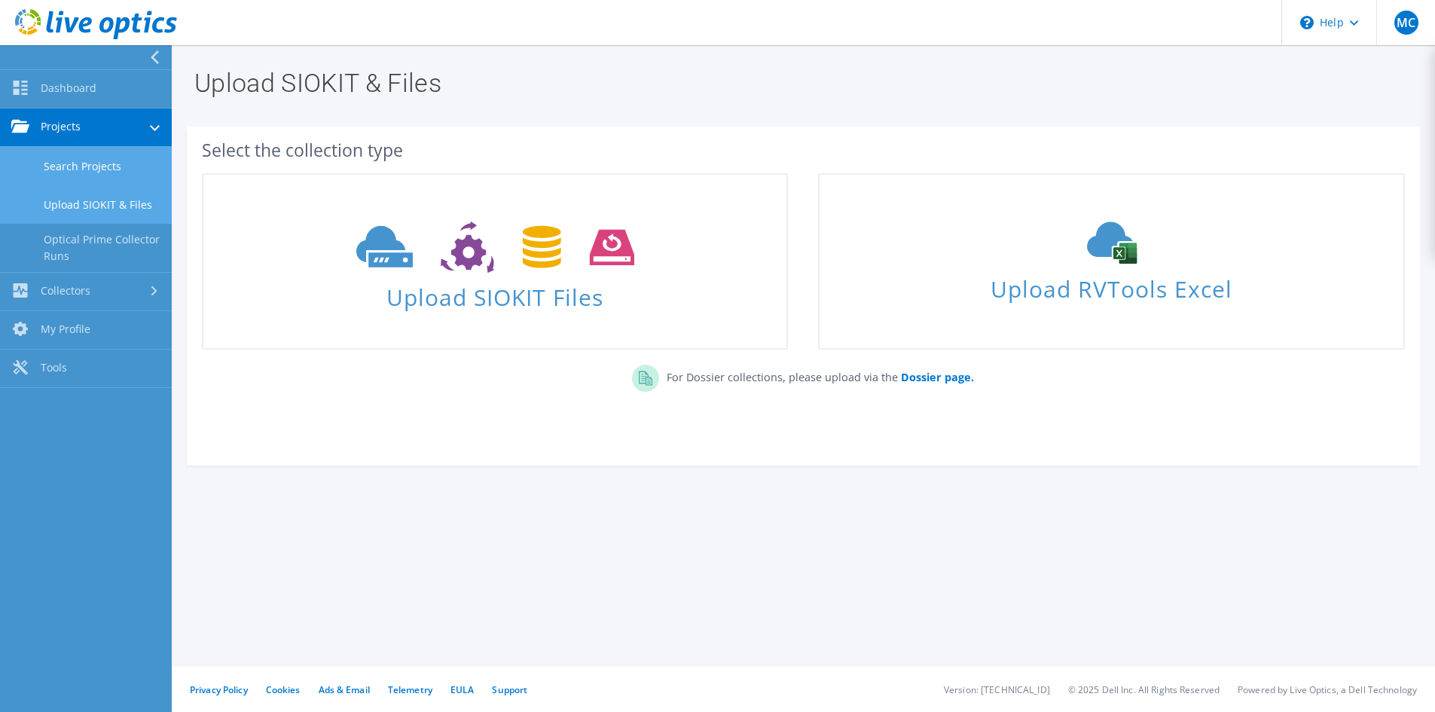
click at [94, 166] on link "Search Projects" at bounding box center [86, 166] width 172 height 38
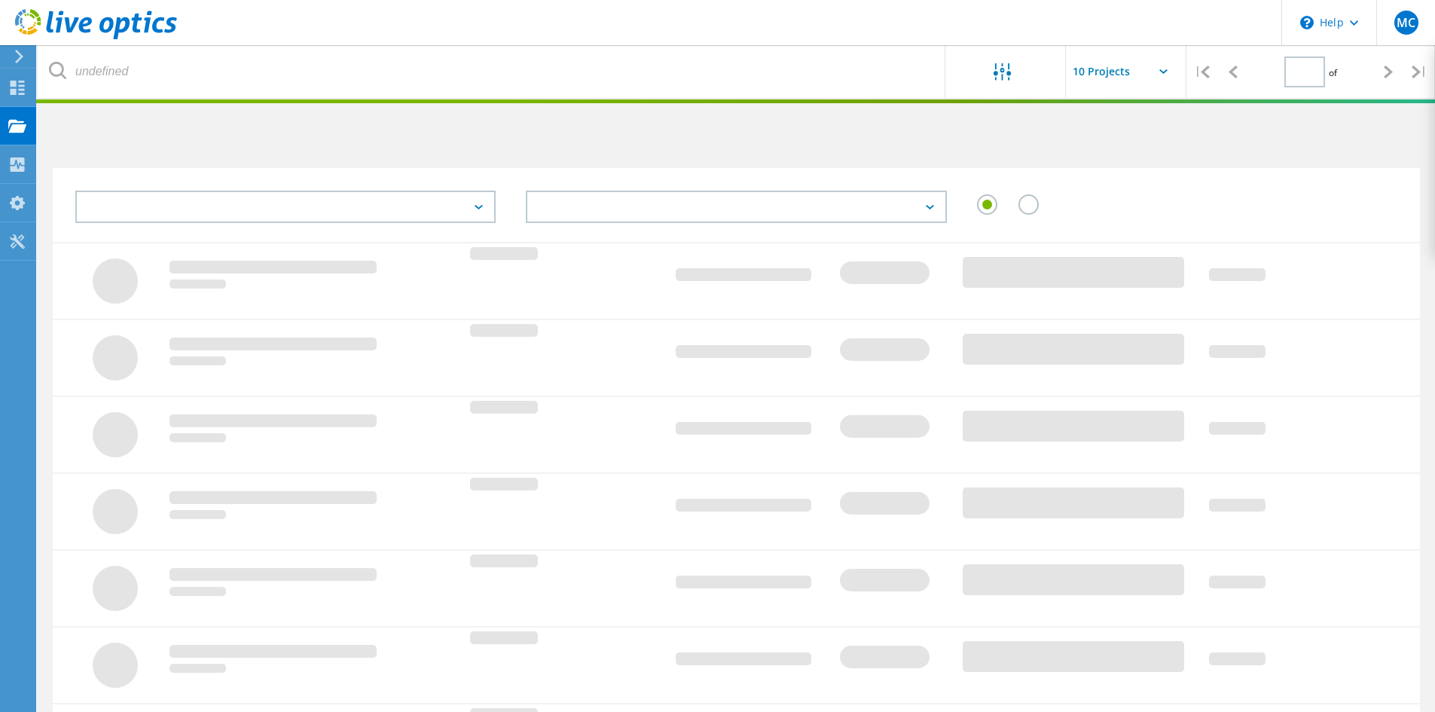
type input "1"
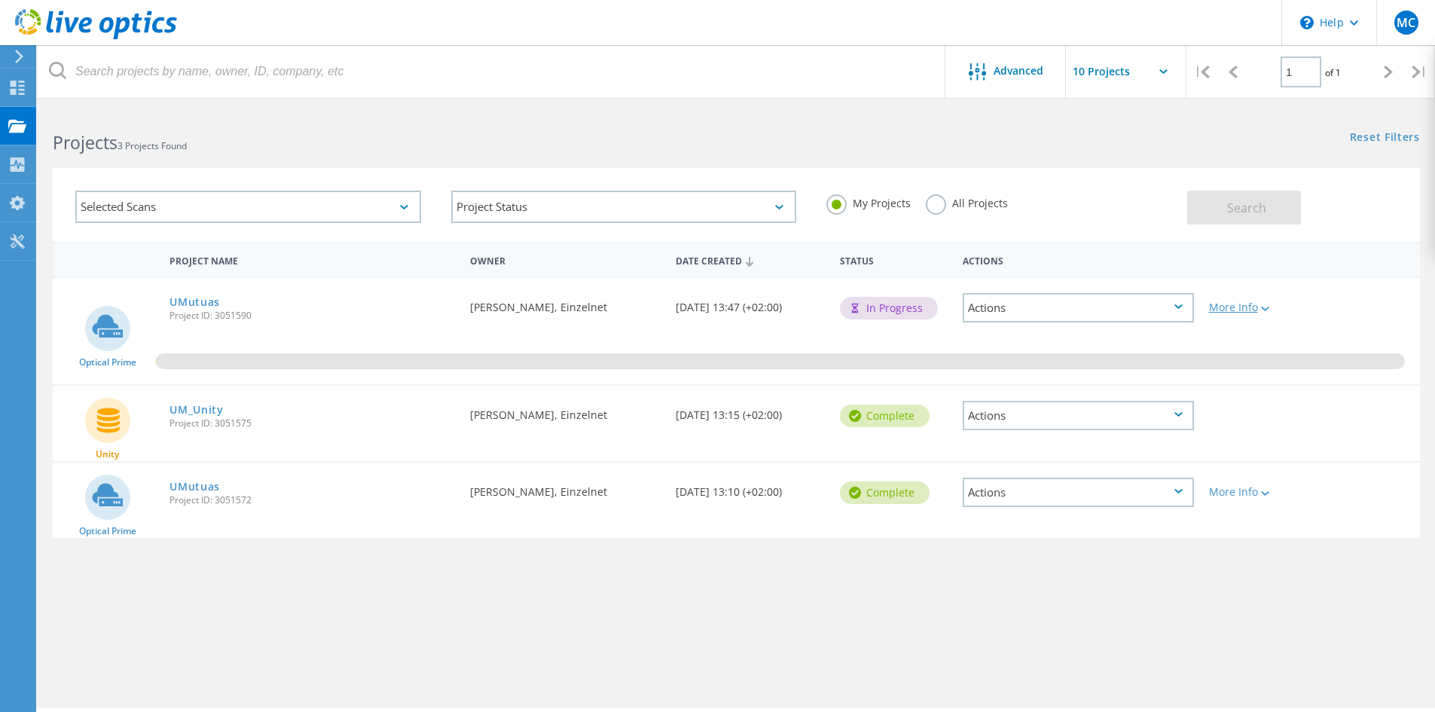
click at [1269, 311] on icon at bounding box center [1265, 309] width 8 height 5
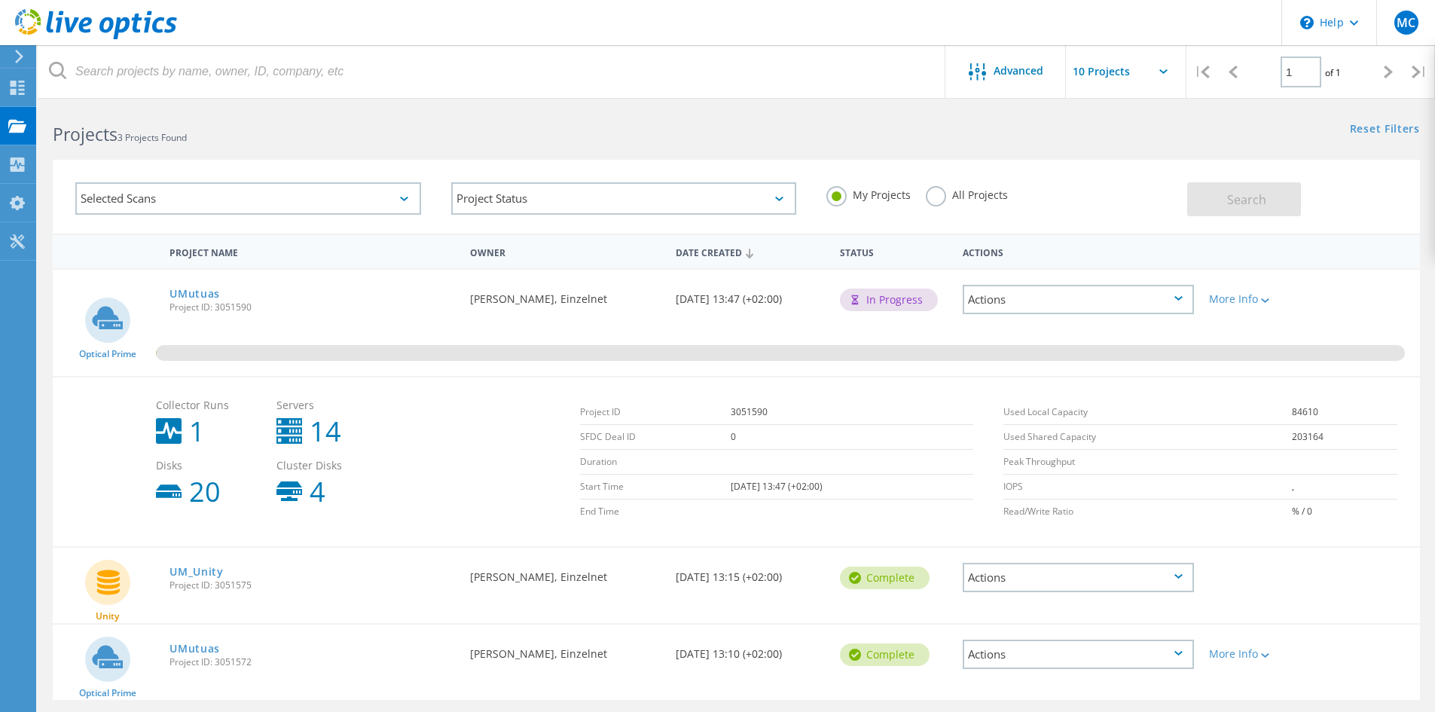
scroll to position [56, 0]
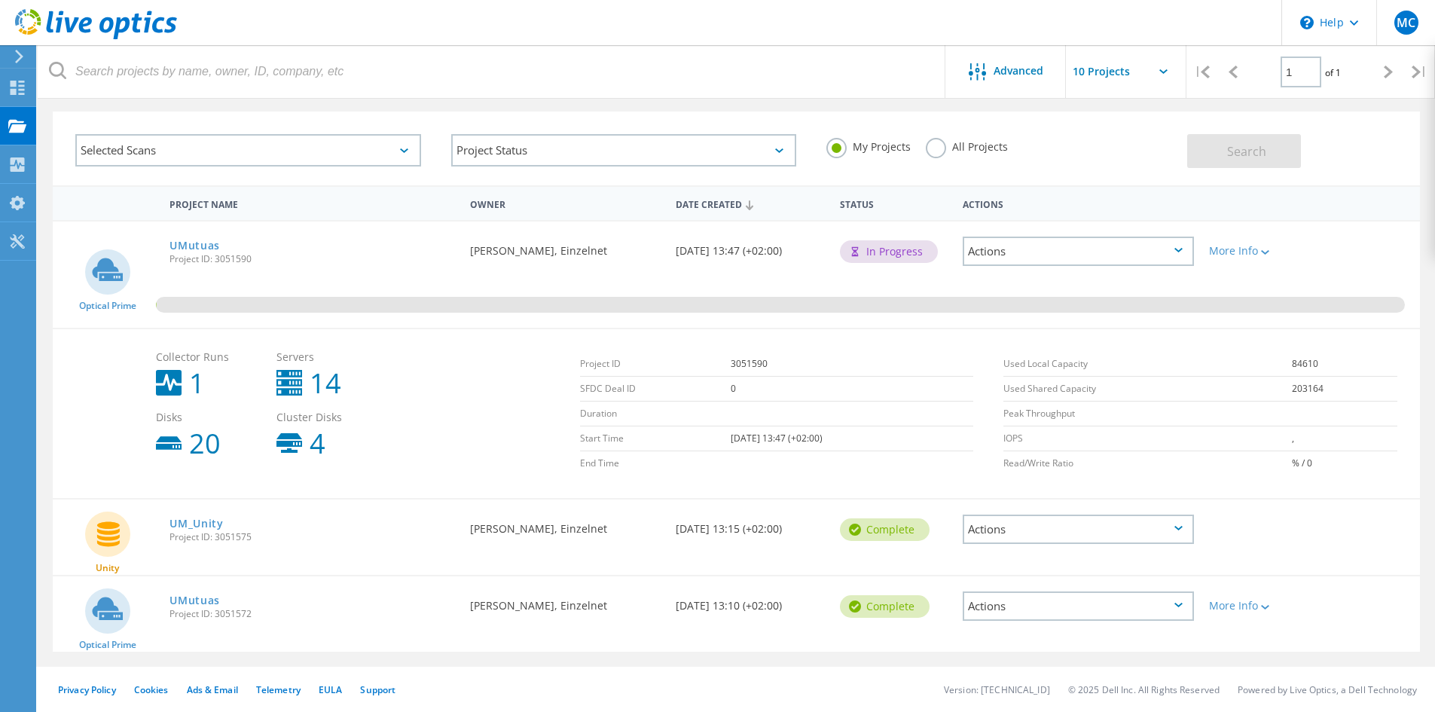
click at [1170, 603] on div "Actions" at bounding box center [1078, 605] width 231 height 29
click at [1053, 645] on div "Delete" at bounding box center [1078, 641] width 228 height 23
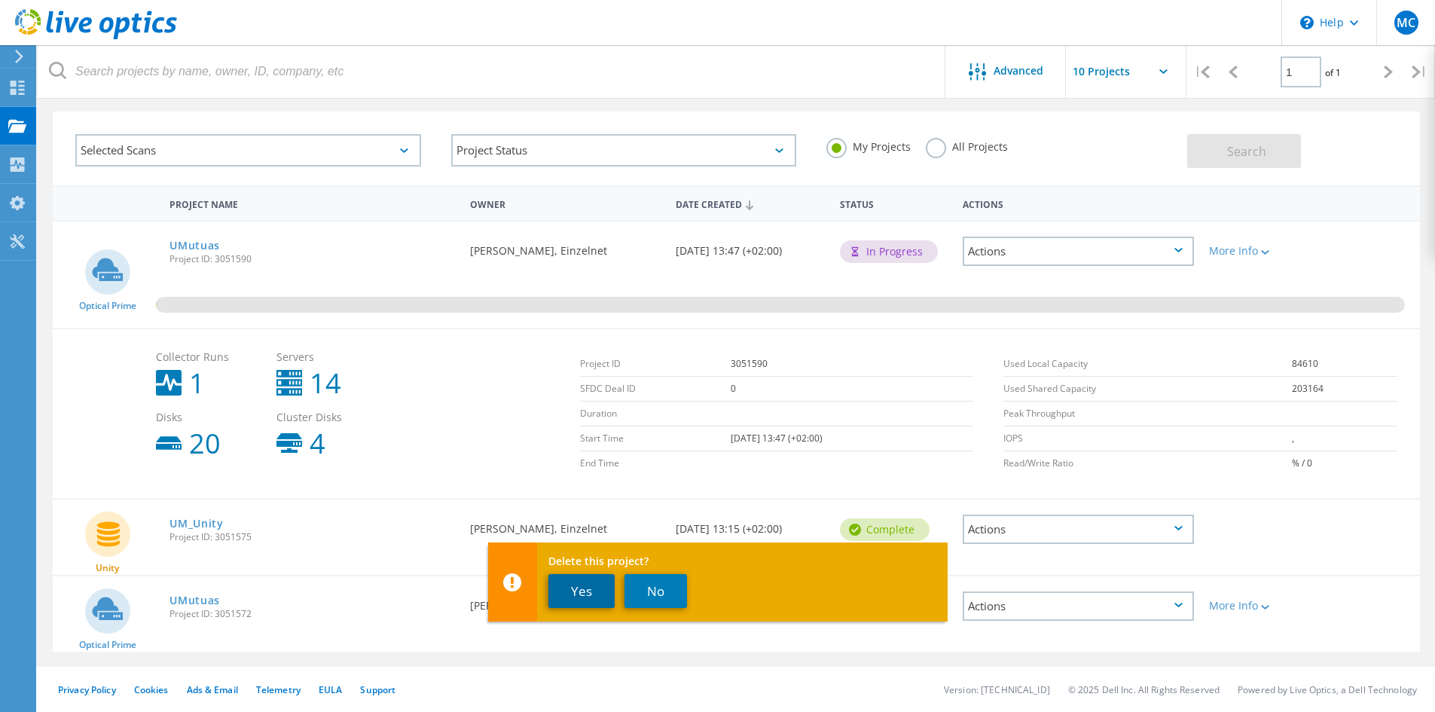
click at [594, 590] on button "Yes" at bounding box center [581, 591] width 66 height 34
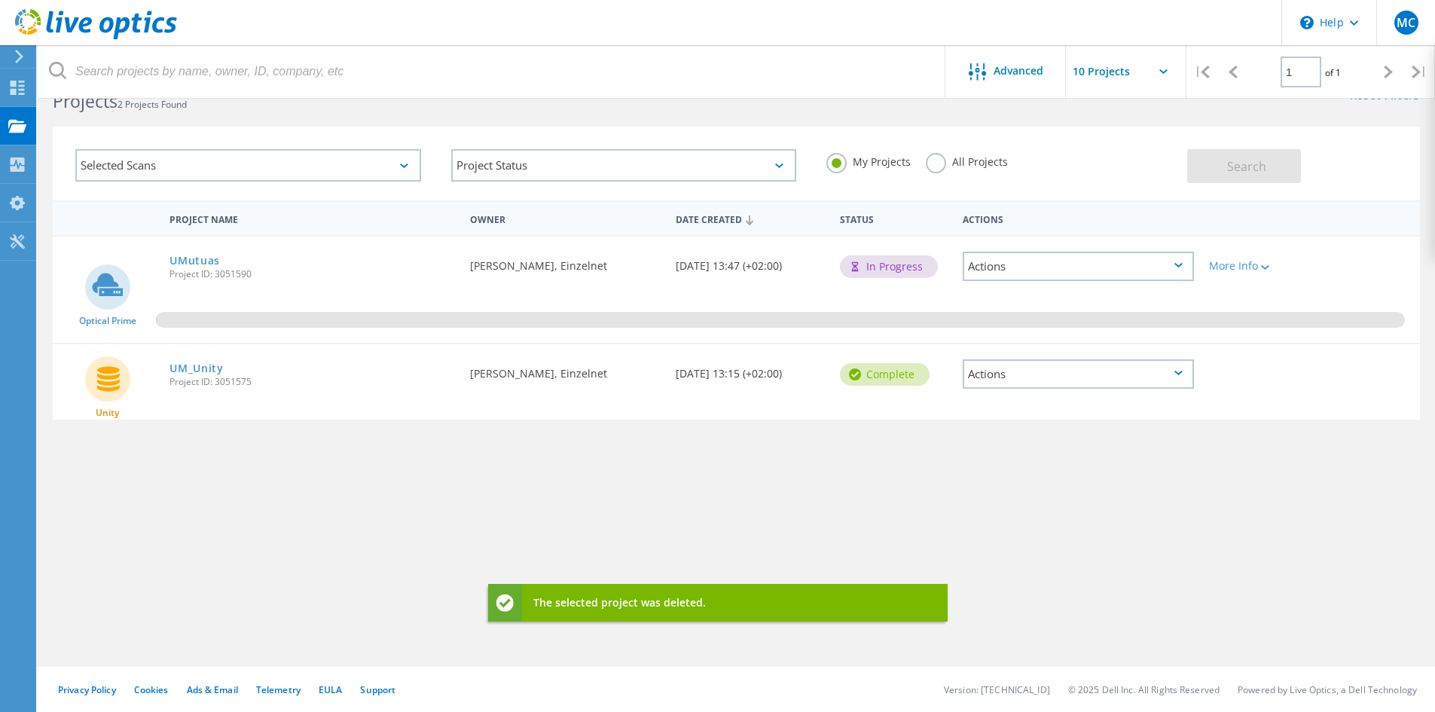
scroll to position [41, 0]
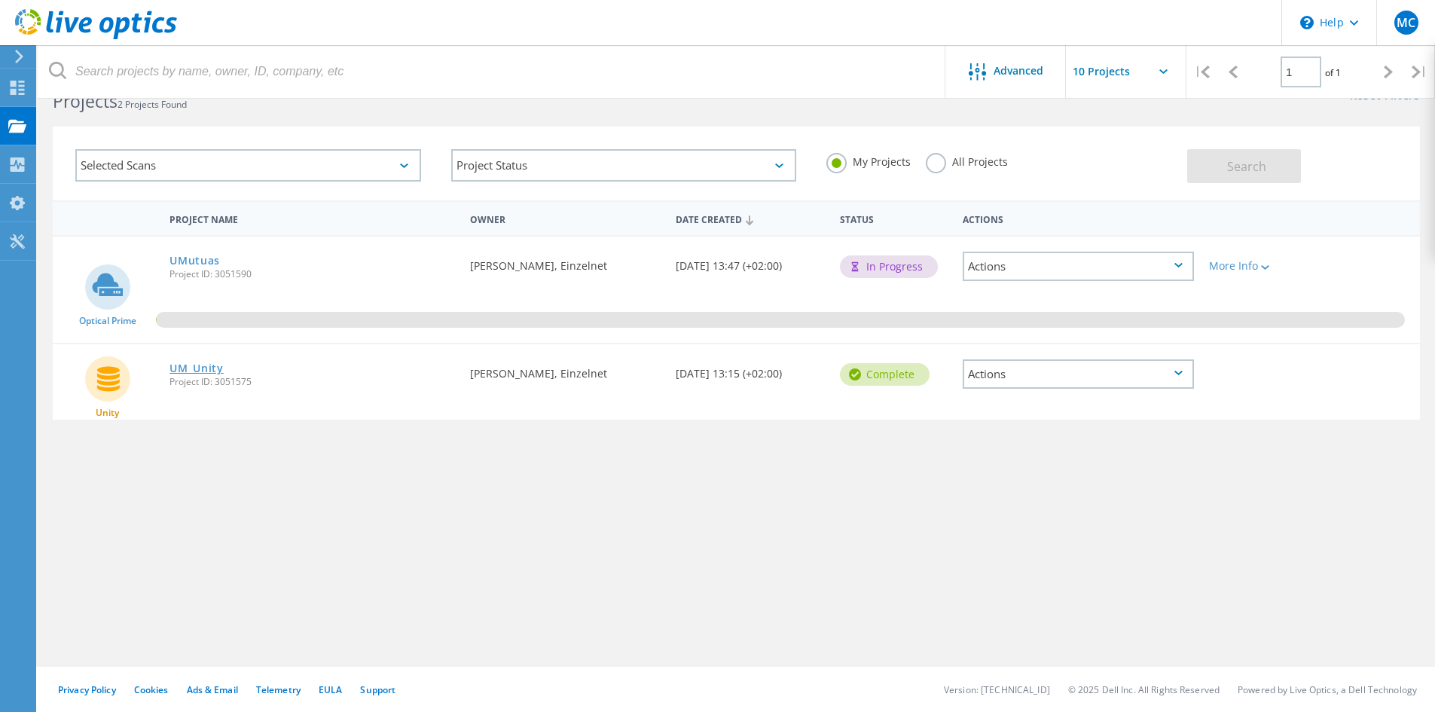
click at [191, 363] on link "UM_Unity" at bounding box center [196, 368] width 54 height 11
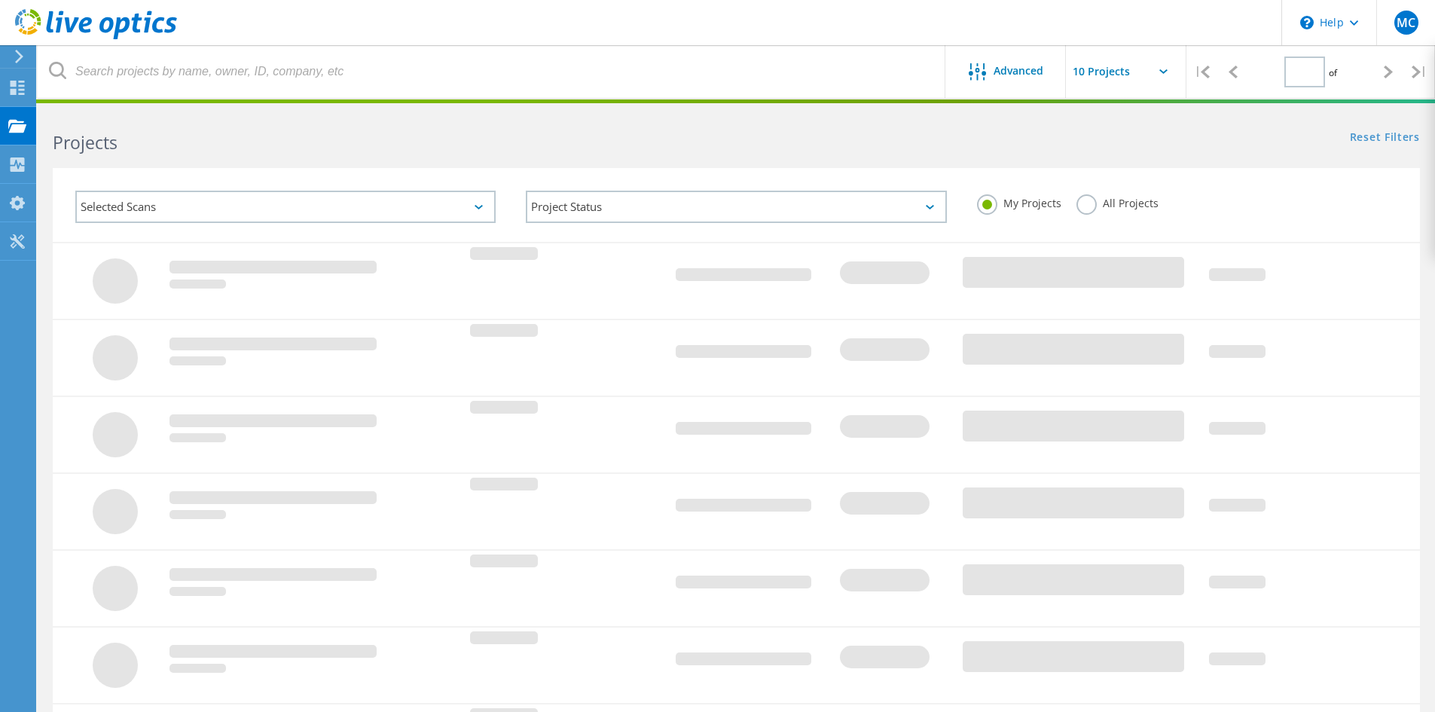
type input "1"
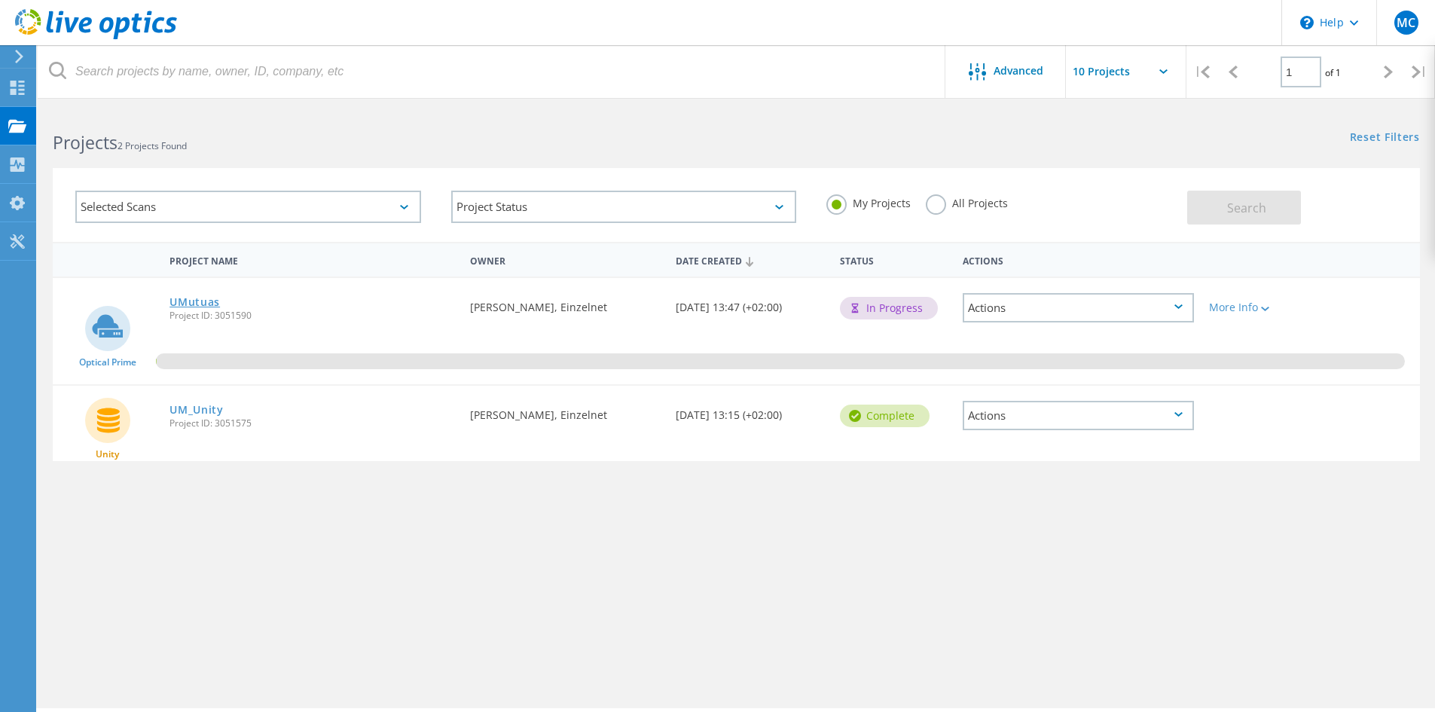
click at [196, 301] on link "UMutuas" at bounding box center [194, 302] width 50 height 11
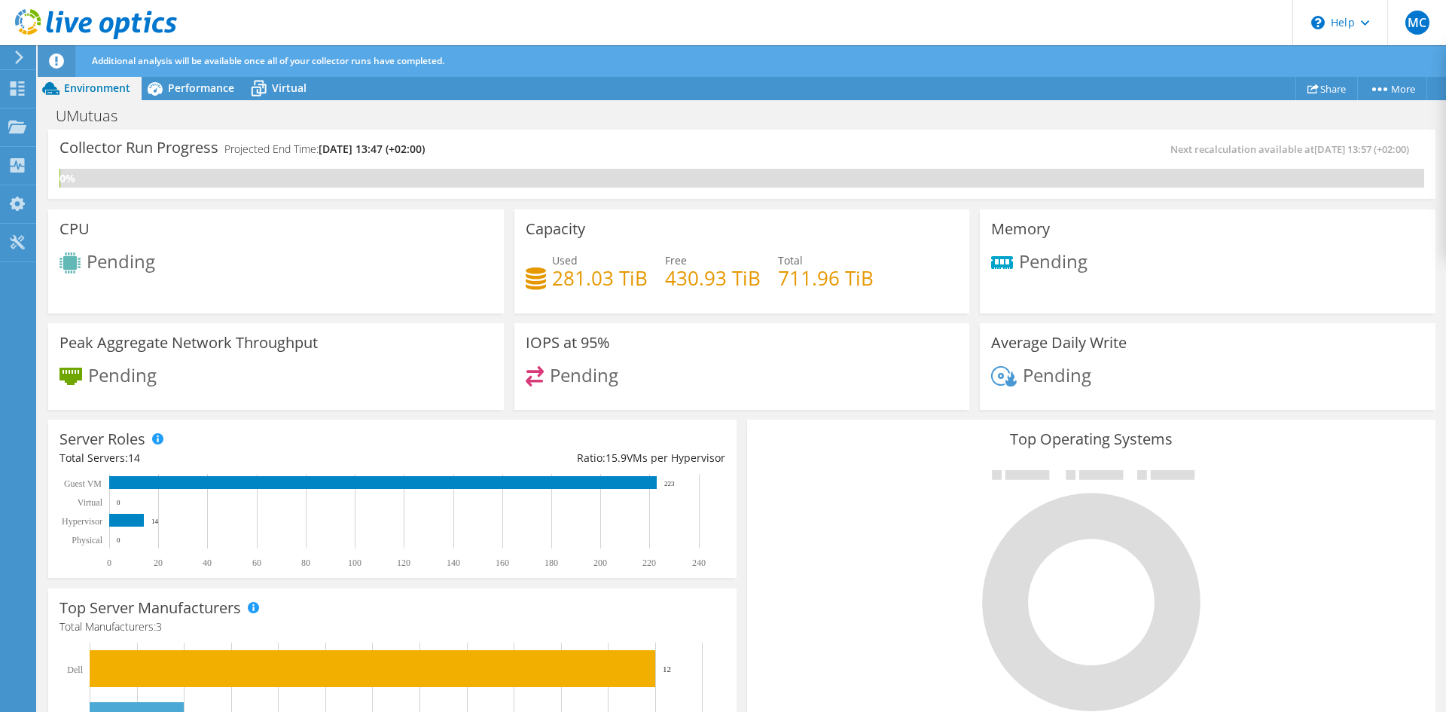
scroll to position [301, 0]
click at [206, 87] on span "Performance" at bounding box center [201, 88] width 66 height 14
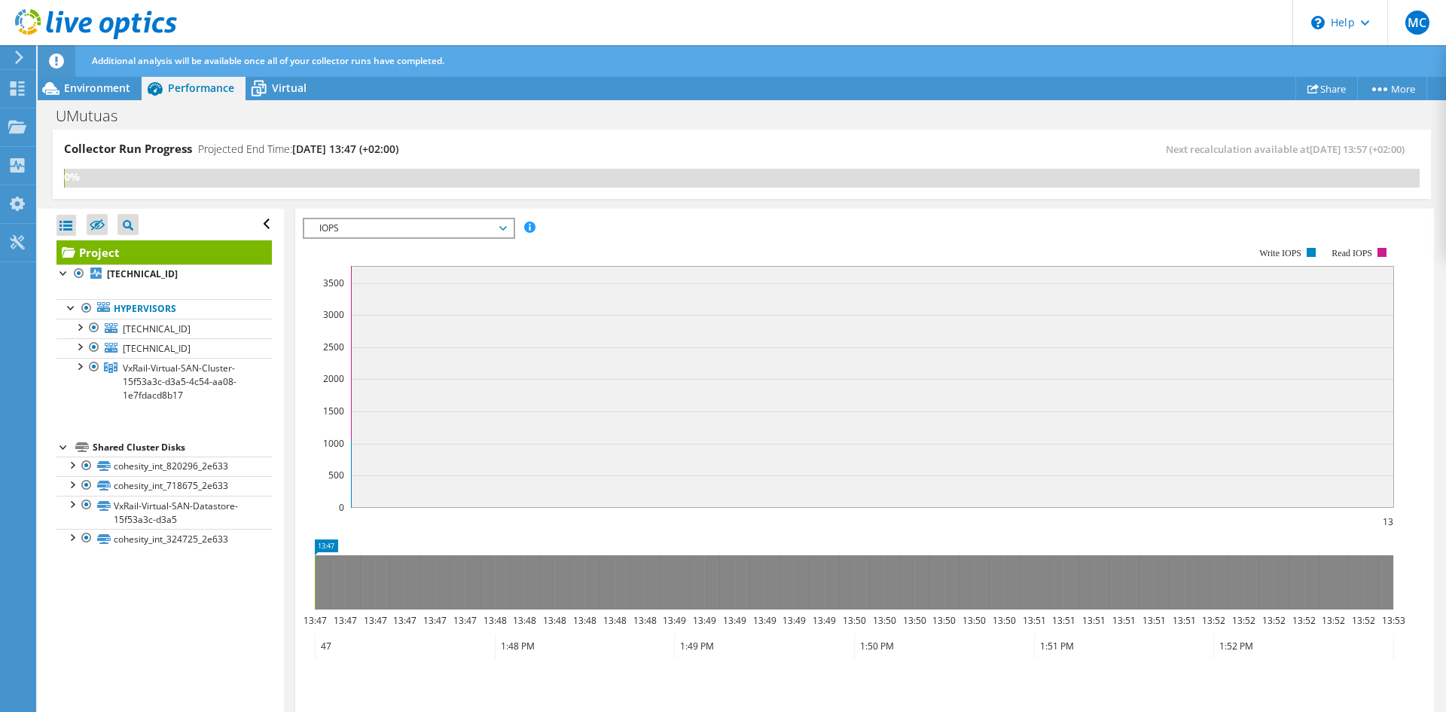
click at [493, 228] on span "IOPS" at bounding box center [409, 228] width 194 height 18
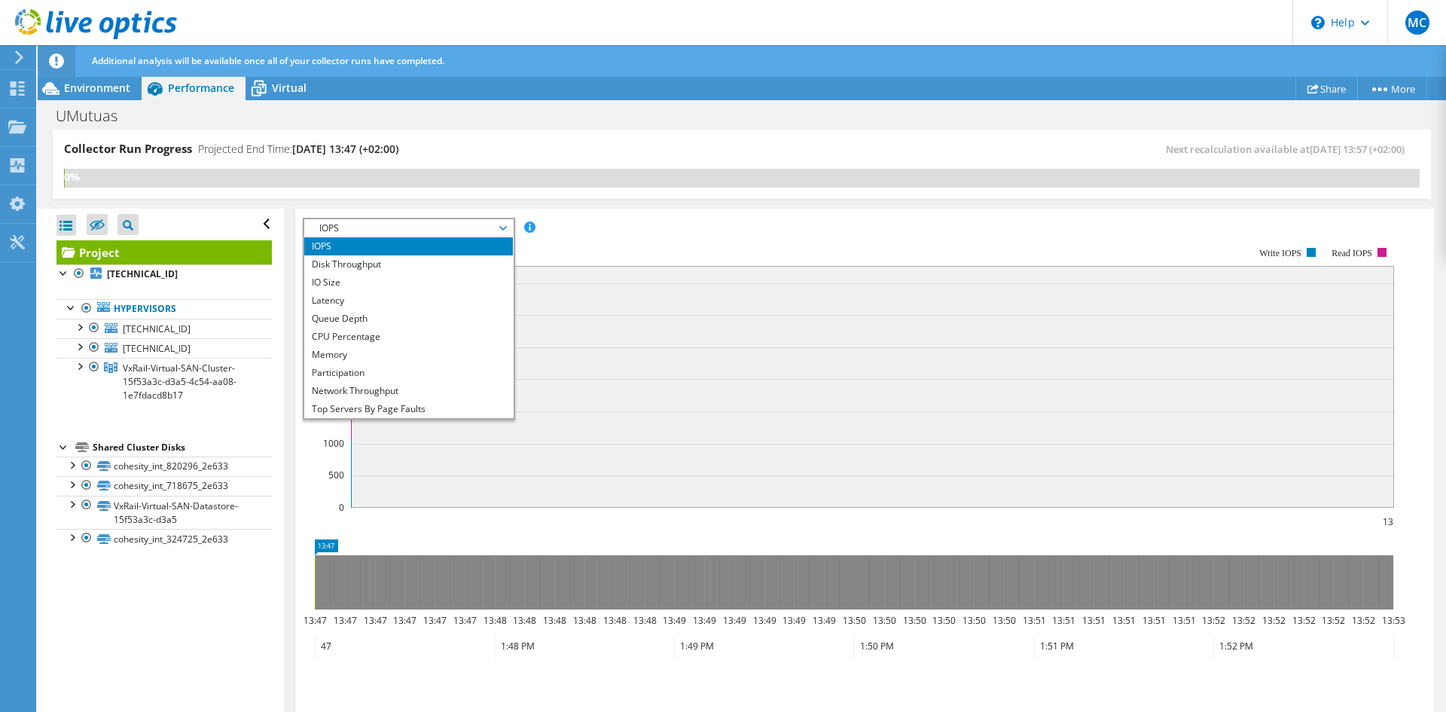
click at [646, 230] on rect at bounding box center [848, 377] width 1091 height 301
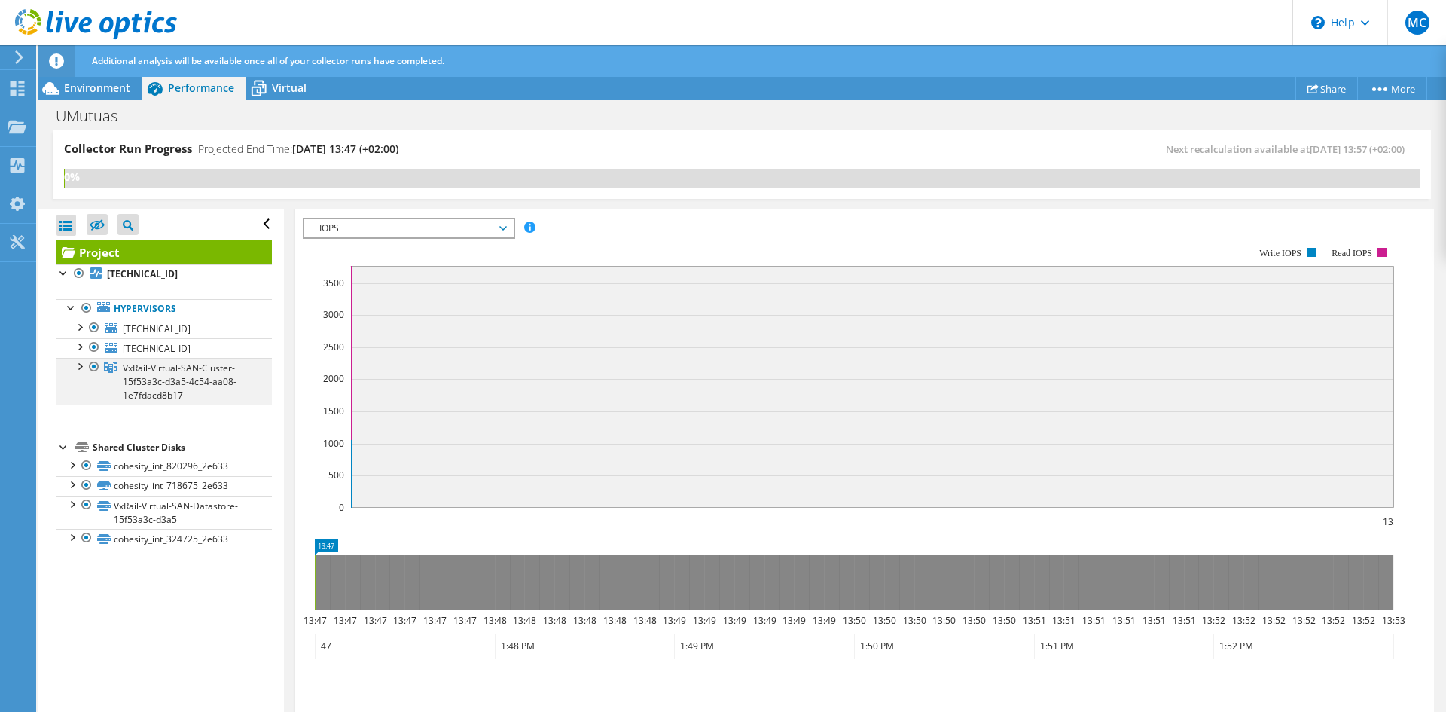
click at [80, 368] on div at bounding box center [79, 365] width 15 height 15
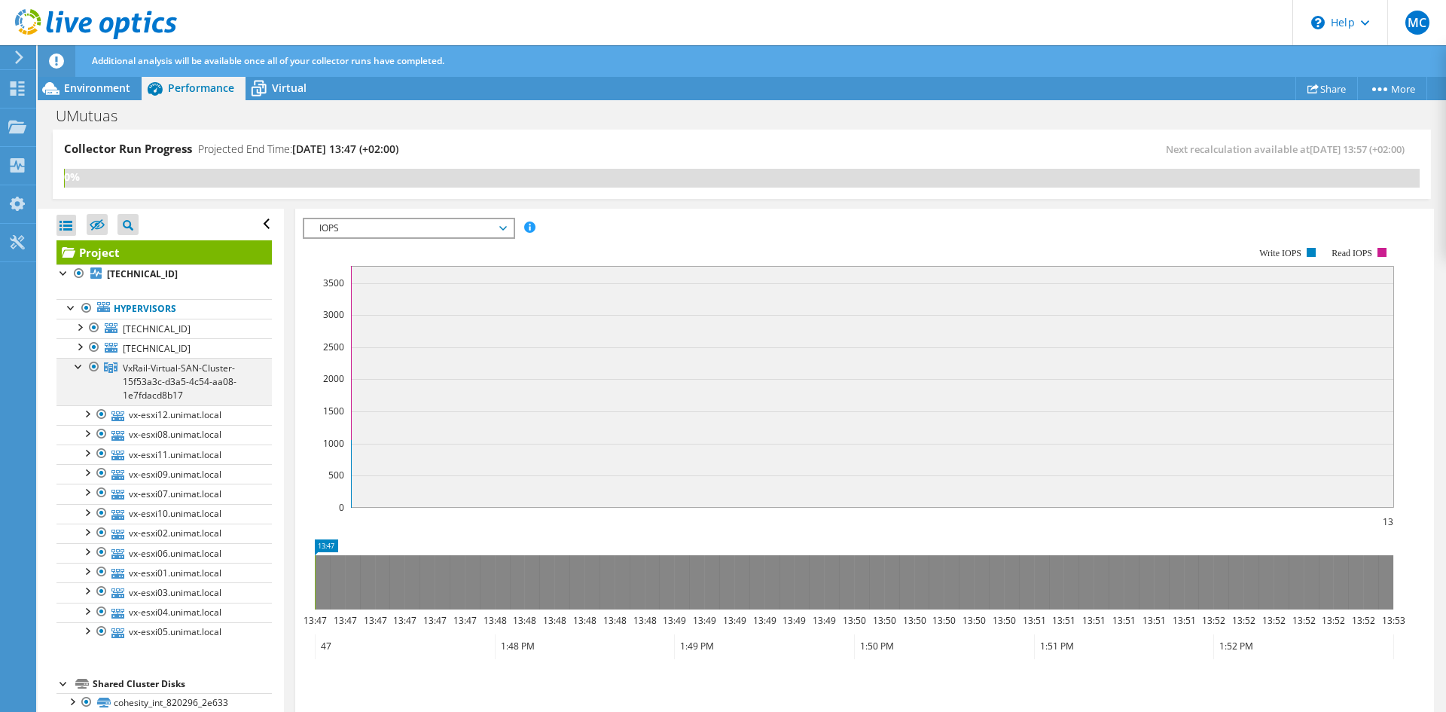
click at [81, 368] on div at bounding box center [79, 365] width 15 height 15
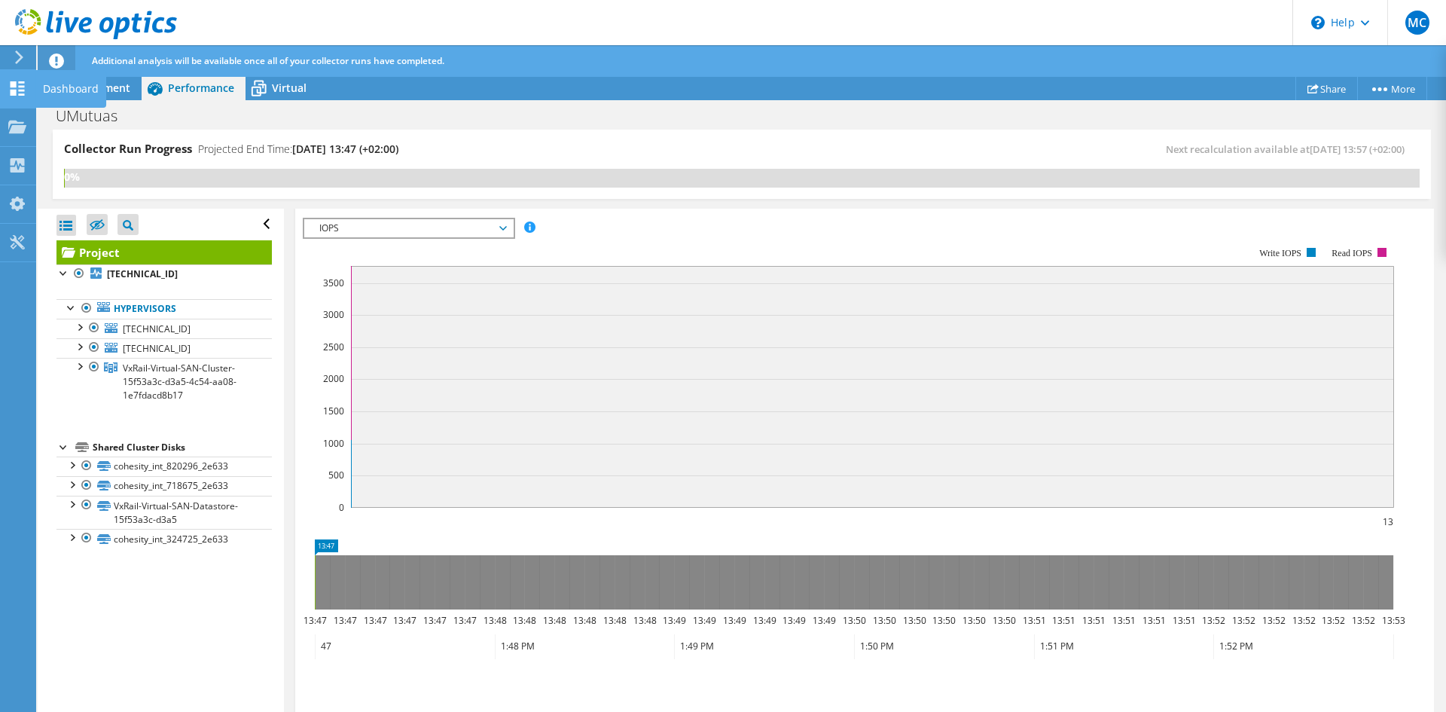
click at [18, 91] on icon at bounding box center [17, 88] width 18 height 14
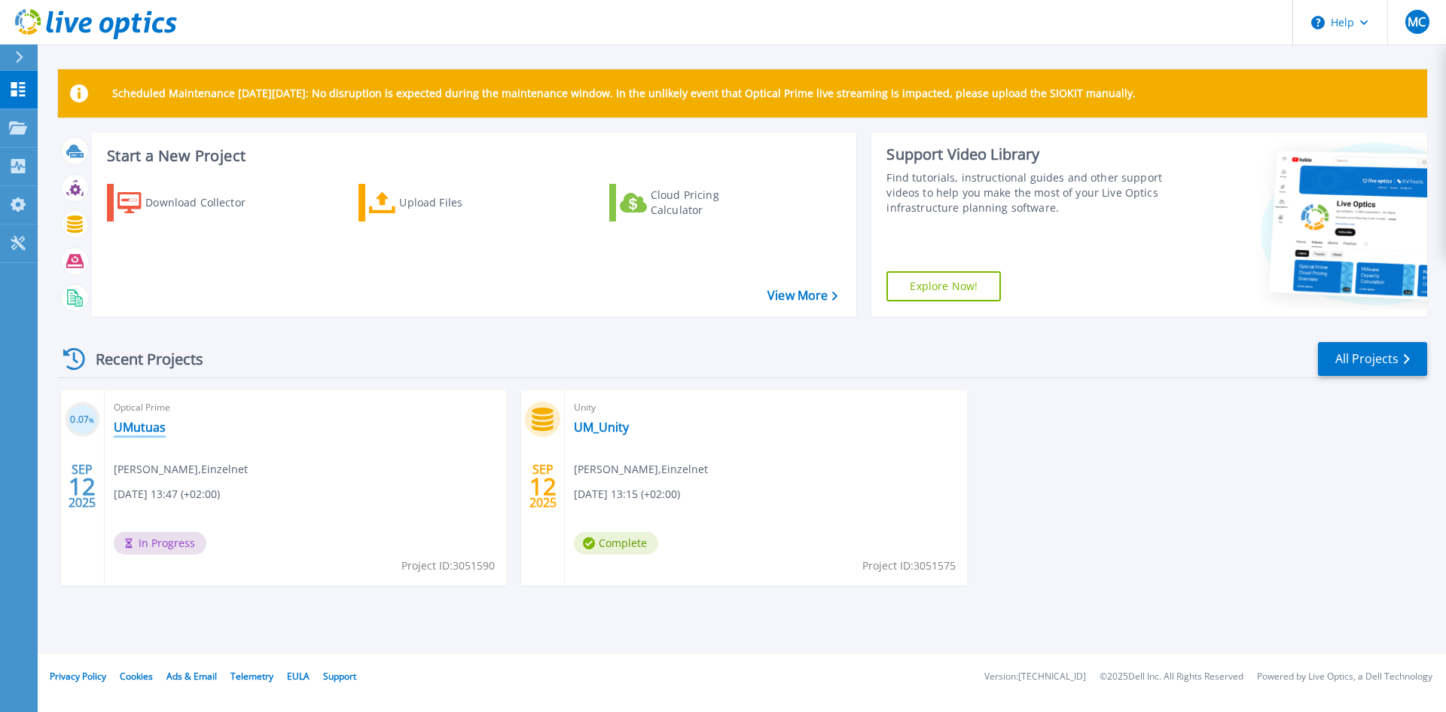
click at [150, 434] on link "UMutuas" at bounding box center [140, 427] width 52 height 15
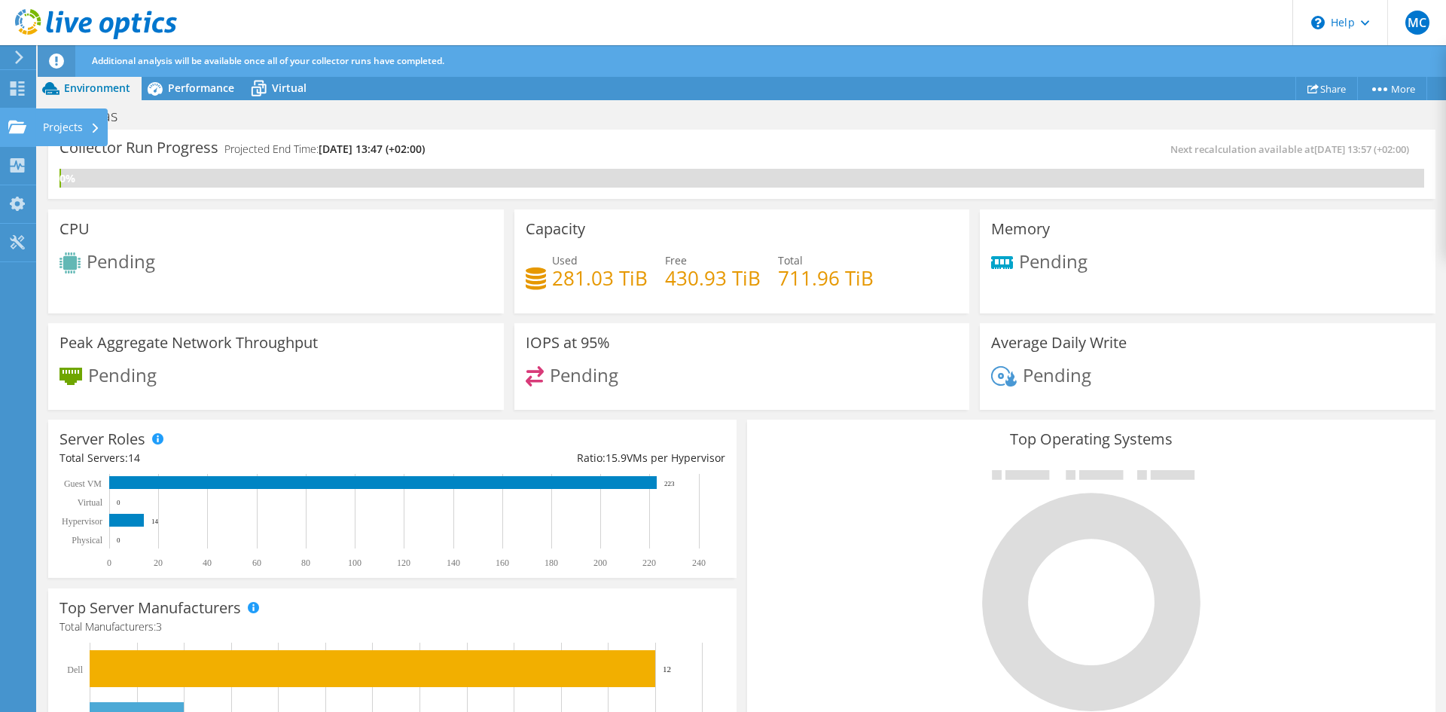
click at [14, 125] on use at bounding box center [17, 126] width 18 height 13
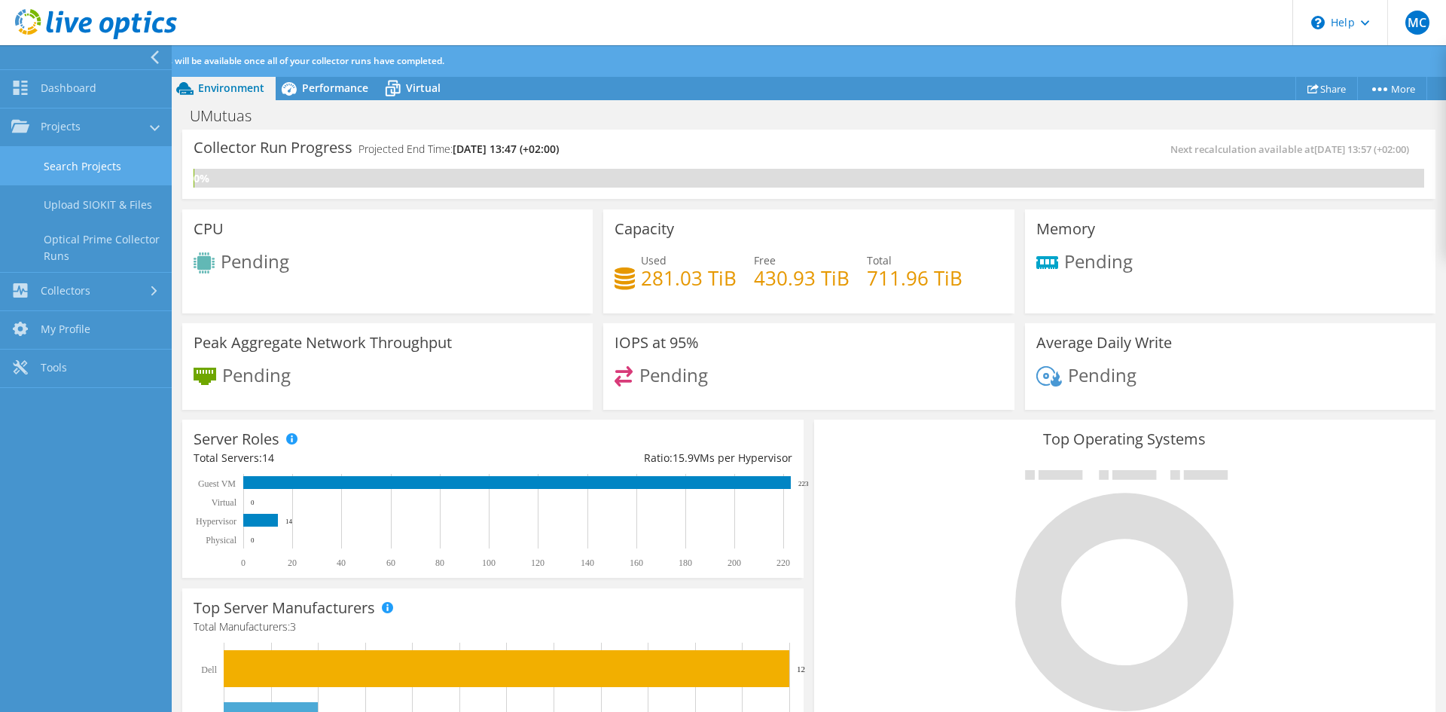
click at [96, 165] on link "Search Projects" at bounding box center [86, 166] width 172 height 38
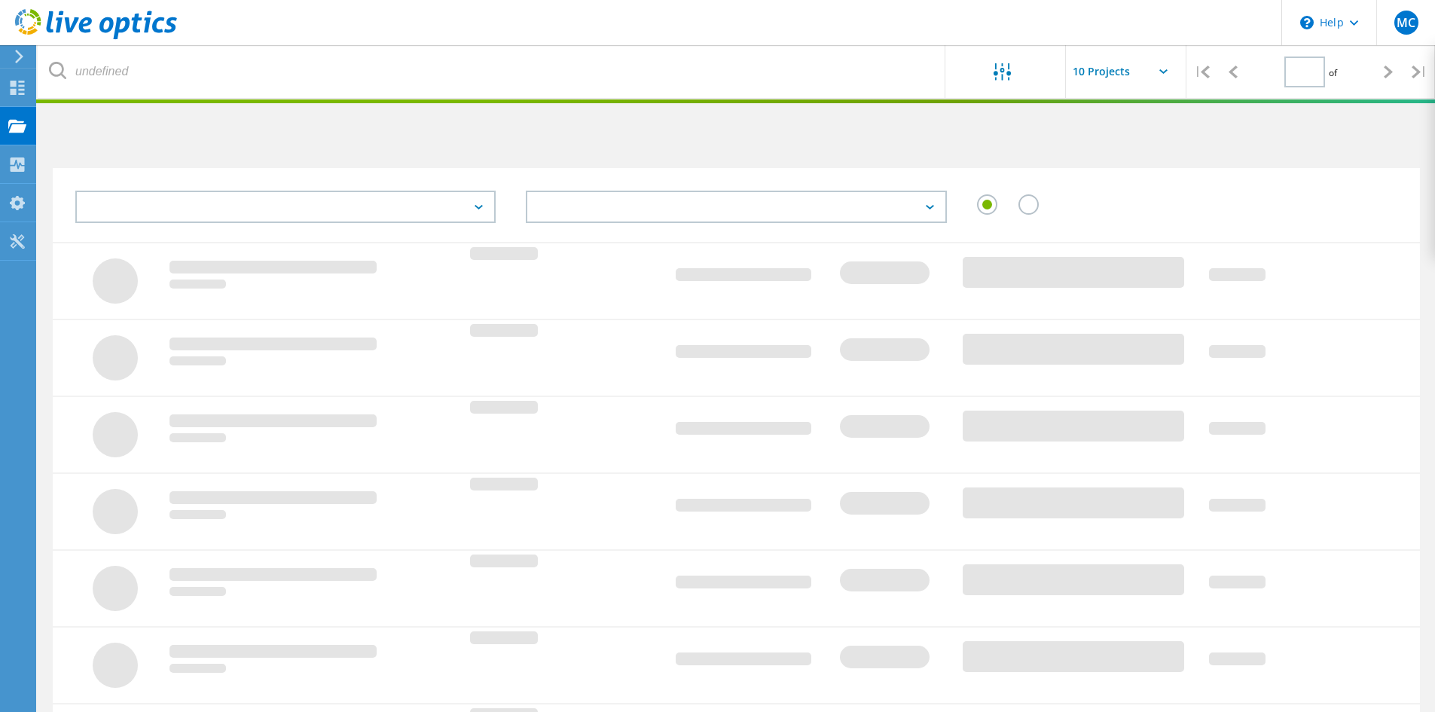
type input "1"
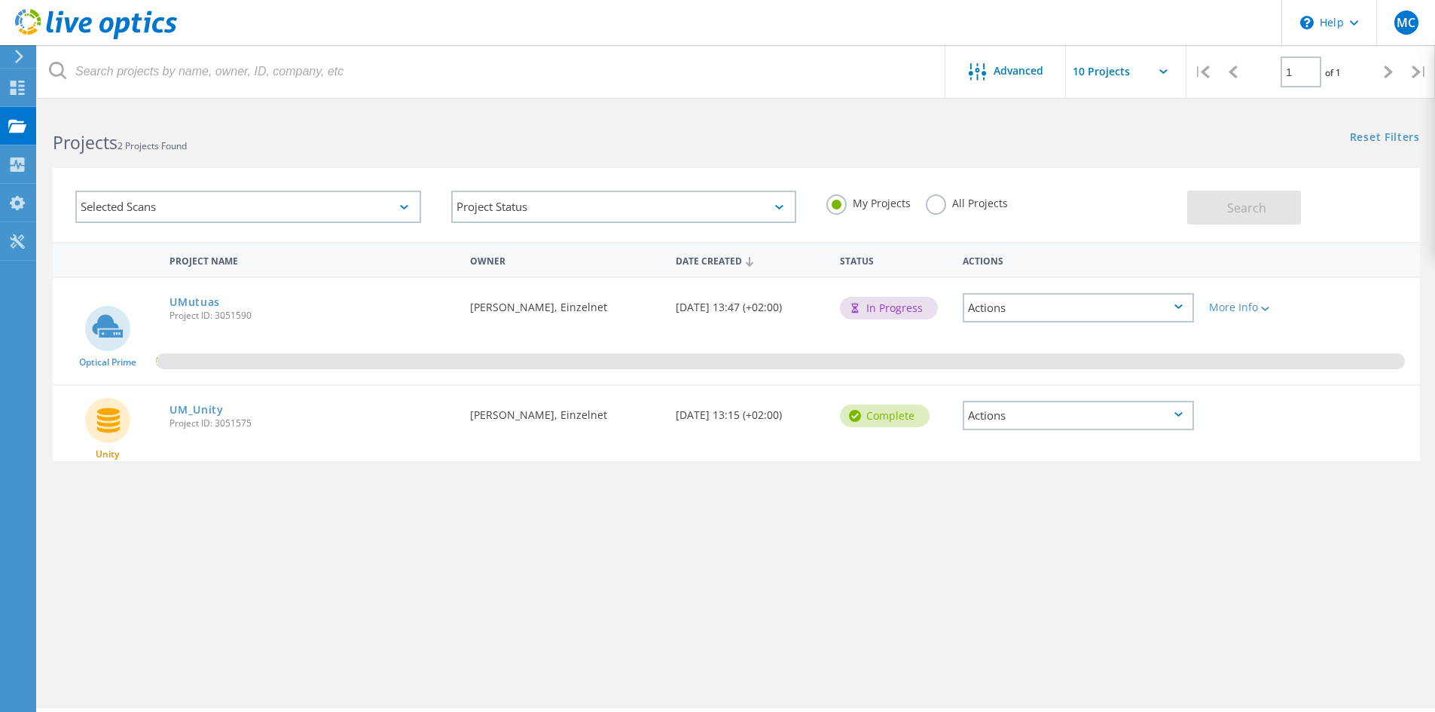
click at [228, 525] on div "Project Name Owner Date Created Status Actions Optical Prime UMutuas Project ID…" at bounding box center [736, 438] width 1367 height 392
click at [14, 88] on icon at bounding box center [17, 88] width 18 height 14
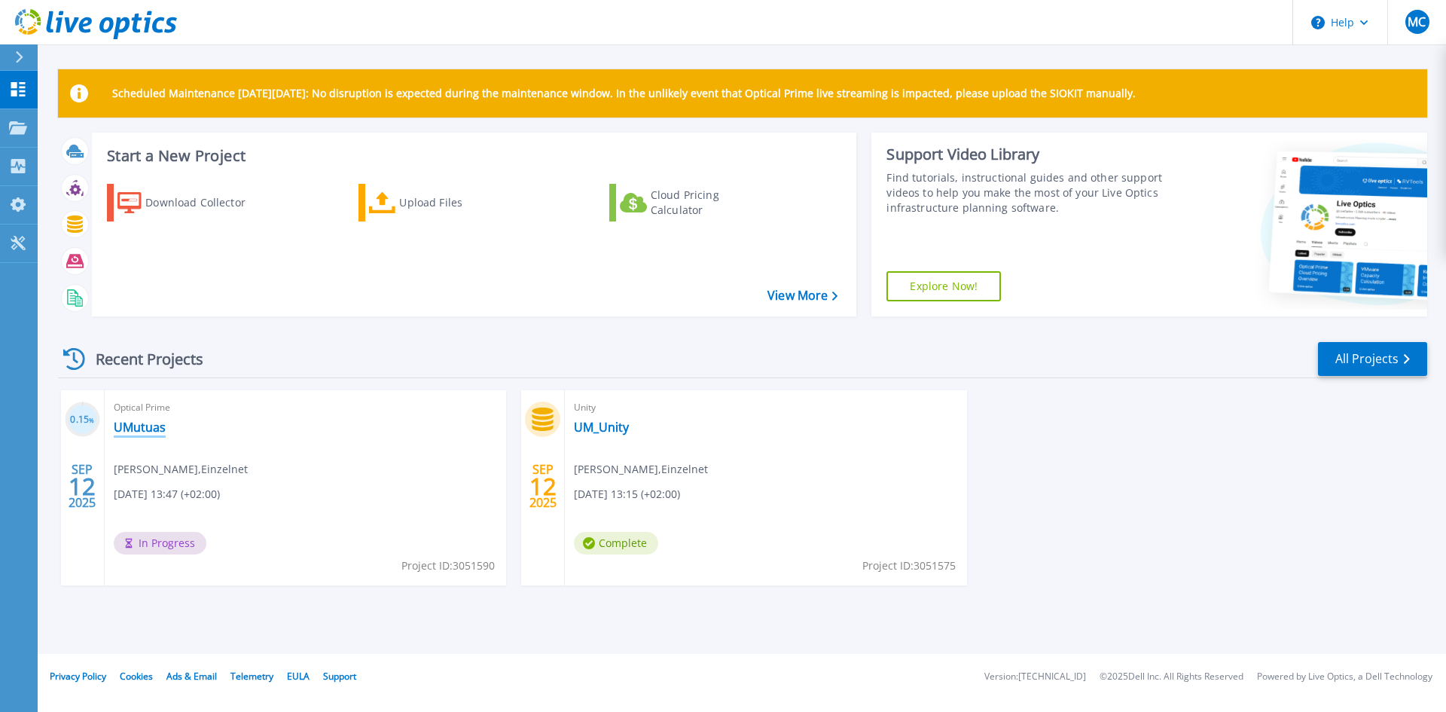
click at [143, 427] on link "UMutuas" at bounding box center [140, 427] width 52 height 15
